Goal: Entertainment & Leisure: Consume media (video, audio)

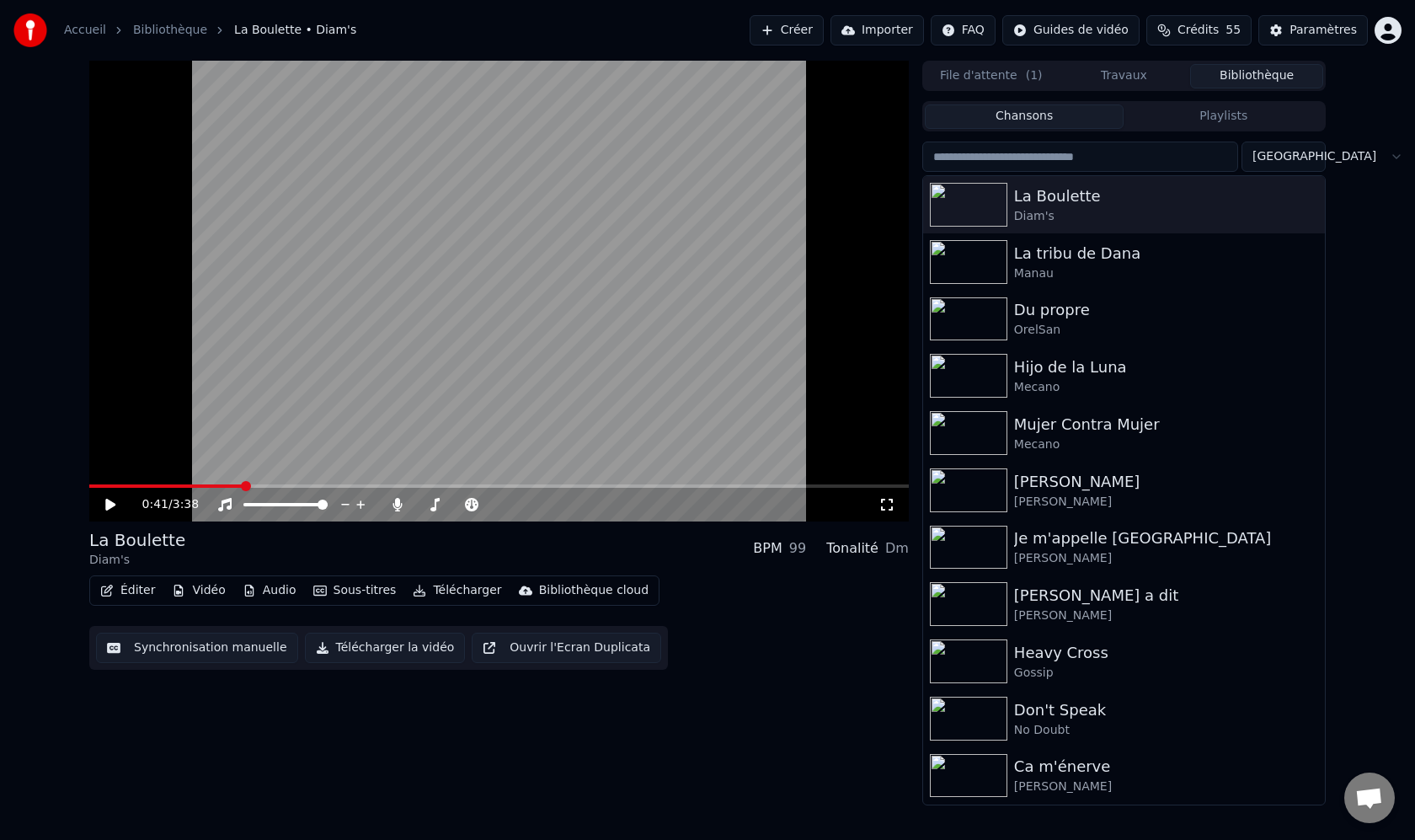
click at [672, 231] on video at bounding box center [498, 291] width 819 height 461
click at [891, 499] on icon at bounding box center [887, 504] width 12 height 12
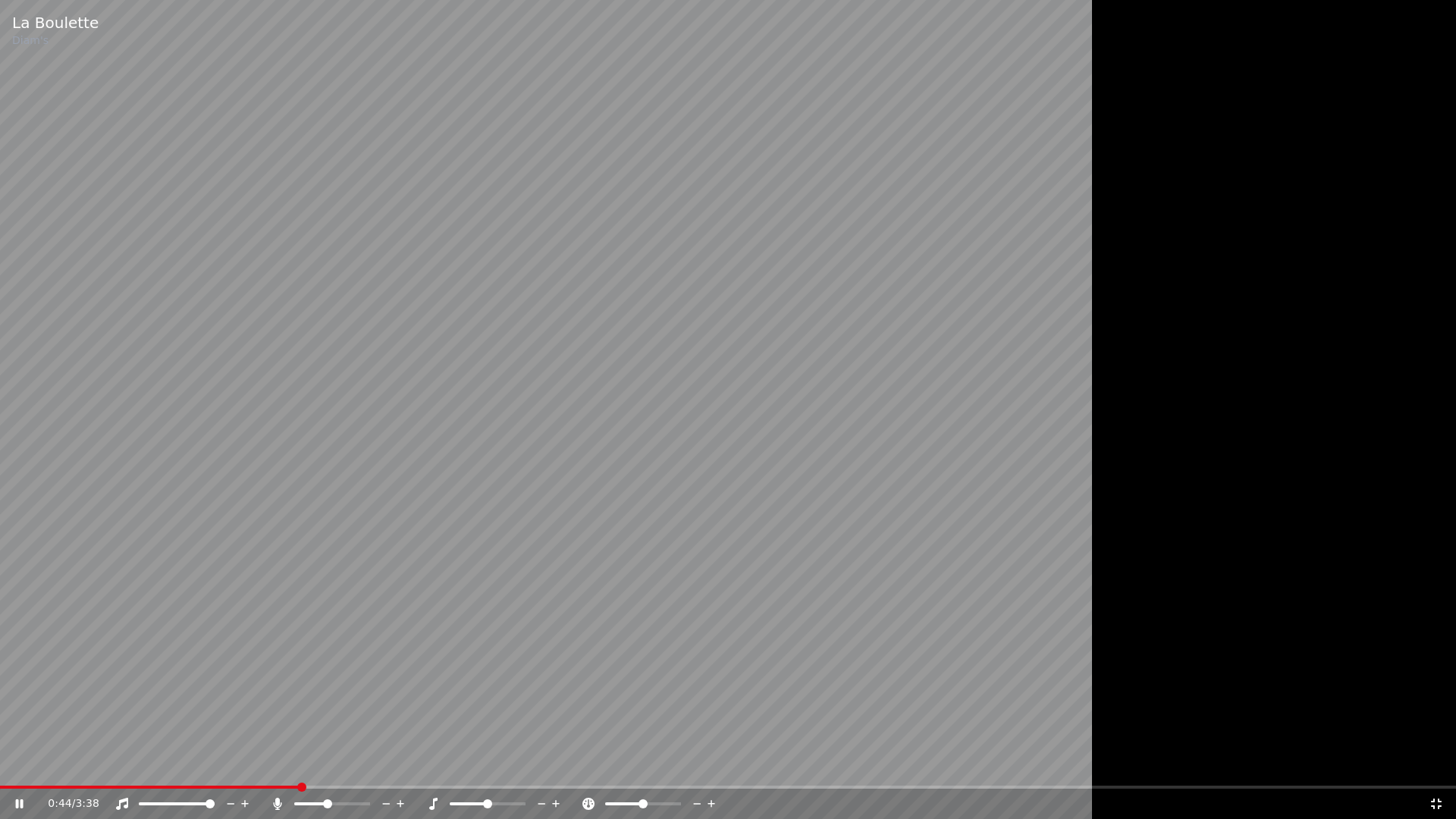
click at [20, 756] on icon at bounding box center [30, 804] width 36 height 13
click at [614, 591] on video at bounding box center [728, 410] width 1456 height 819
click at [977, 306] on video at bounding box center [728, 410] width 1456 height 819
click at [1274, 756] on icon at bounding box center [1436, 804] width 11 height 11
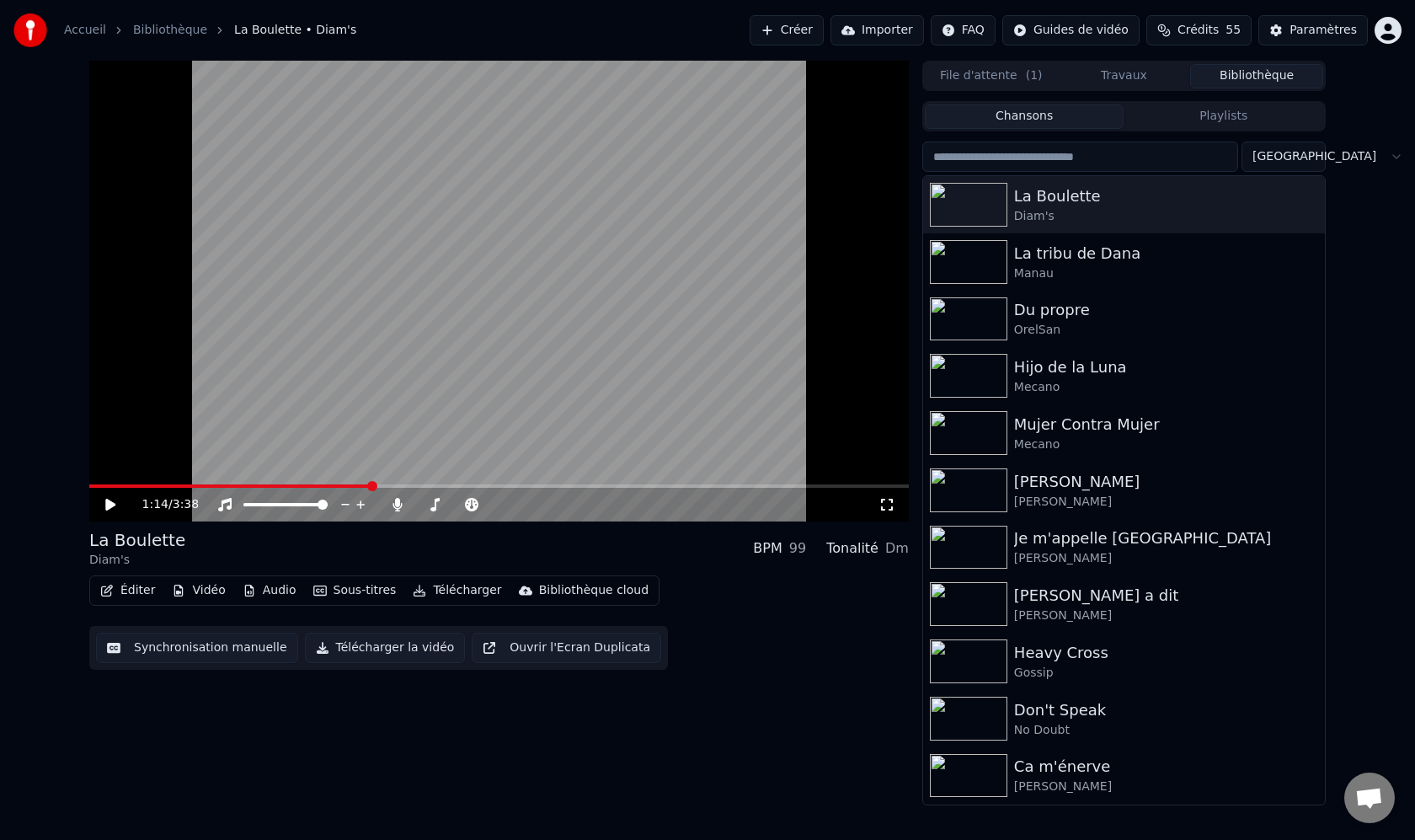
click at [887, 507] on icon at bounding box center [887, 504] width 17 height 14
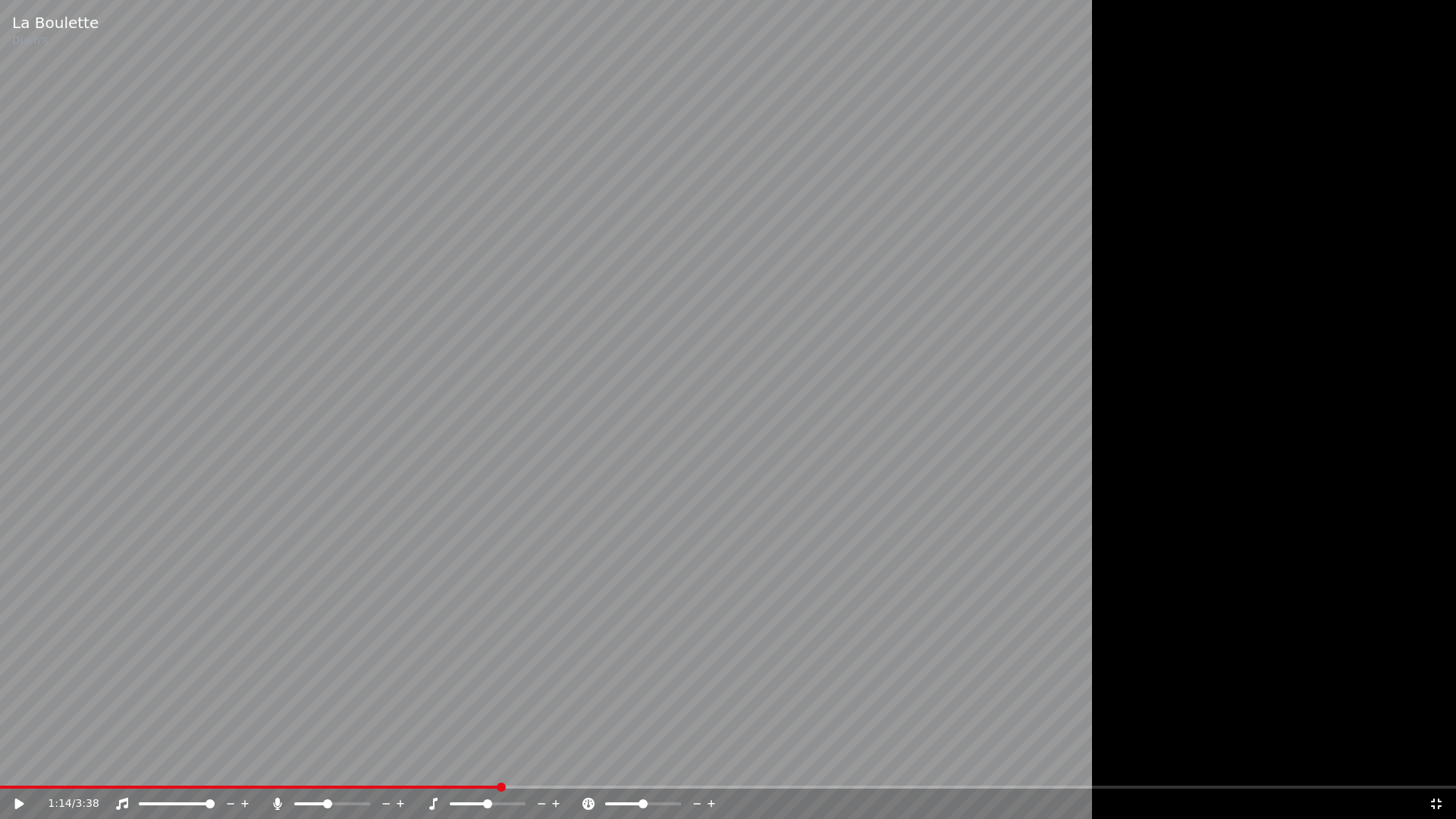
click at [520, 342] on video at bounding box center [728, 410] width 1456 height 819
click at [1274, 756] on div at bounding box center [728, 410] width 1456 height 819
click at [1274, 756] on icon at bounding box center [1436, 804] width 15 height 13
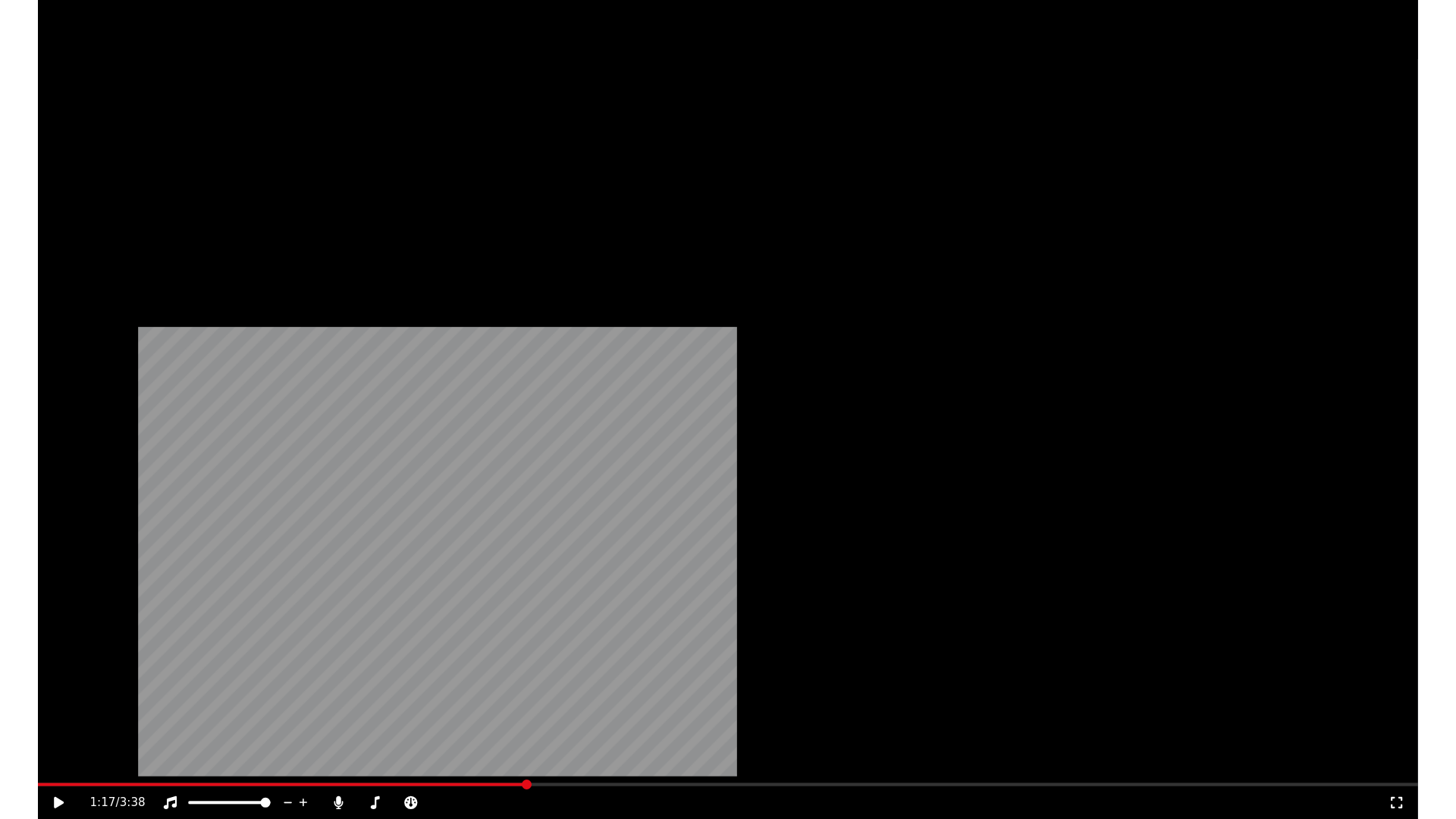
scroll to position [567, 0]
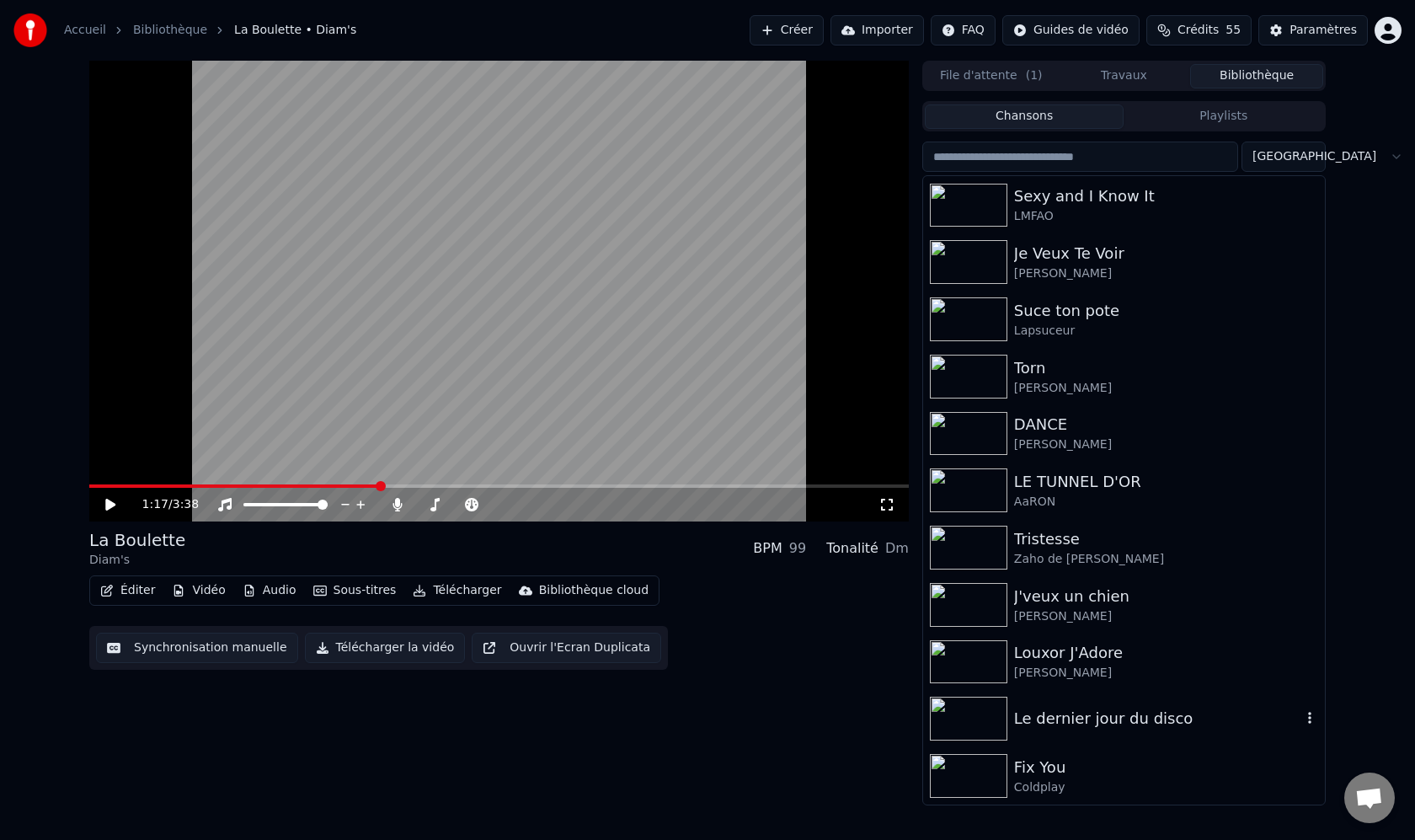
click at [1066, 715] on div "Le dernier jour du disco" at bounding box center [1157, 719] width 287 height 24
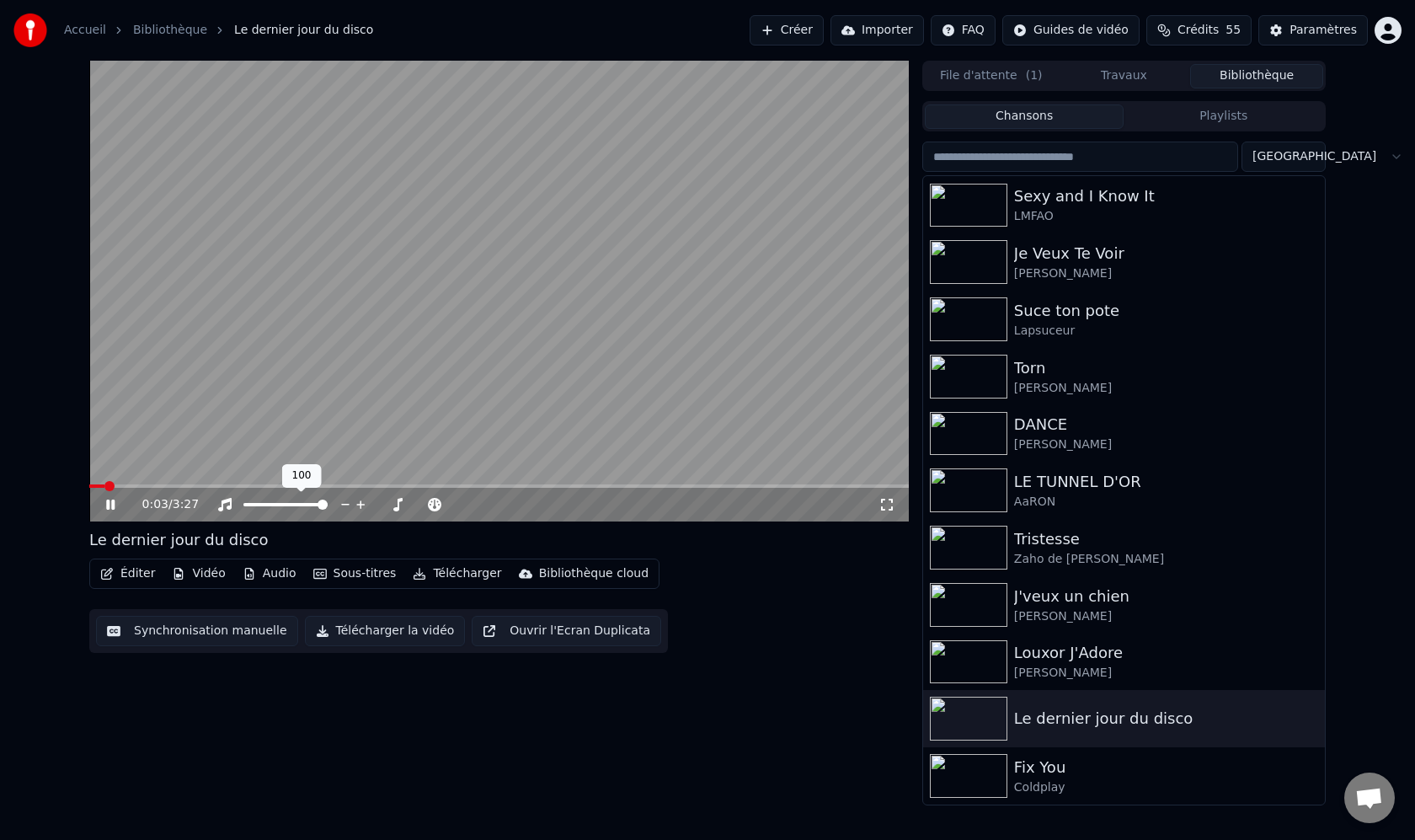
click at [292, 501] on div at bounding box center [301, 504] width 136 height 17
click at [294, 504] on span at bounding box center [269, 503] width 52 height 3
click at [884, 508] on icon at bounding box center [887, 504] width 12 height 12
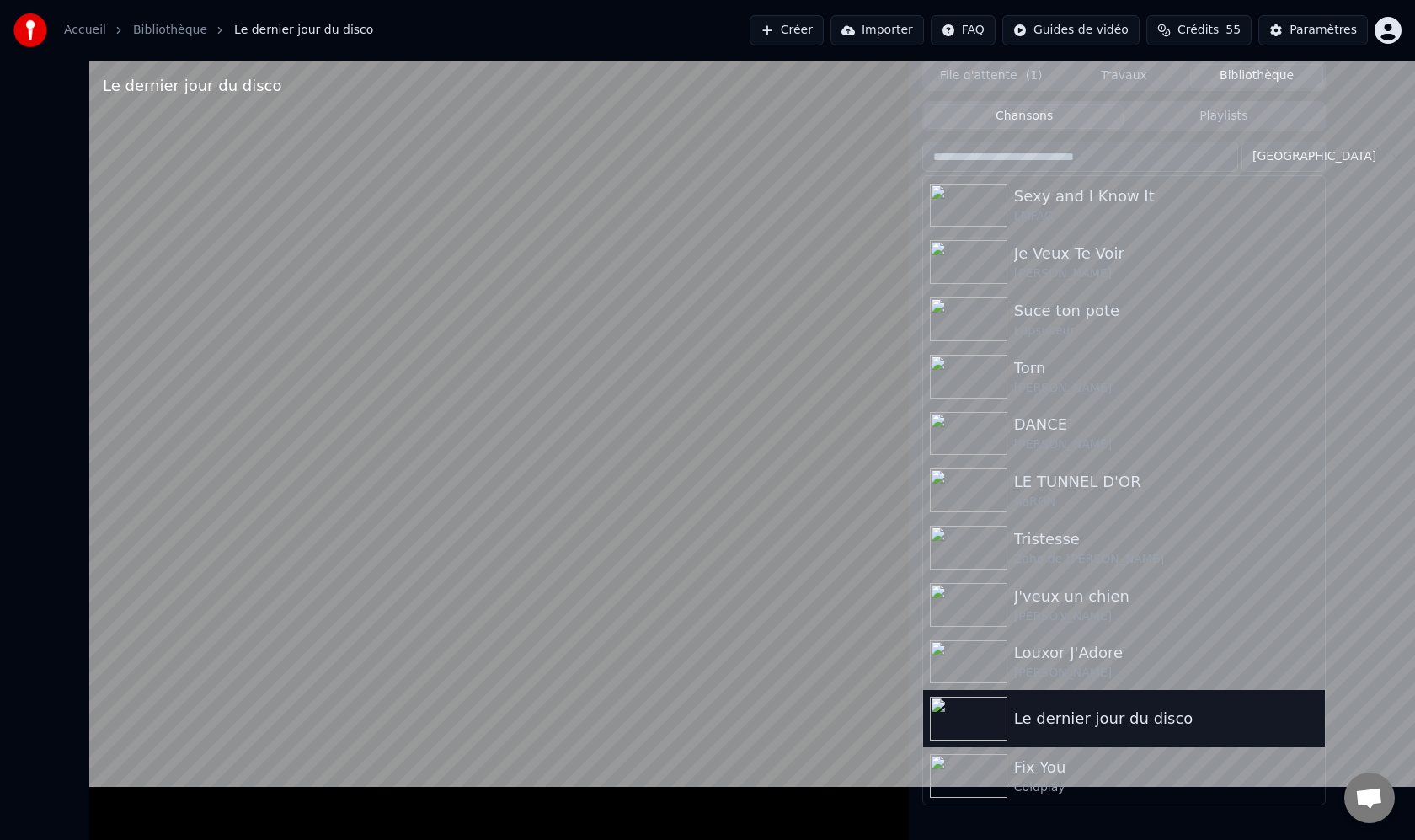
scroll to position [577, 0]
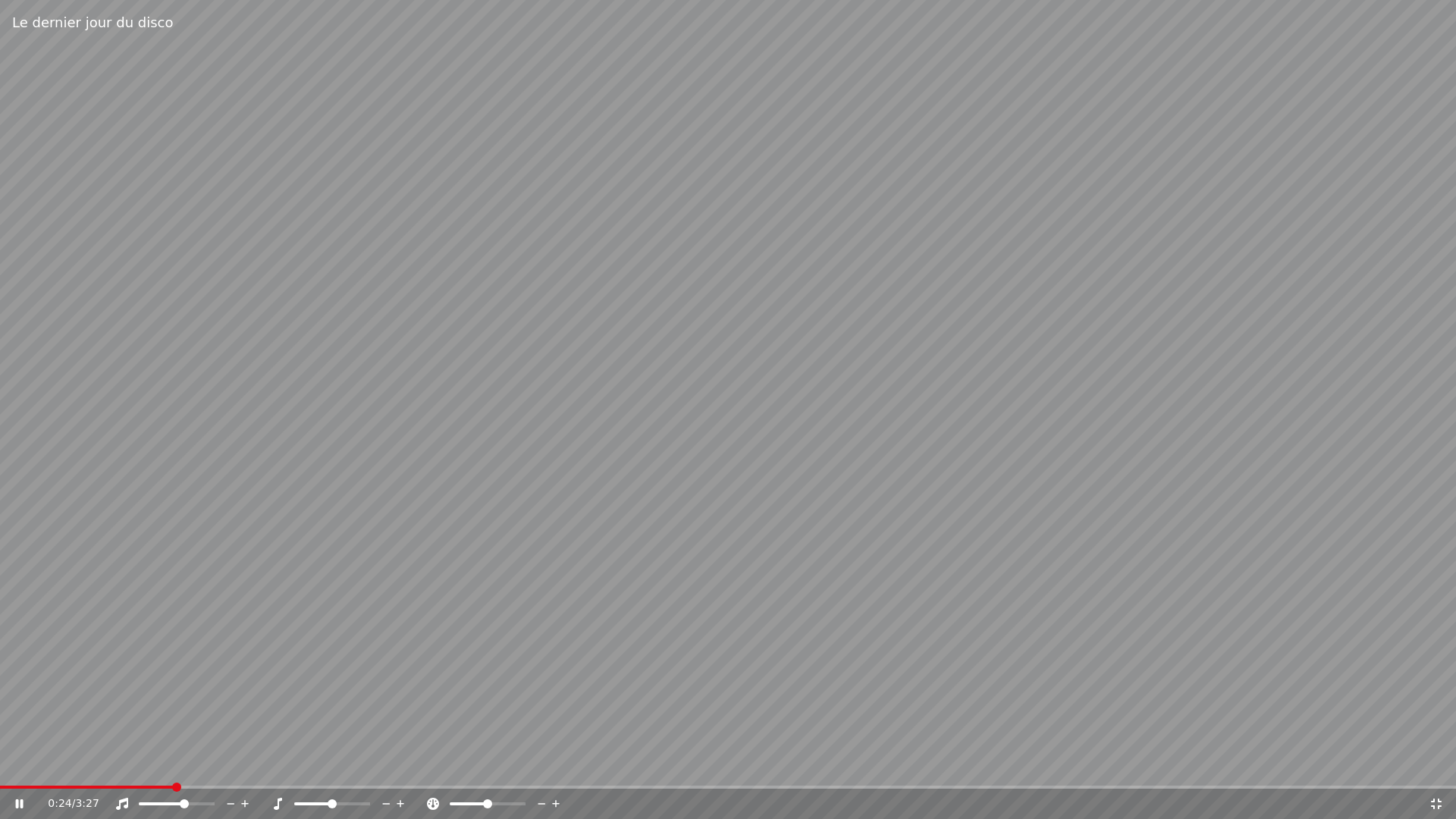
click at [5, 756] on div "0:24 / 3:27" at bounding box center [728, 804] width 1456 height 30
click at [8, 756] on span at bounding box center [92, 787] width 185 height 3
click at [0, 756] on span at bounding box center [4, 787] width 9 height 9
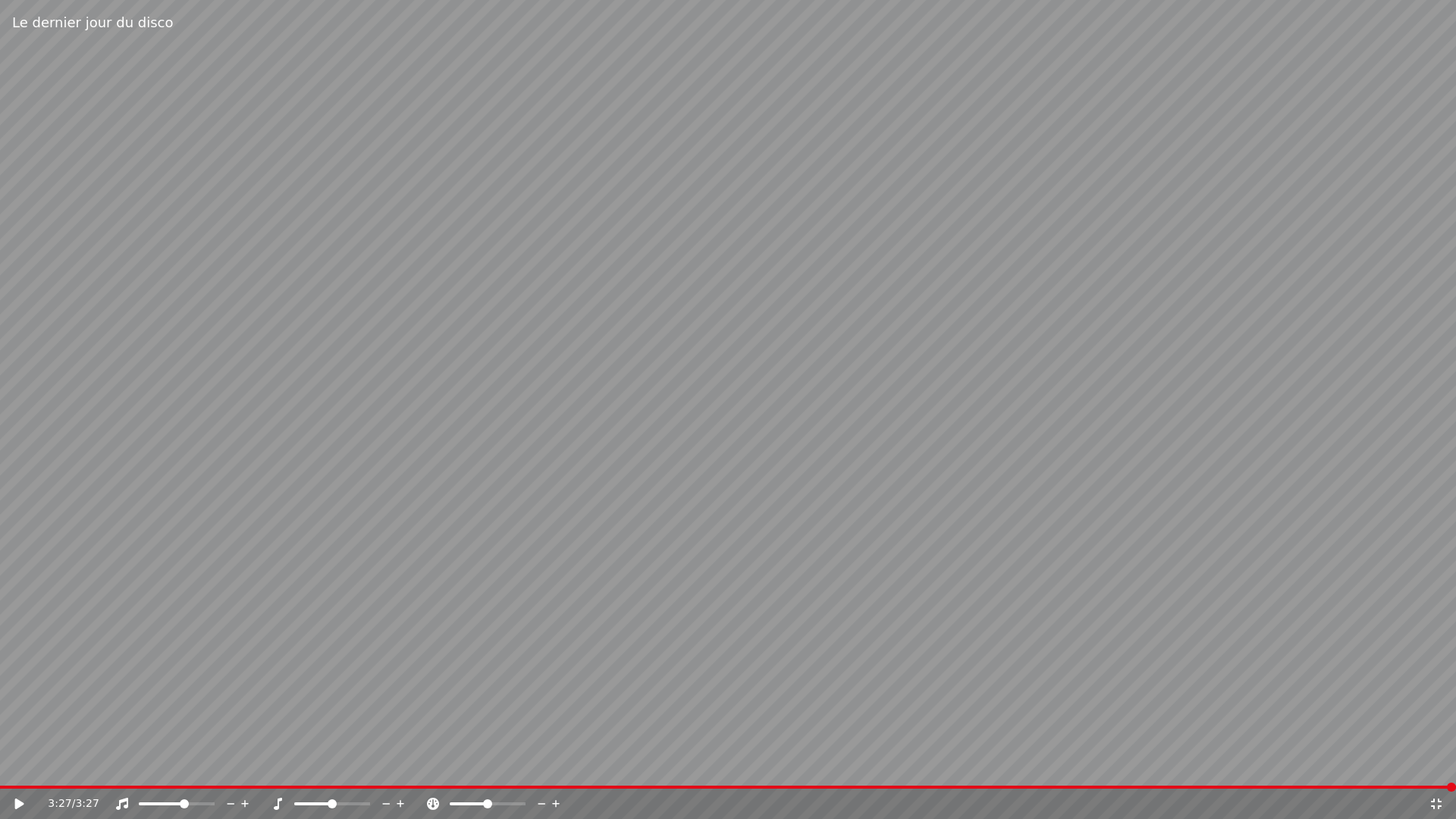
click at [1274, 756] on icon at bounding box center [1436, 804] width 11 height 11
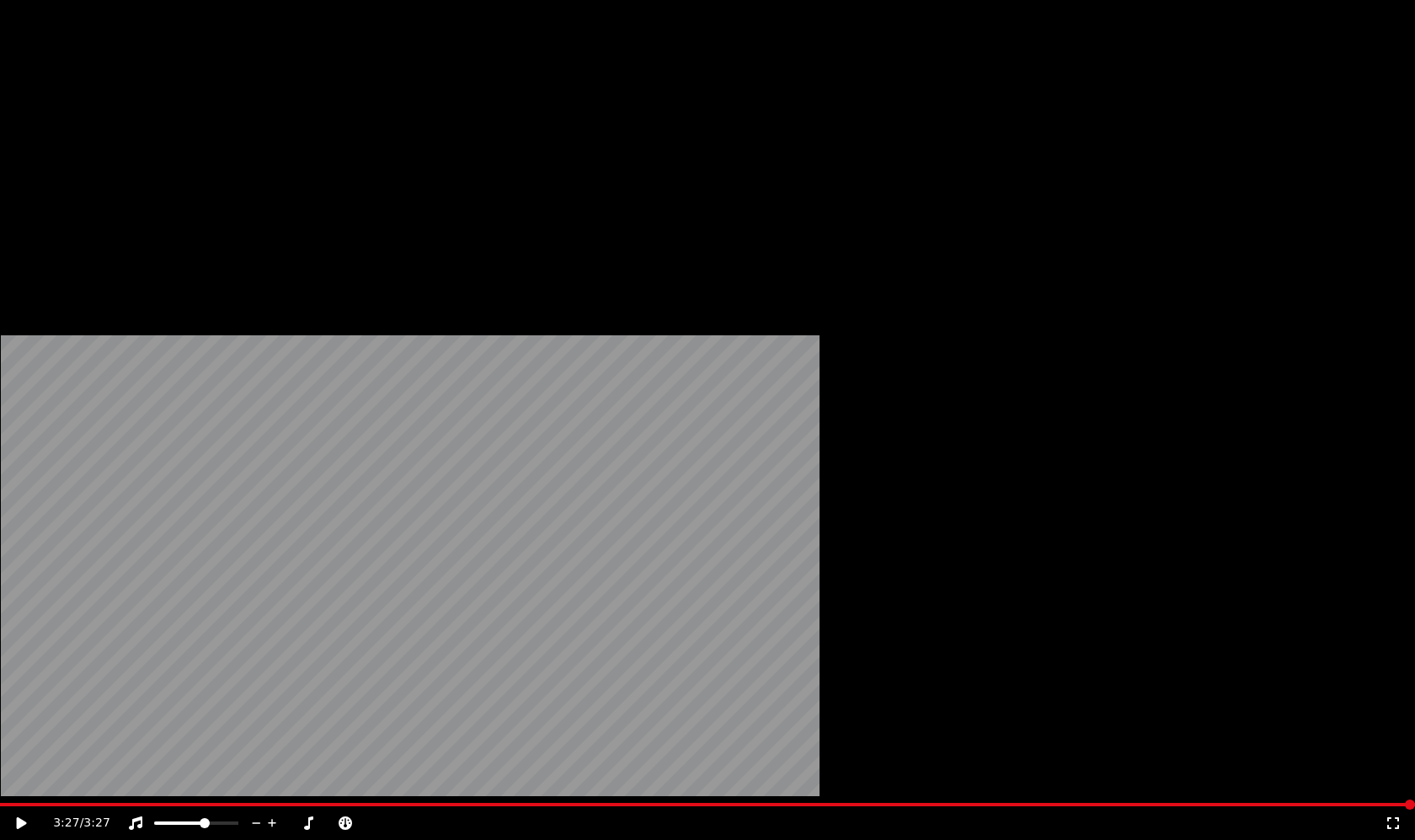
scroll to position [630, 0]
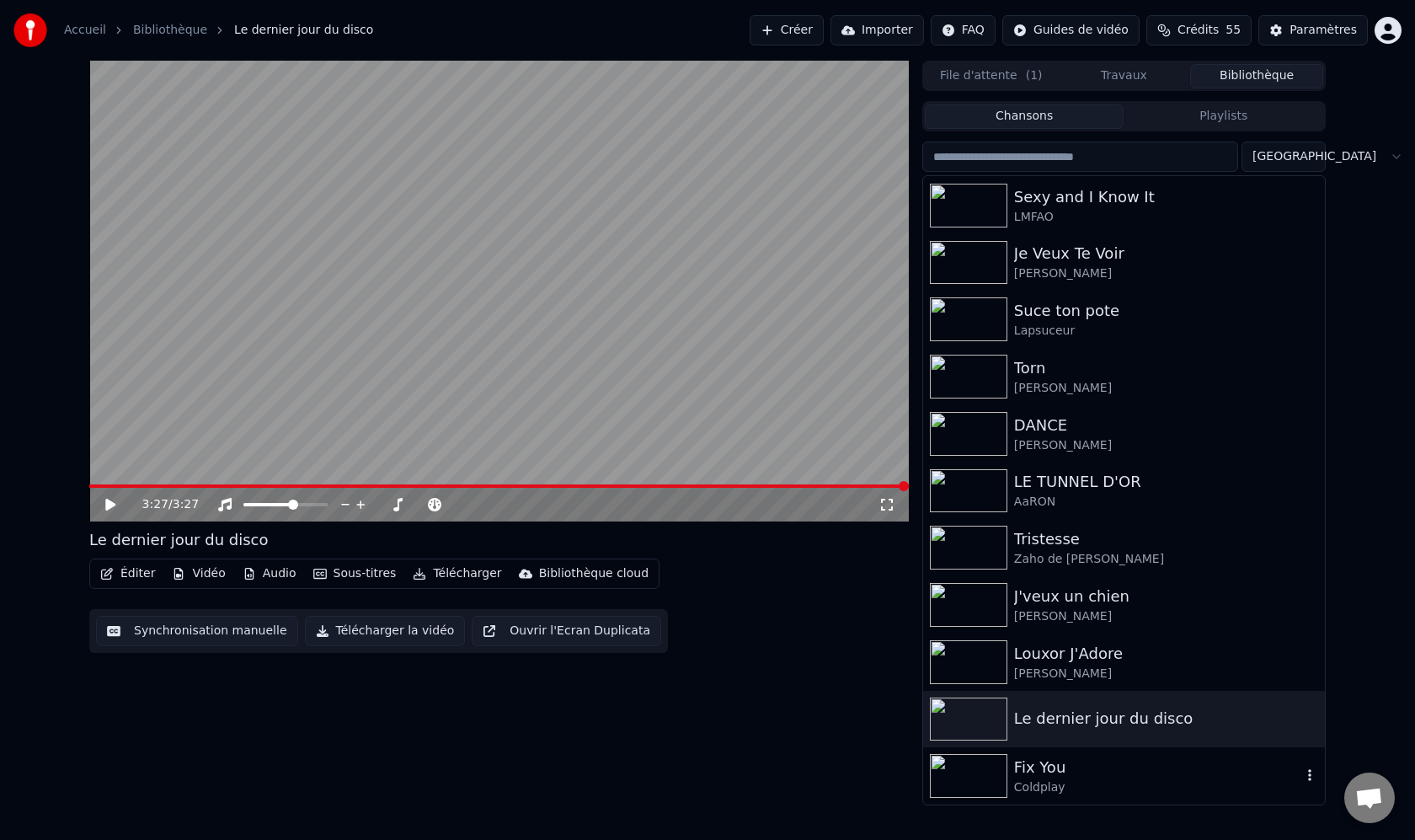
click at [1062, 782] on div "Coldplay" at bounding box center [1157, 787] width 287 height 17
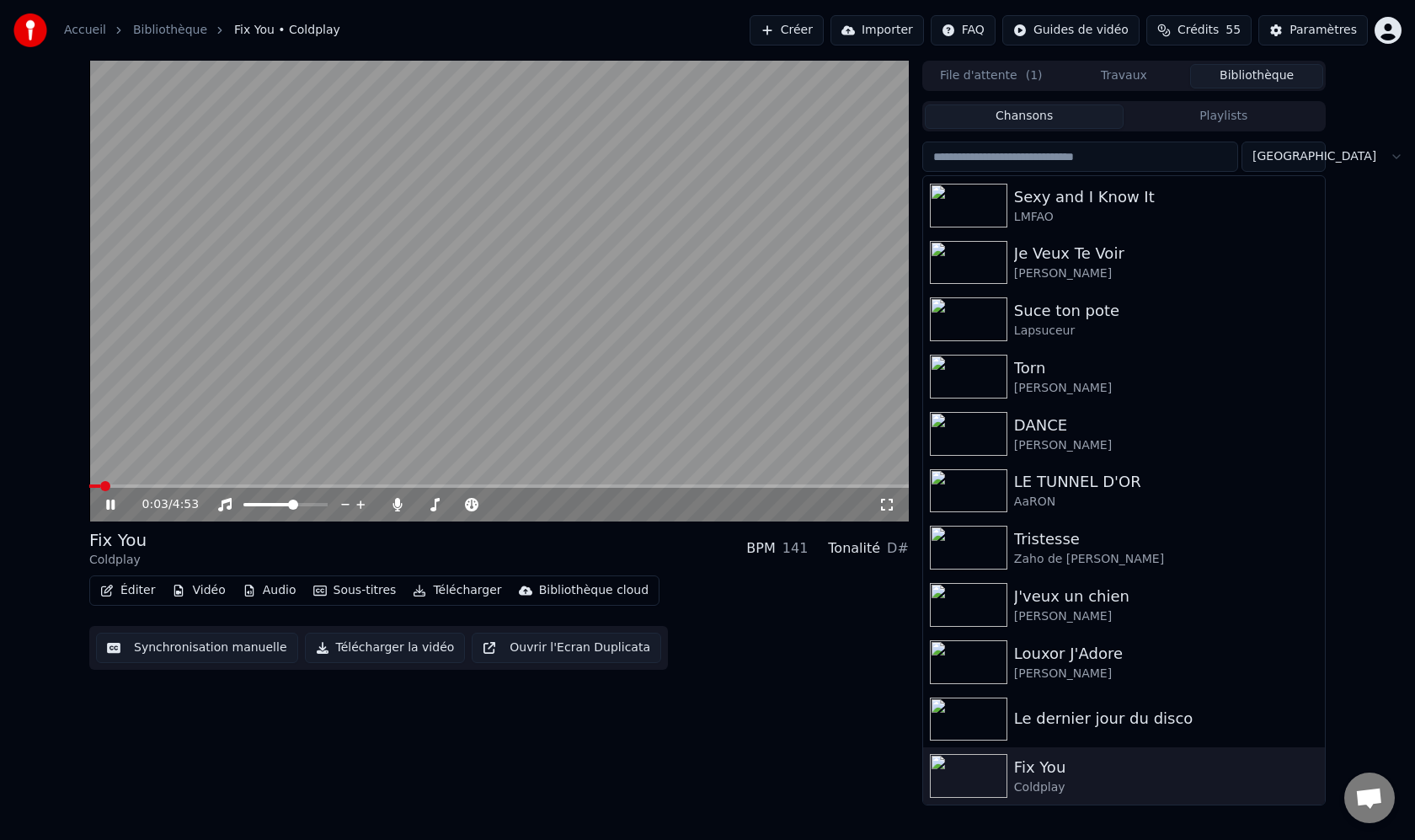
click at [120, 506] on icon at bounding box center [122, 504] width 40 height 14
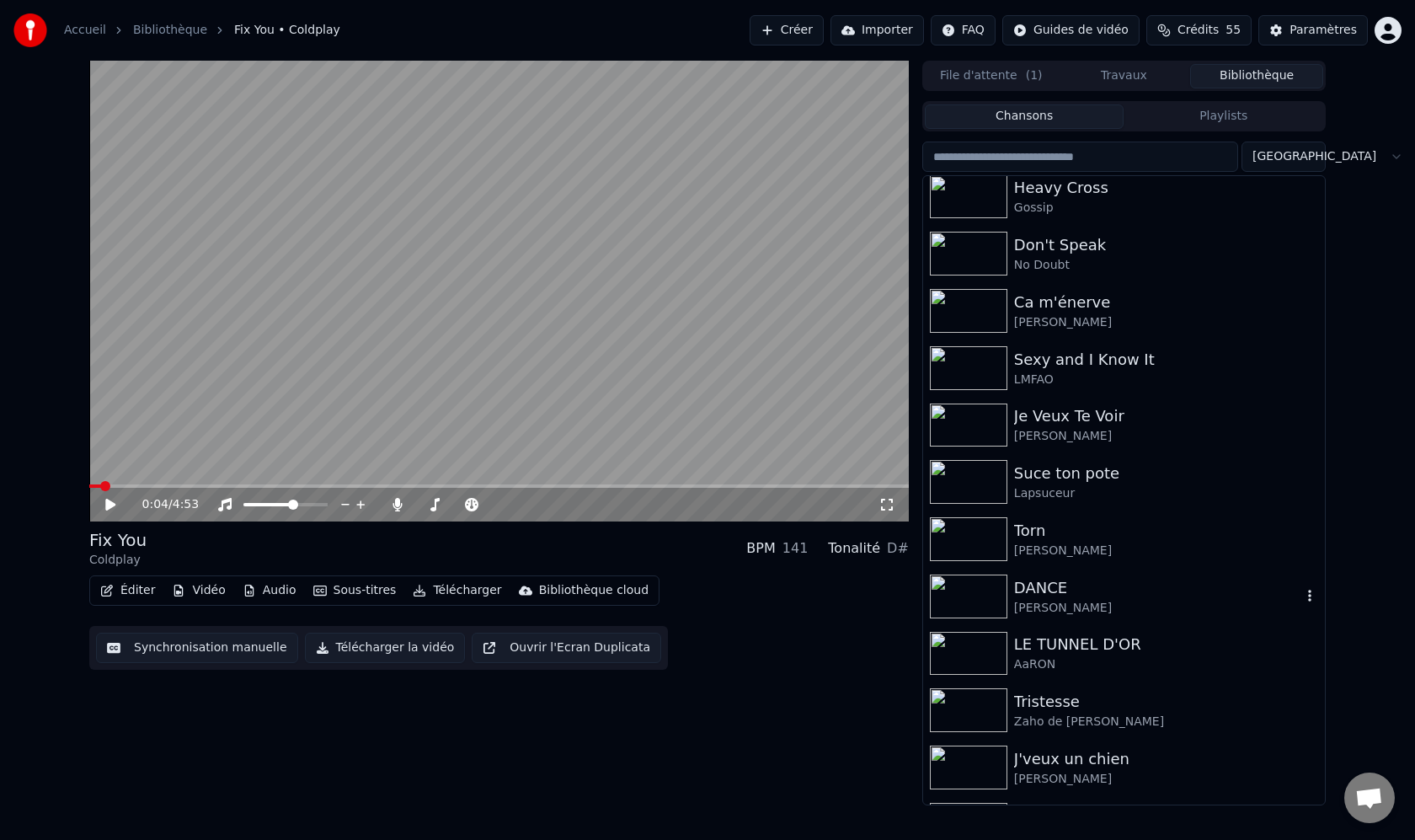
scroll to position [361, 0]
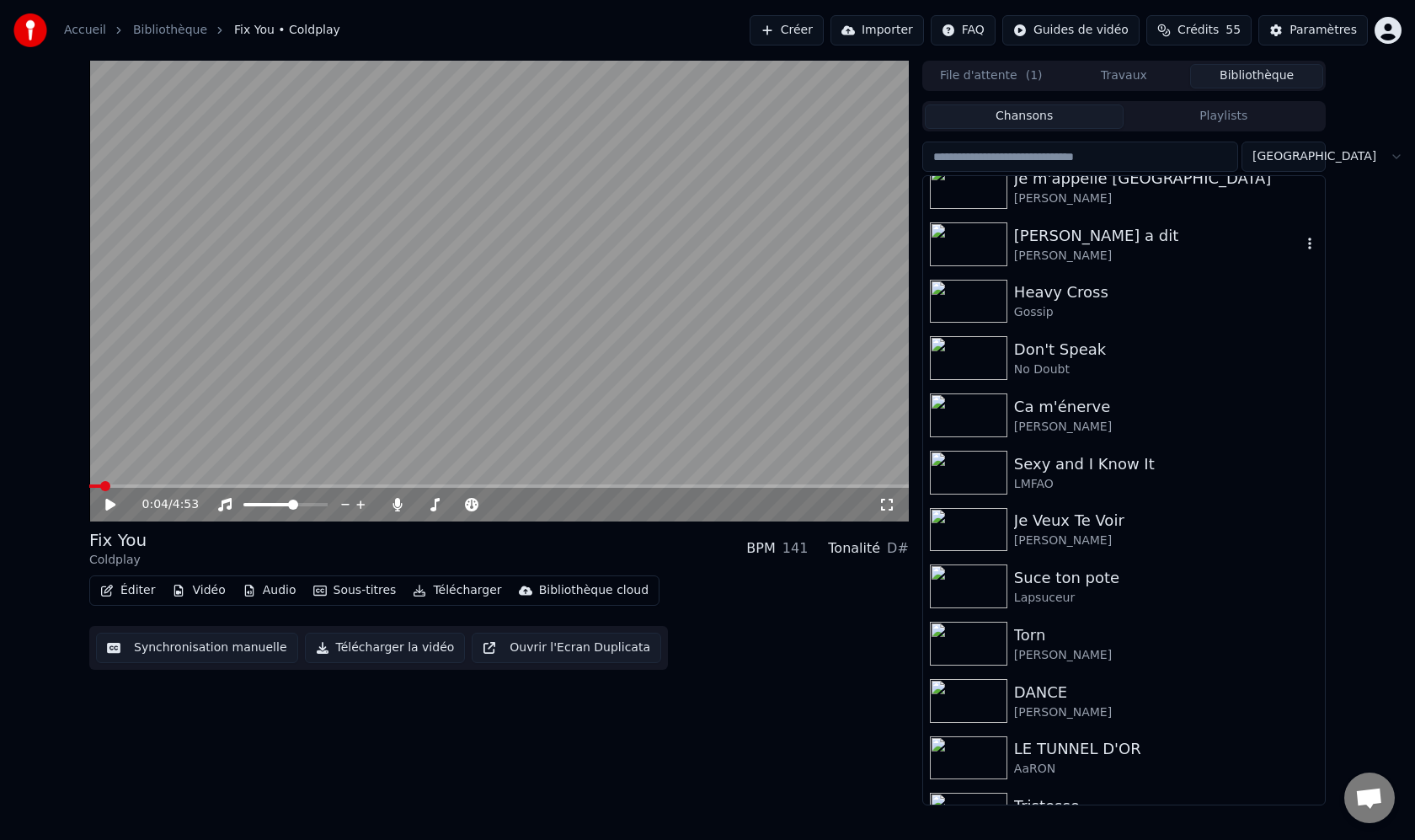
click at [967, 257] on img at bounding box center [968, 244] width 77 height 44
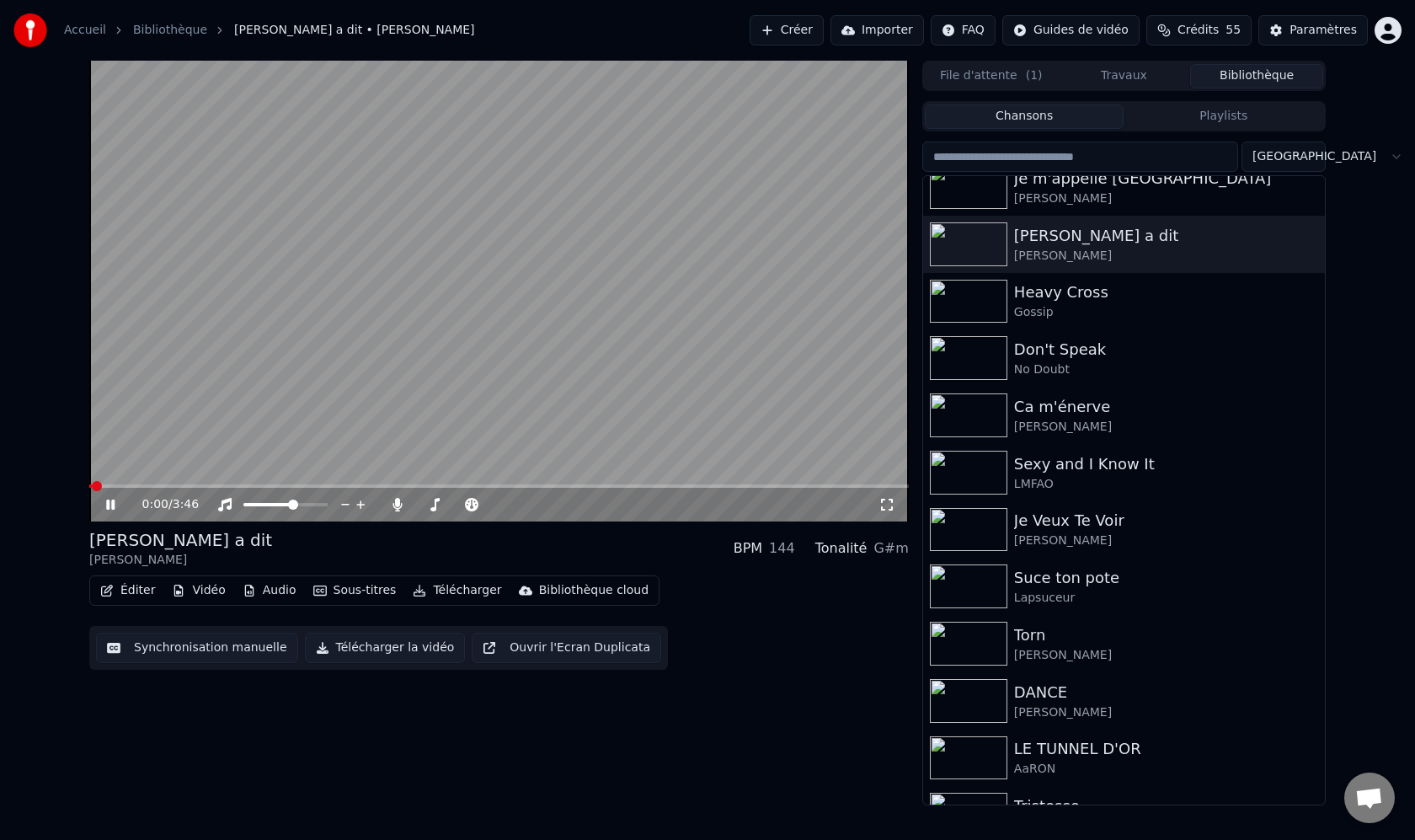
click at [885, 505] on icon at bounding box center [887, 504] width 17 height 14
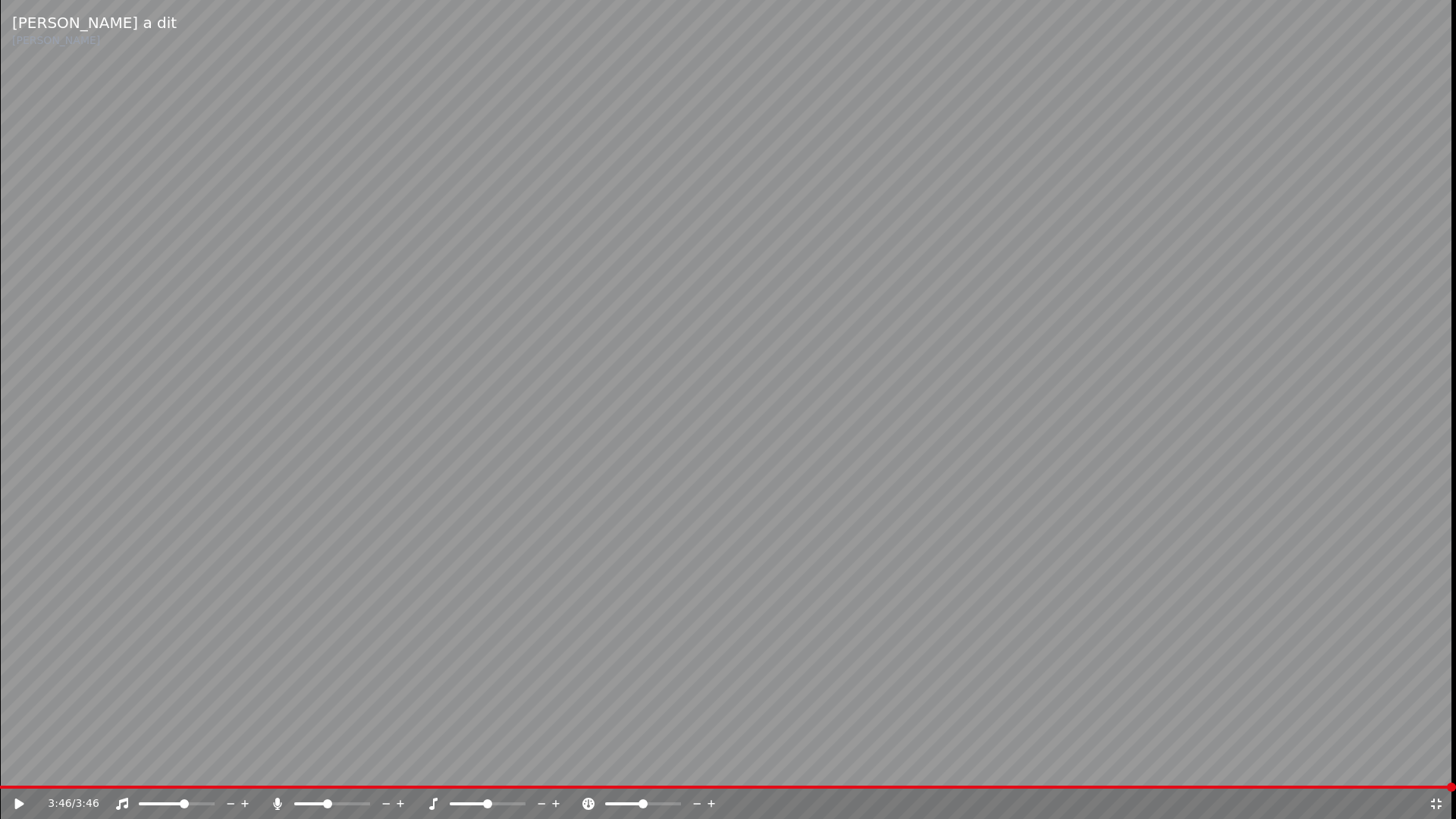
click at [1274, 756] on icon at bounding box center [1436, 804] width 15 height 13
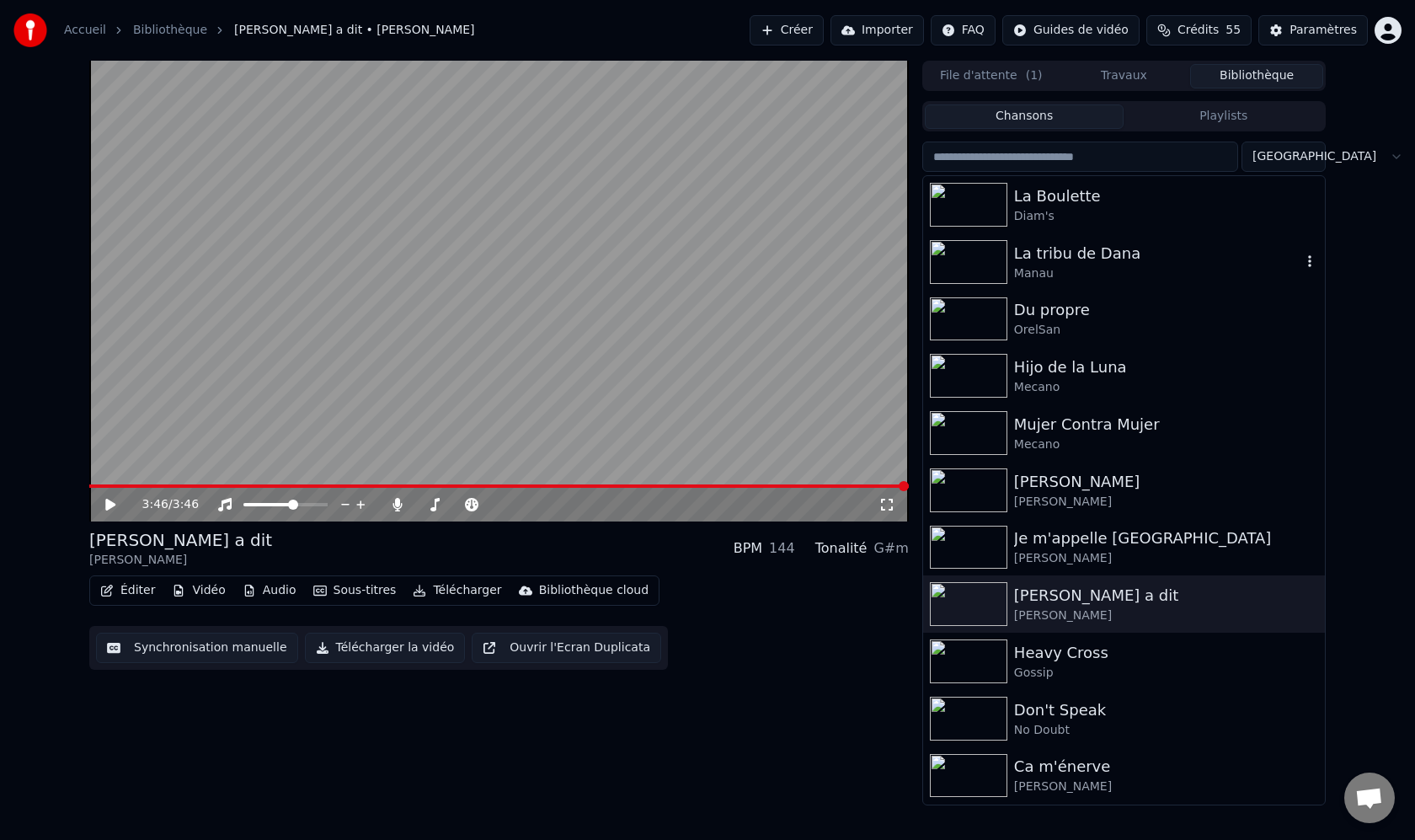
click at [972, 259] on img at bounding box center [968, 262] width 77 height 44
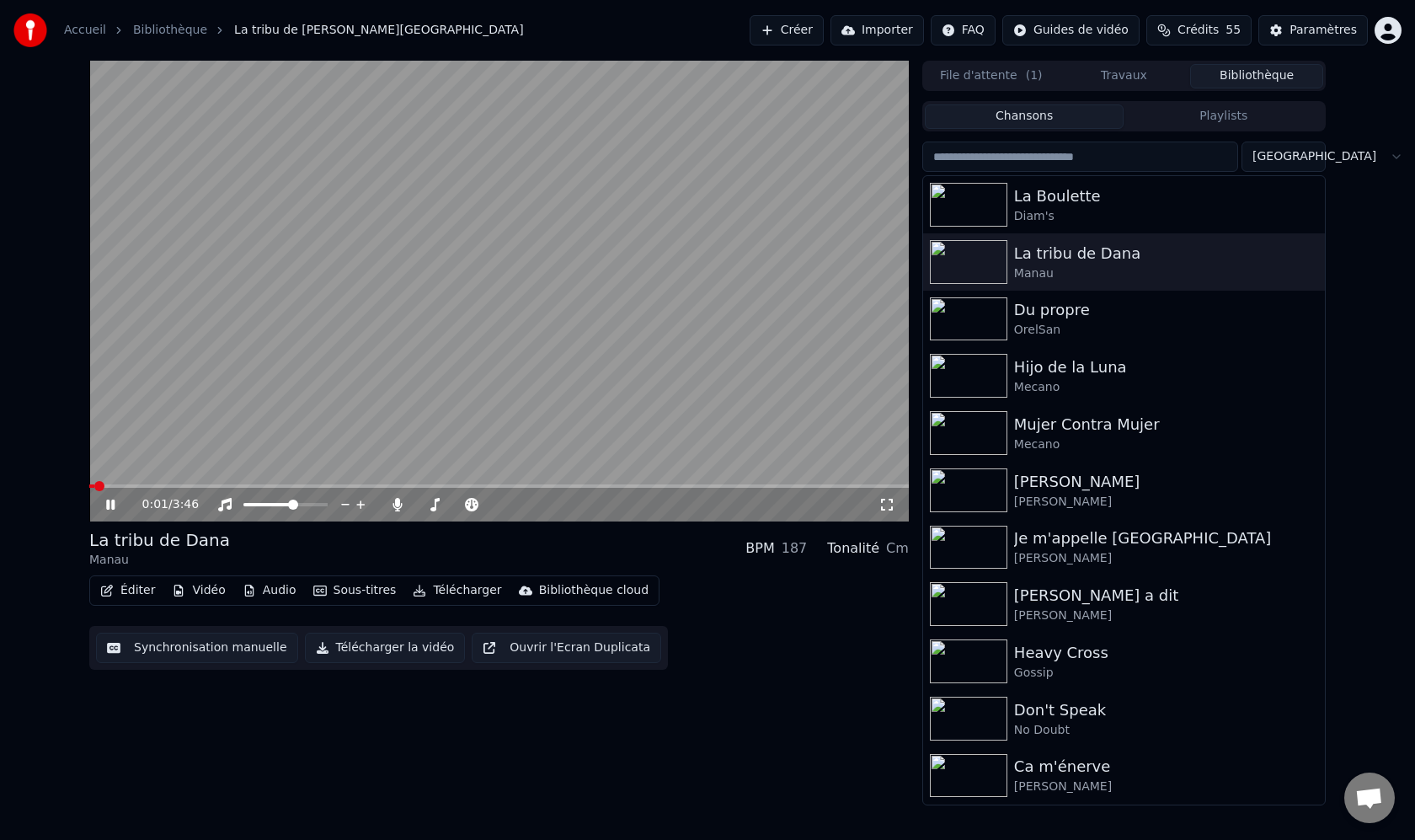
click at [896, 507] on div "0:01 / 3:46" at bounding box center [499, 504] width 806 height 17
click at [890, 504] on icon at bounding box center [887, 504] width 17 height 14
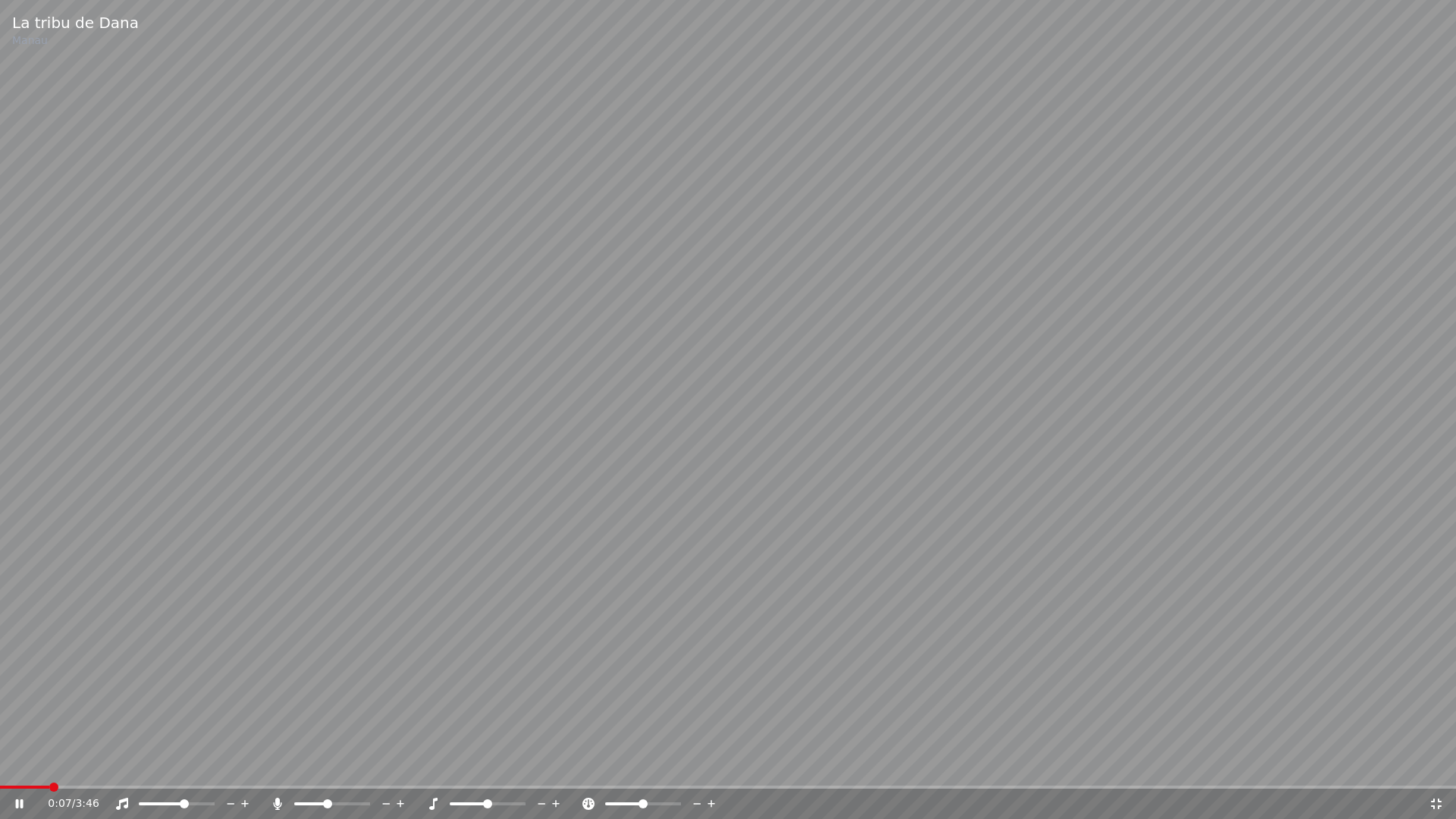
click at [14, 756] on div "0:07 / 3:46" at bounding box center [728, 804] width 1456 height 30
click at [19, 756] on video at bounding box center [728, 410] width 1456 height 819
click at [18, 756] on span at bounding box center [29, 787] width 57 height 3
click at [22, 756] on icon at bounding box center [20, 804] width 9 height 11
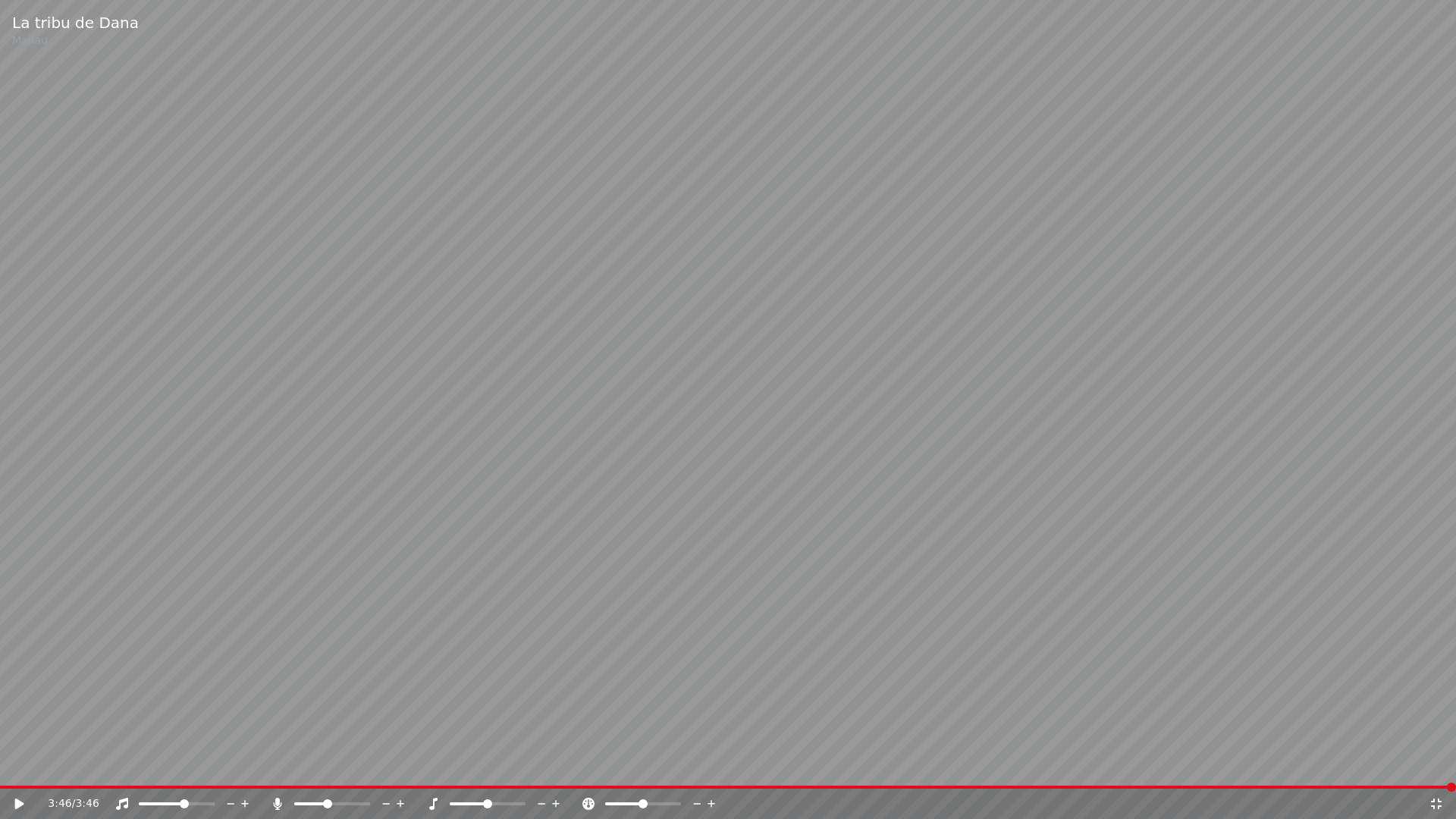
click at [250, 654] on video at bounding box center [728, 410] width 1456 height 819
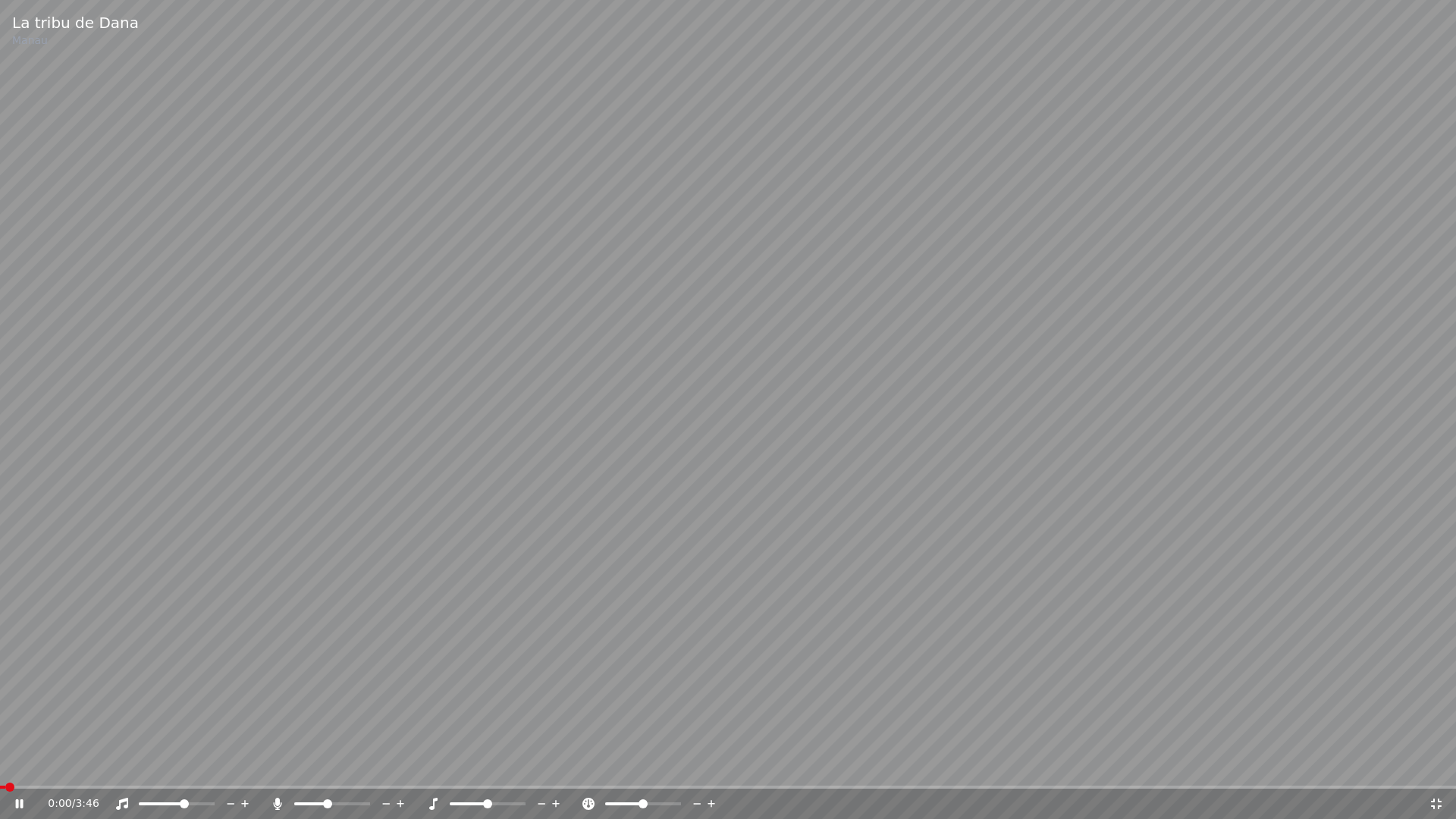
click at [424, 641] on video at bounding box center [728, 410] width 1456 height 819
click at [1274, 756] on icon at bounding box center [1436, 804] width 15 height 13
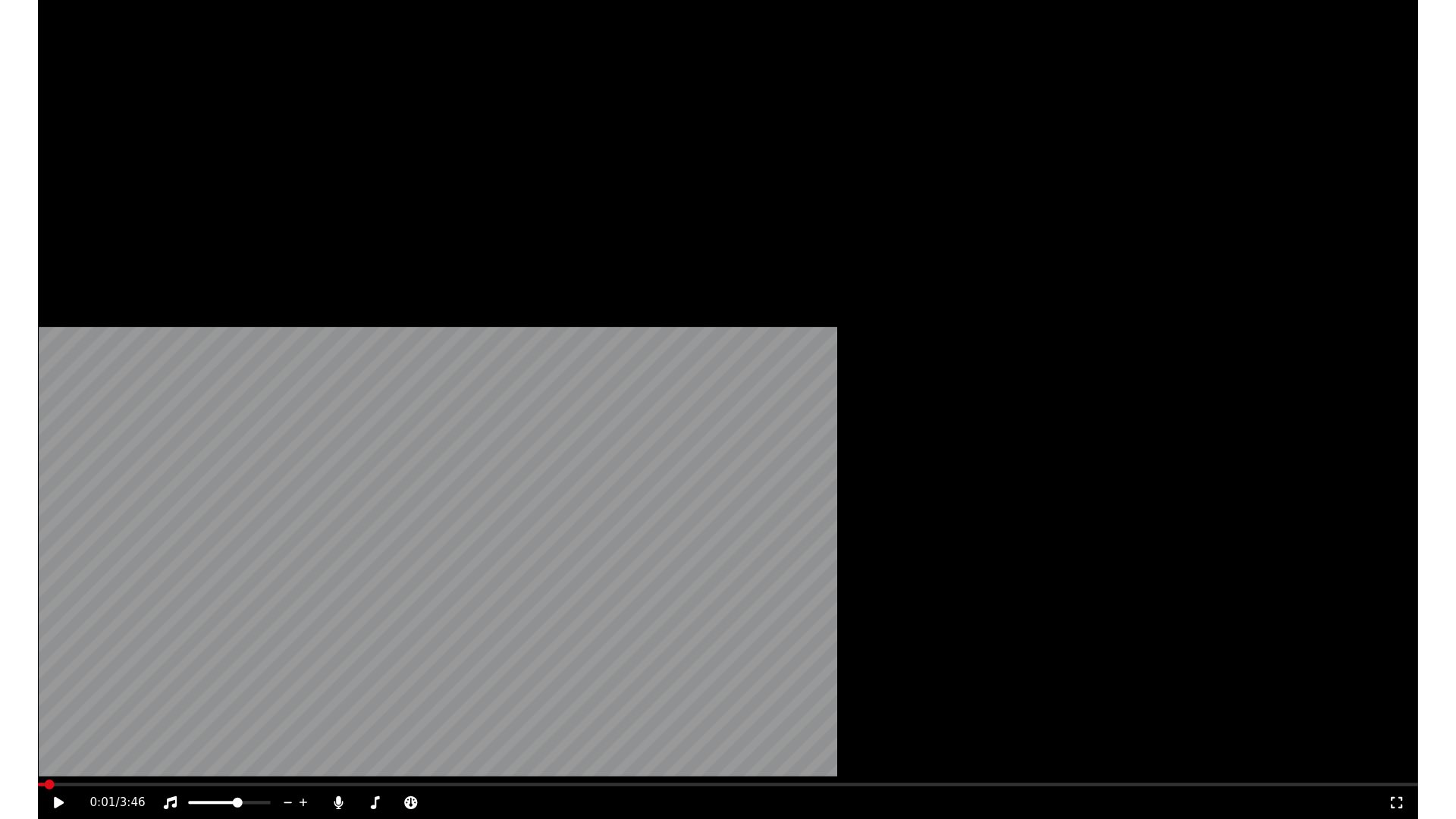
scroll to position [567, 0]
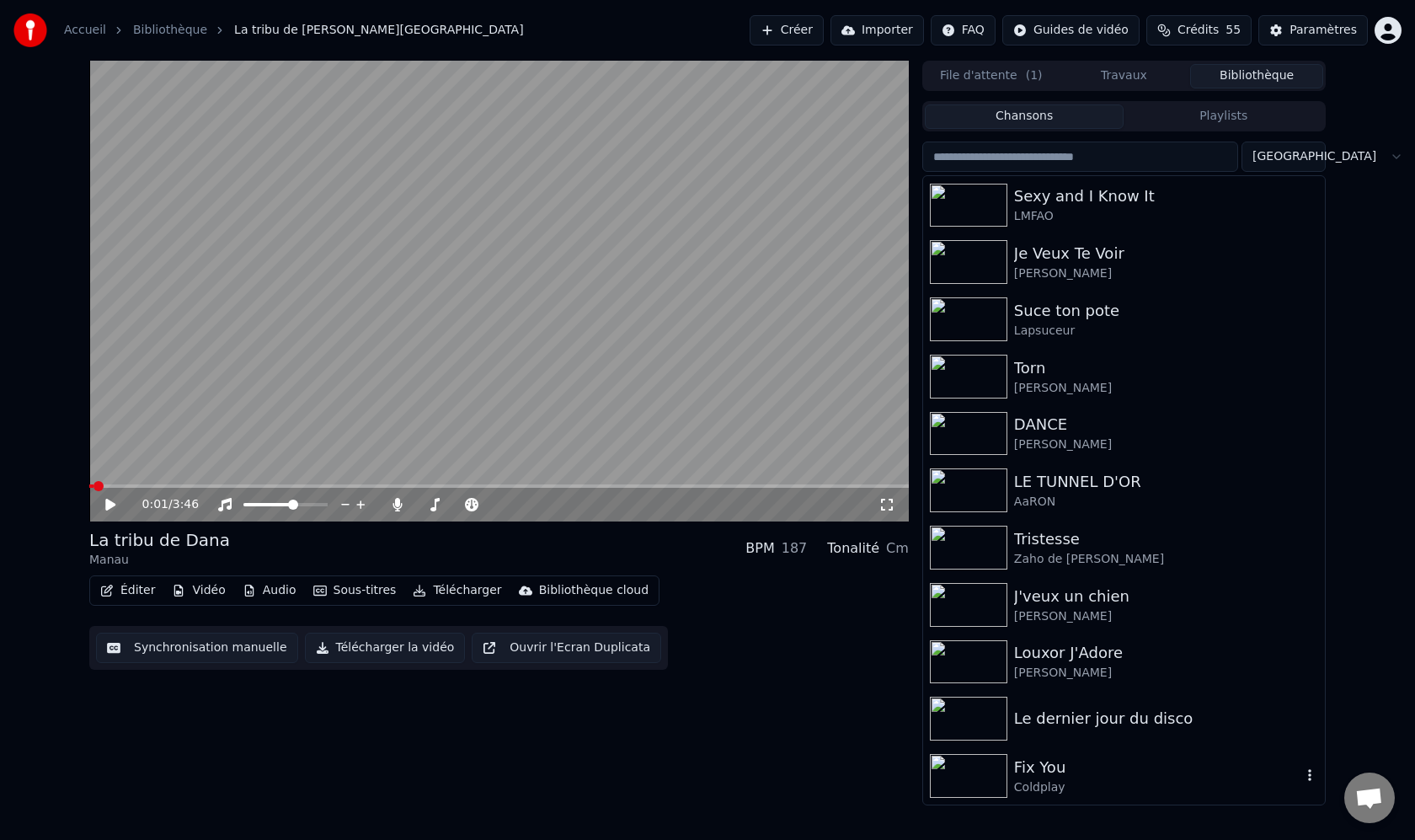
click at [1018, 768] on div "Fix You" at bounding box center [1157, 768] width 287 height 24
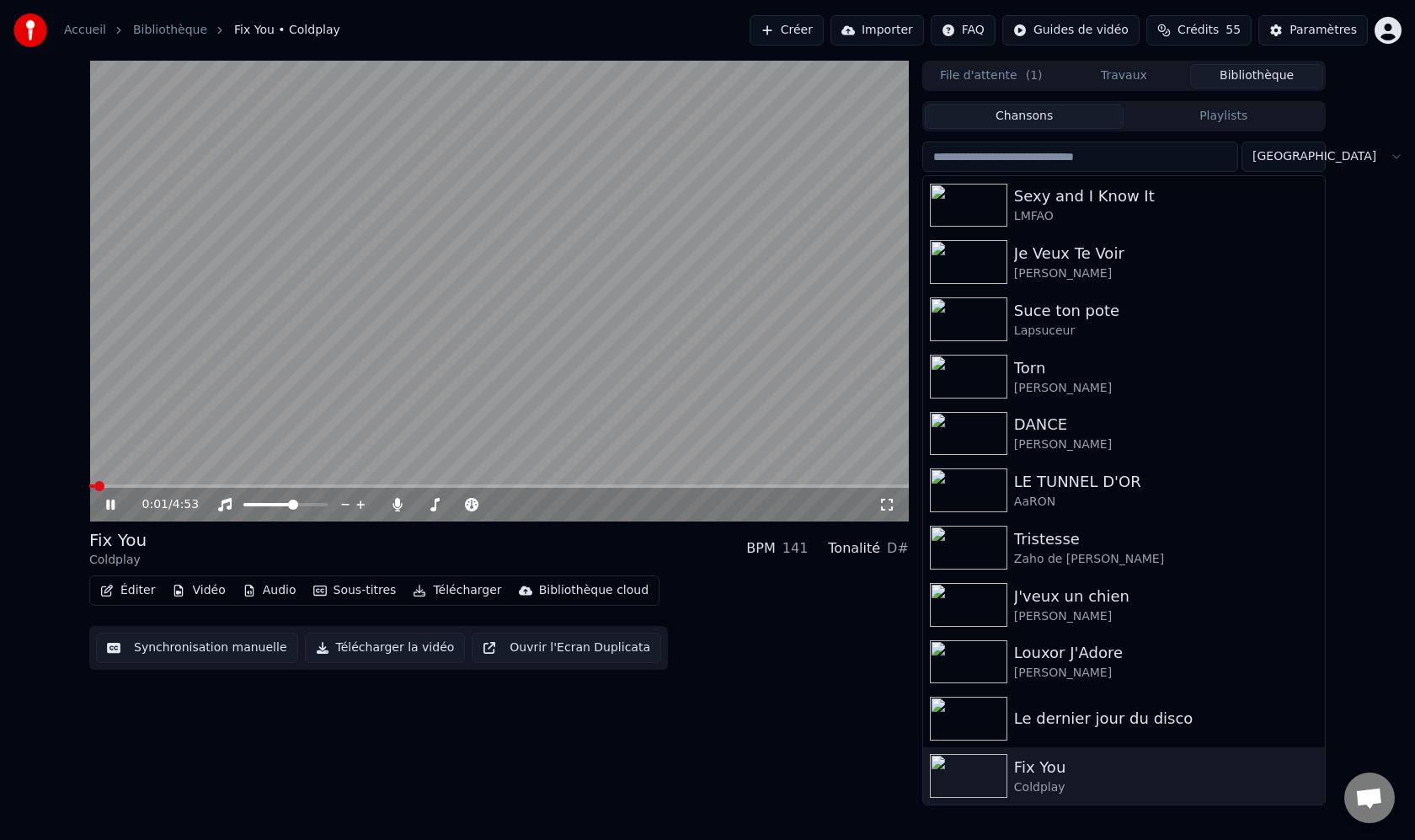
click at [107, 506] on icon at bounding box center [110, 504] width 8 height 10
click at [893, 498] on icon at bounding box center [887, 504] width 17 height 14
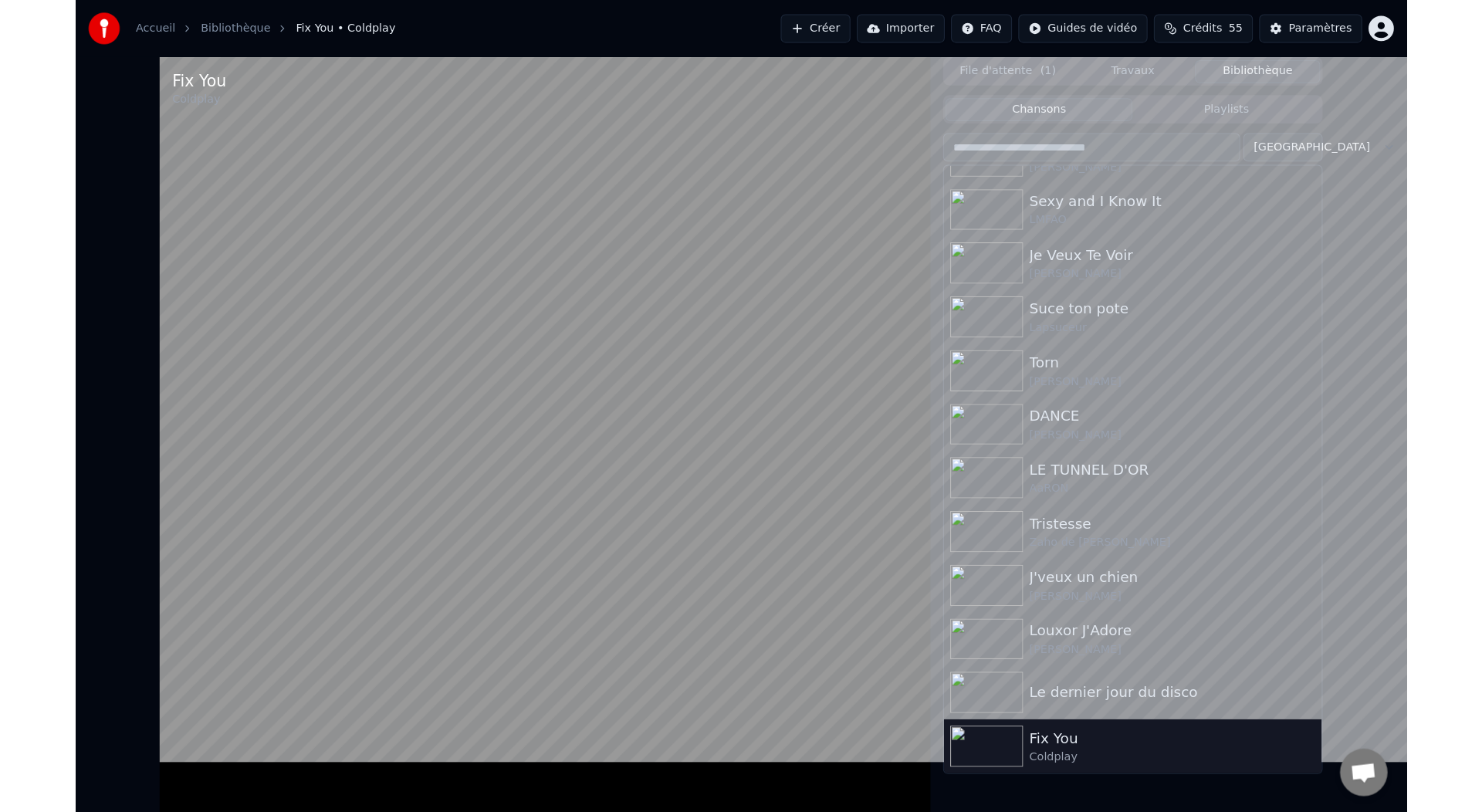
scroll to position [529, 0]
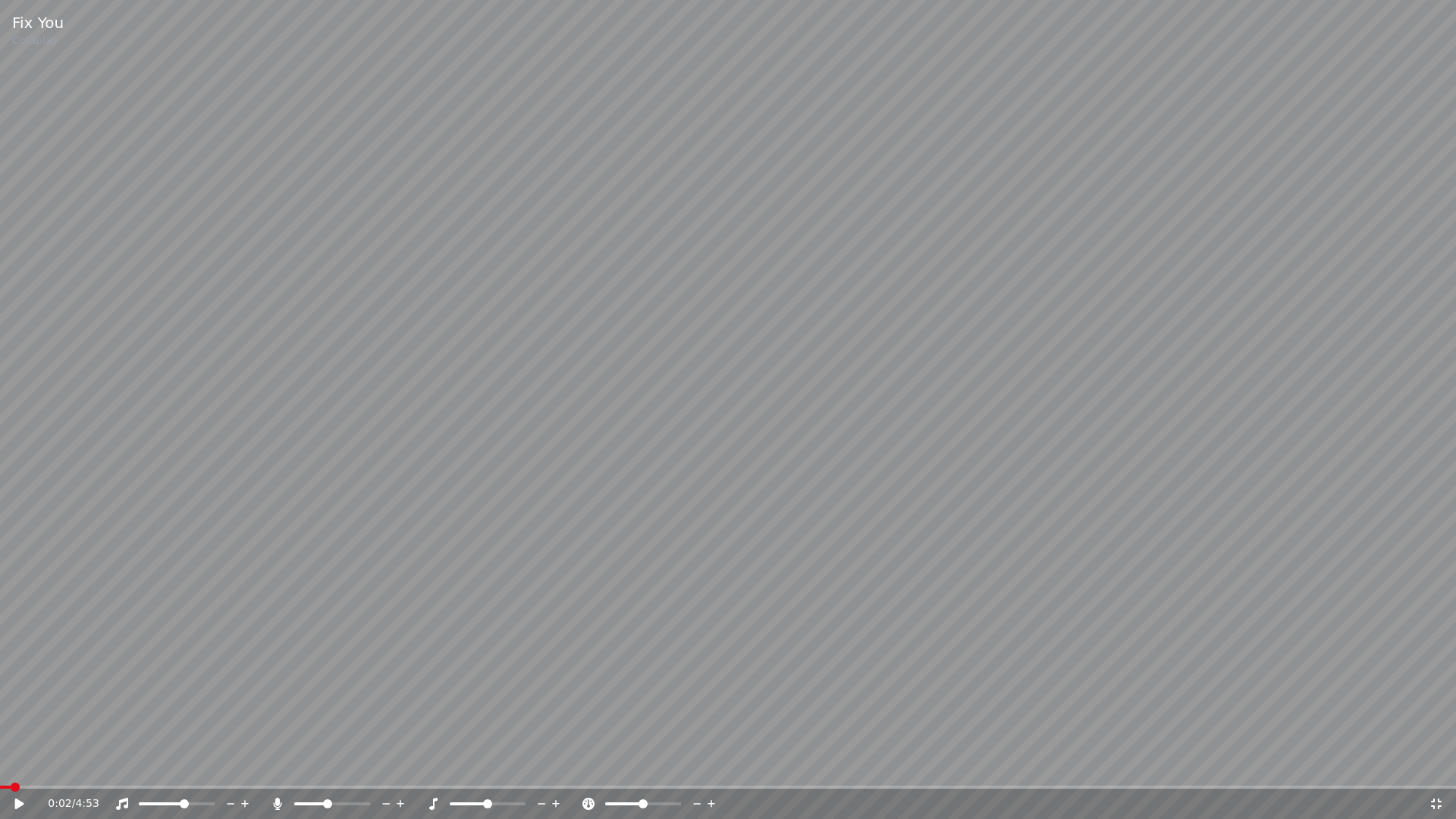
click at [28, 756] on icon at bounding box center [30, 804] width 36 height 13
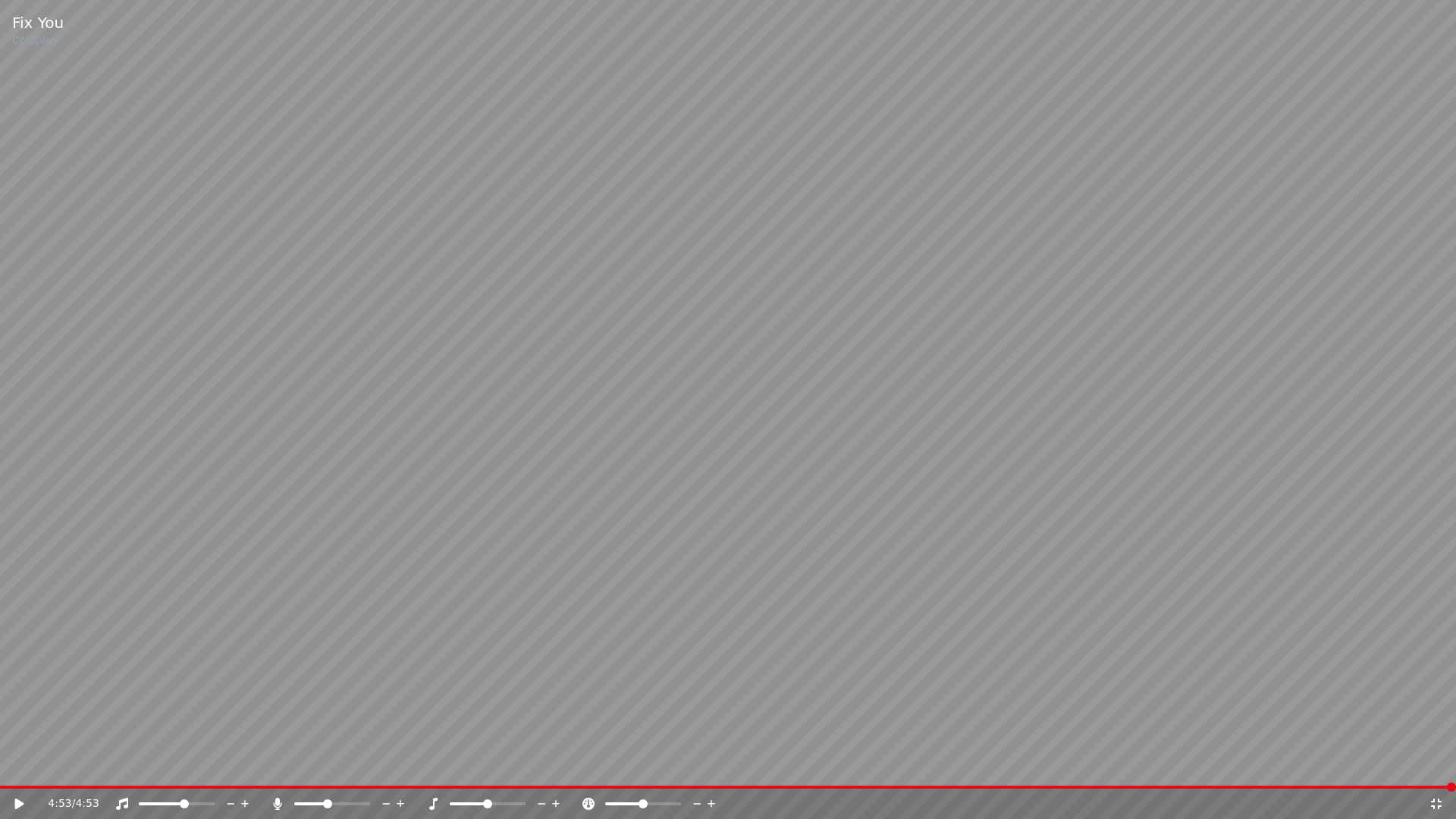
click at [28, 756] on icon at bounding box center [30, 804] width 36 height 13
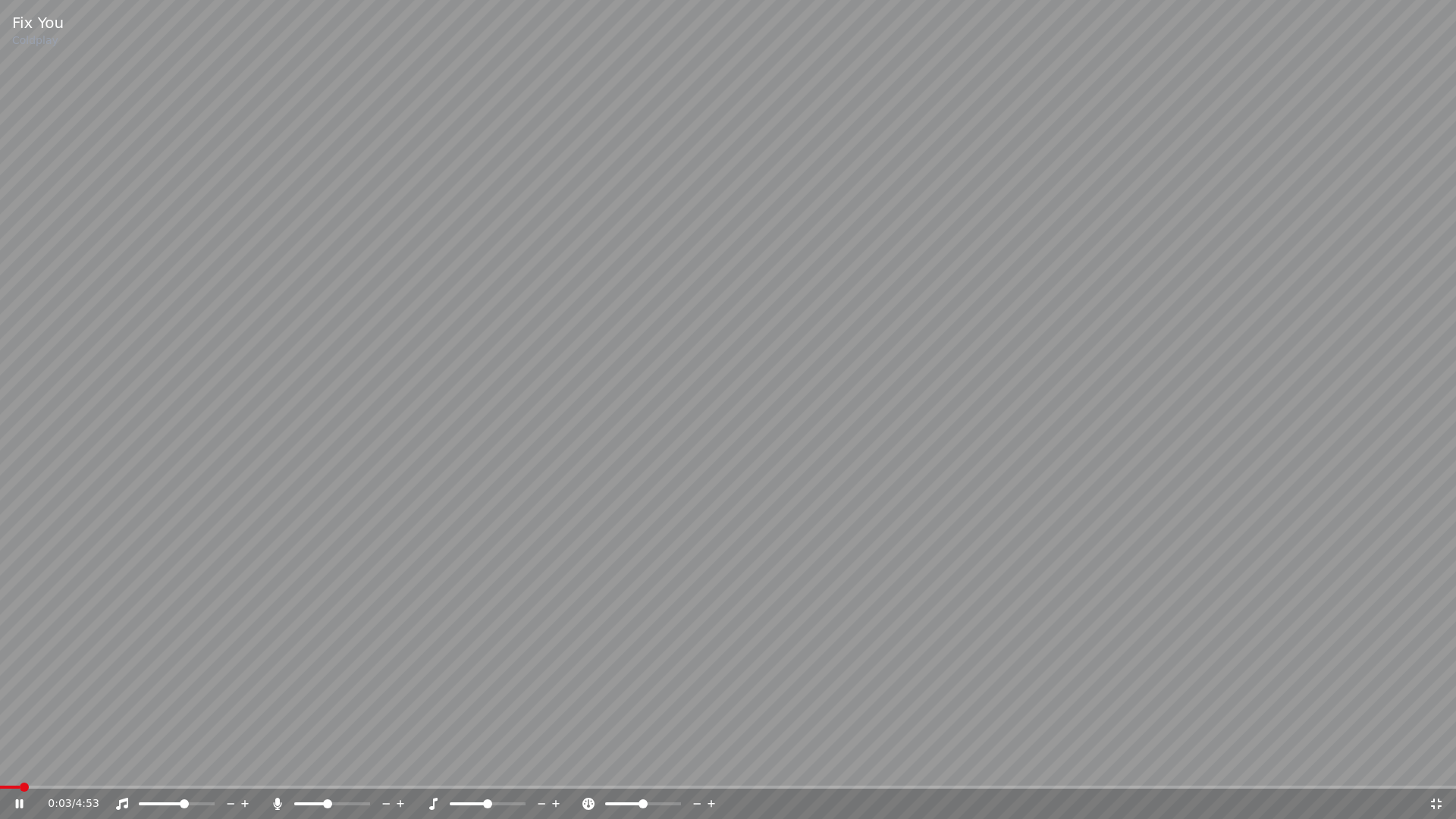
click at [22, 756] on icon at bounding box center [20, 804] width 7 height 9
click at [1274, 756] on icon at bounding box center [1436, 804] width 15 height 13
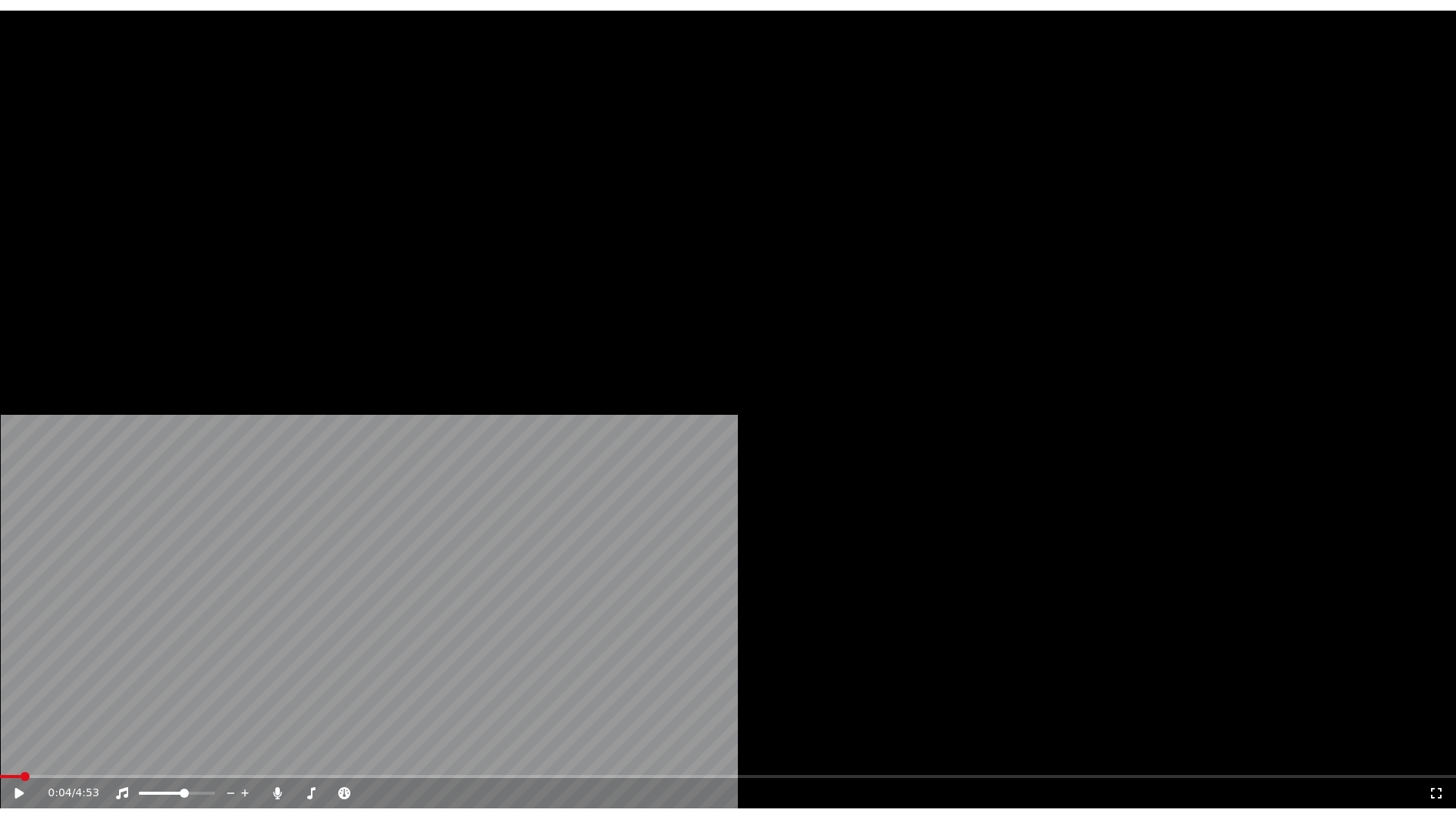
scroll to position [536, 0]
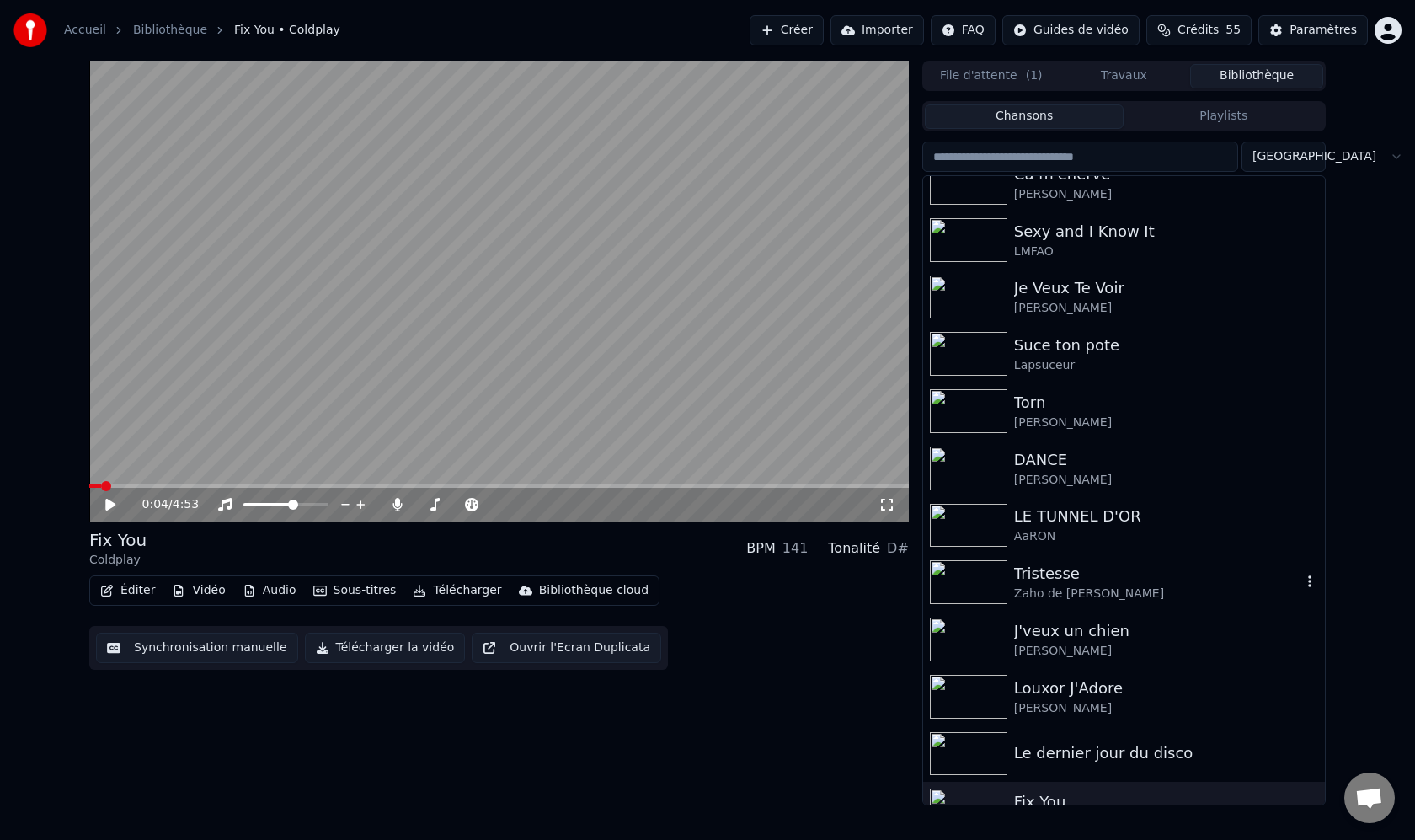
click at [975, 588] on img at bounding box center [968, 582] width 77 height 44
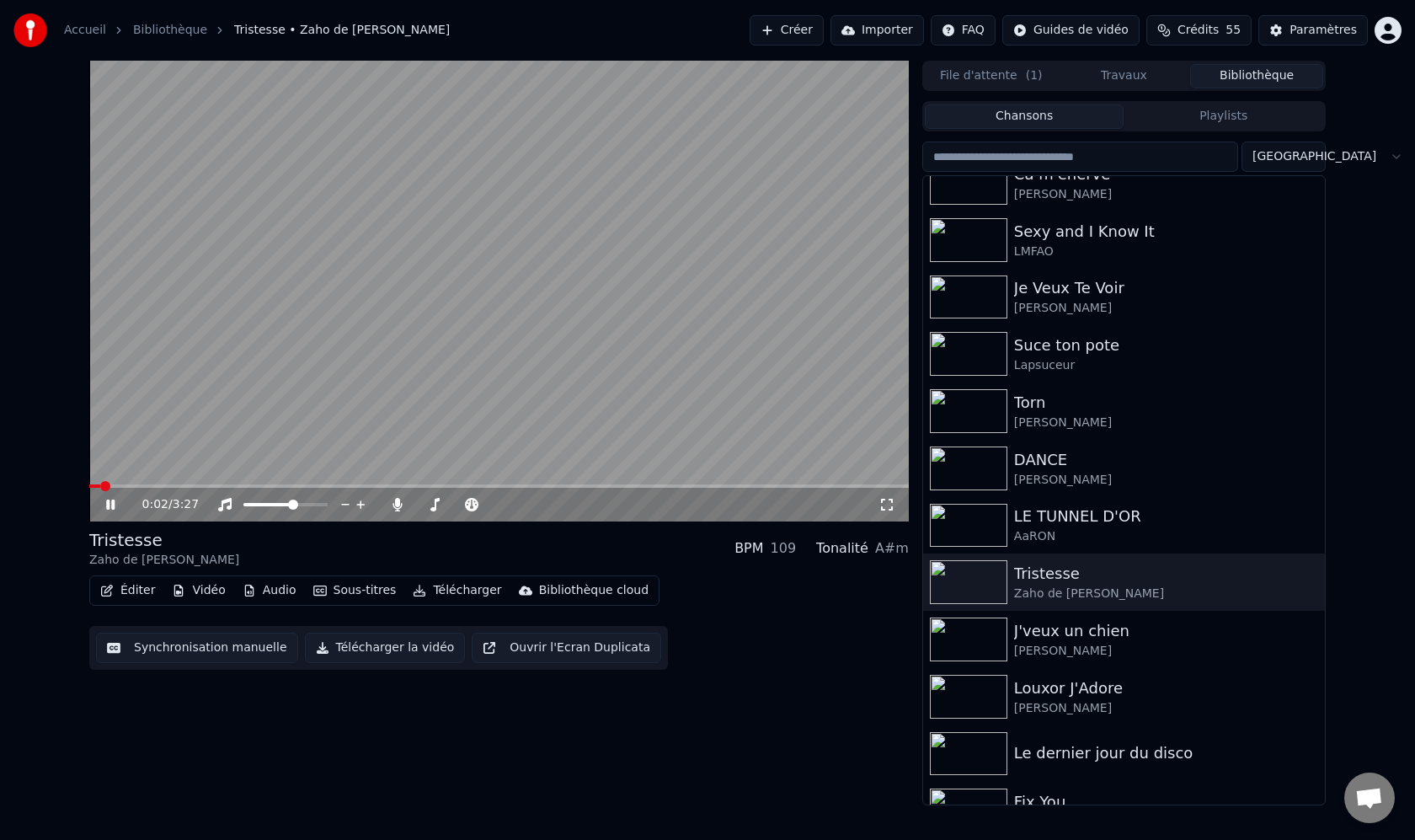
click at [889, 501] on icon at bounding box center [887, 504] width 17 height 14
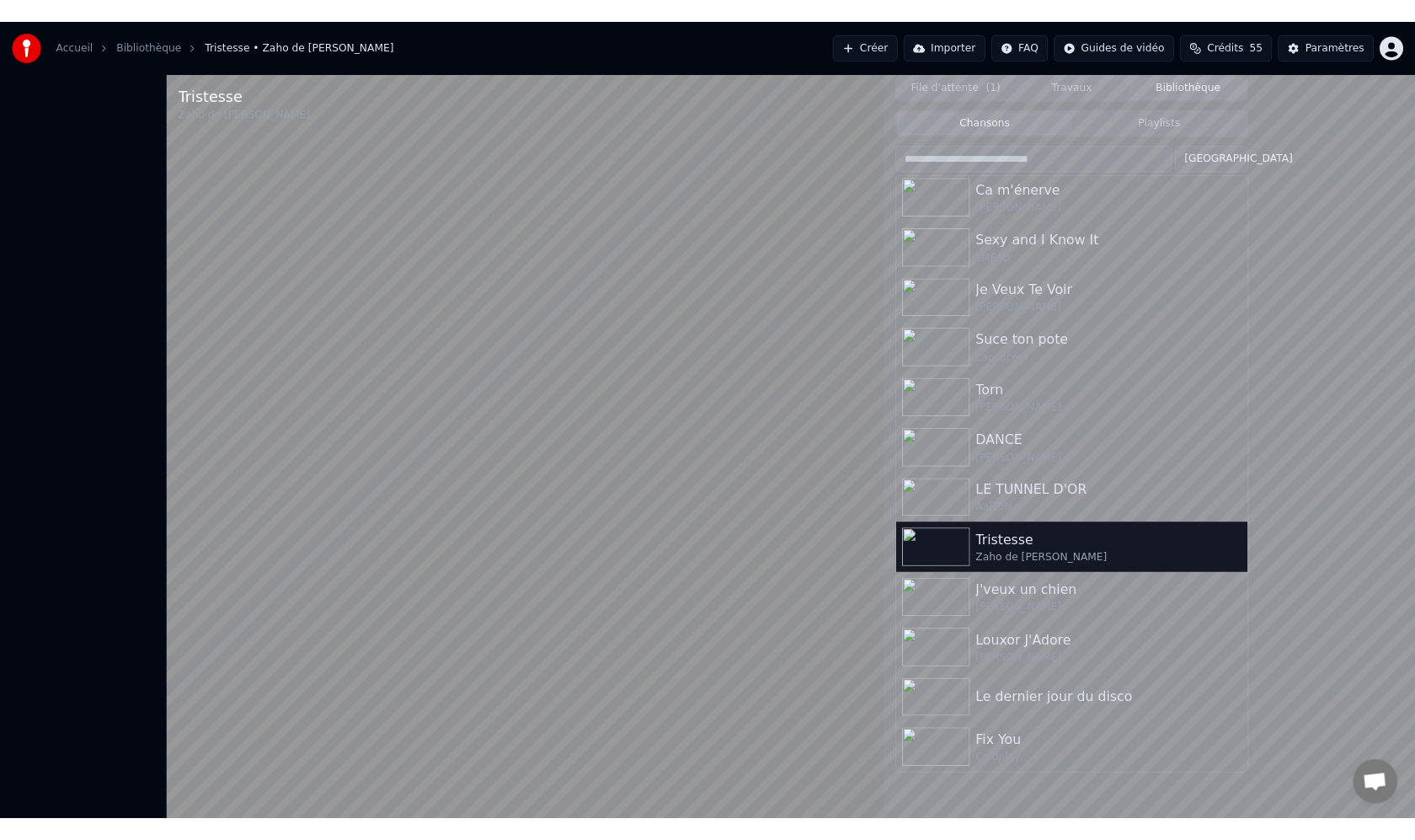
scroll to position [577, 0]
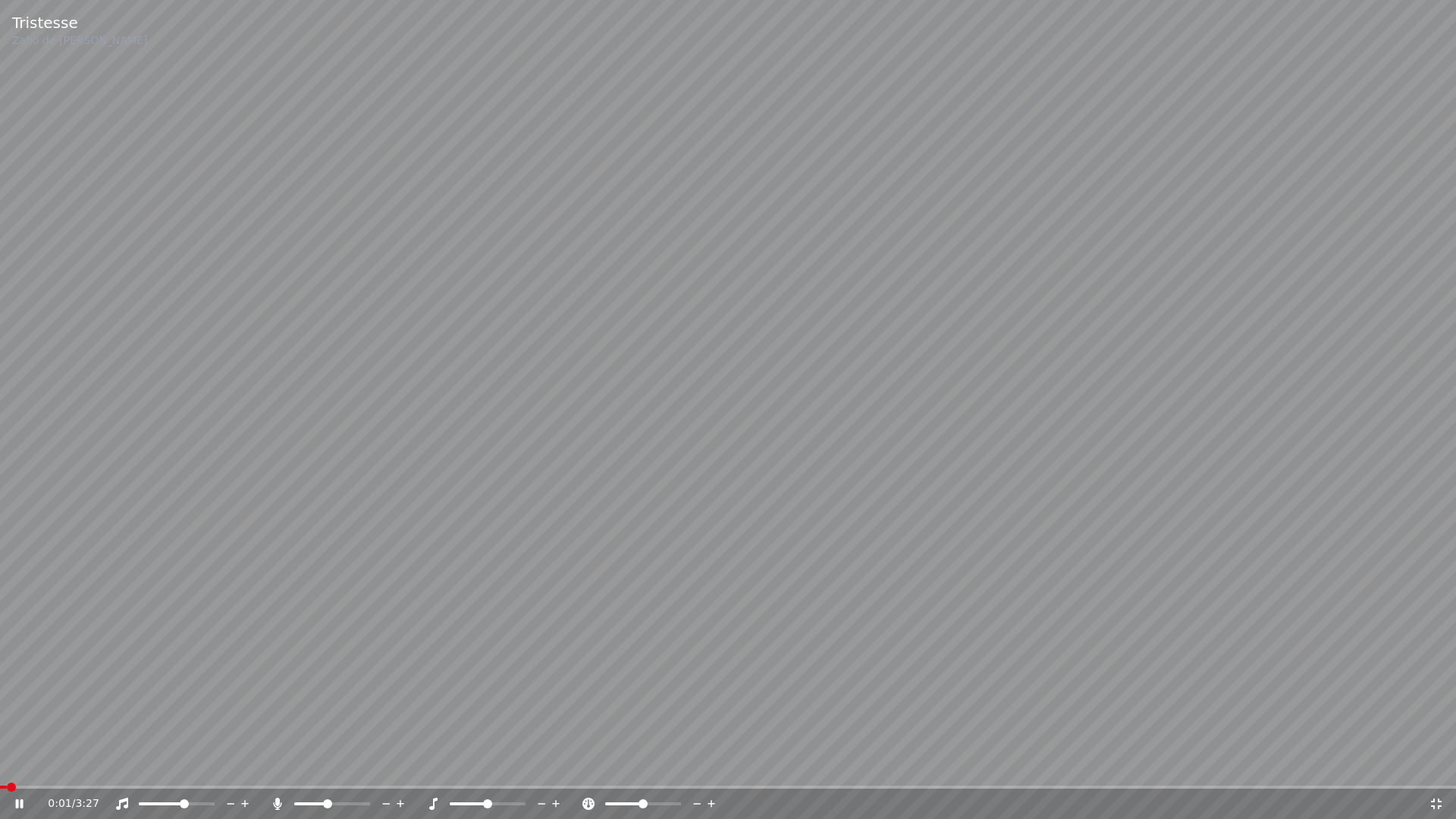
click at [7, 756] on span at bounding box center [4, 787] width 7 height 3
click at [22, 756] on icon at bounding box center [30, 804] width 36 height 13
click at [349, 756] on span at bounding box center [332, 803] width 76 height 3
click at [24, 756] on icon at bounding box center [30, 804] width 36 height 13
click at [214, 756] on span at bounding box center [176, 803] width 76 height 3
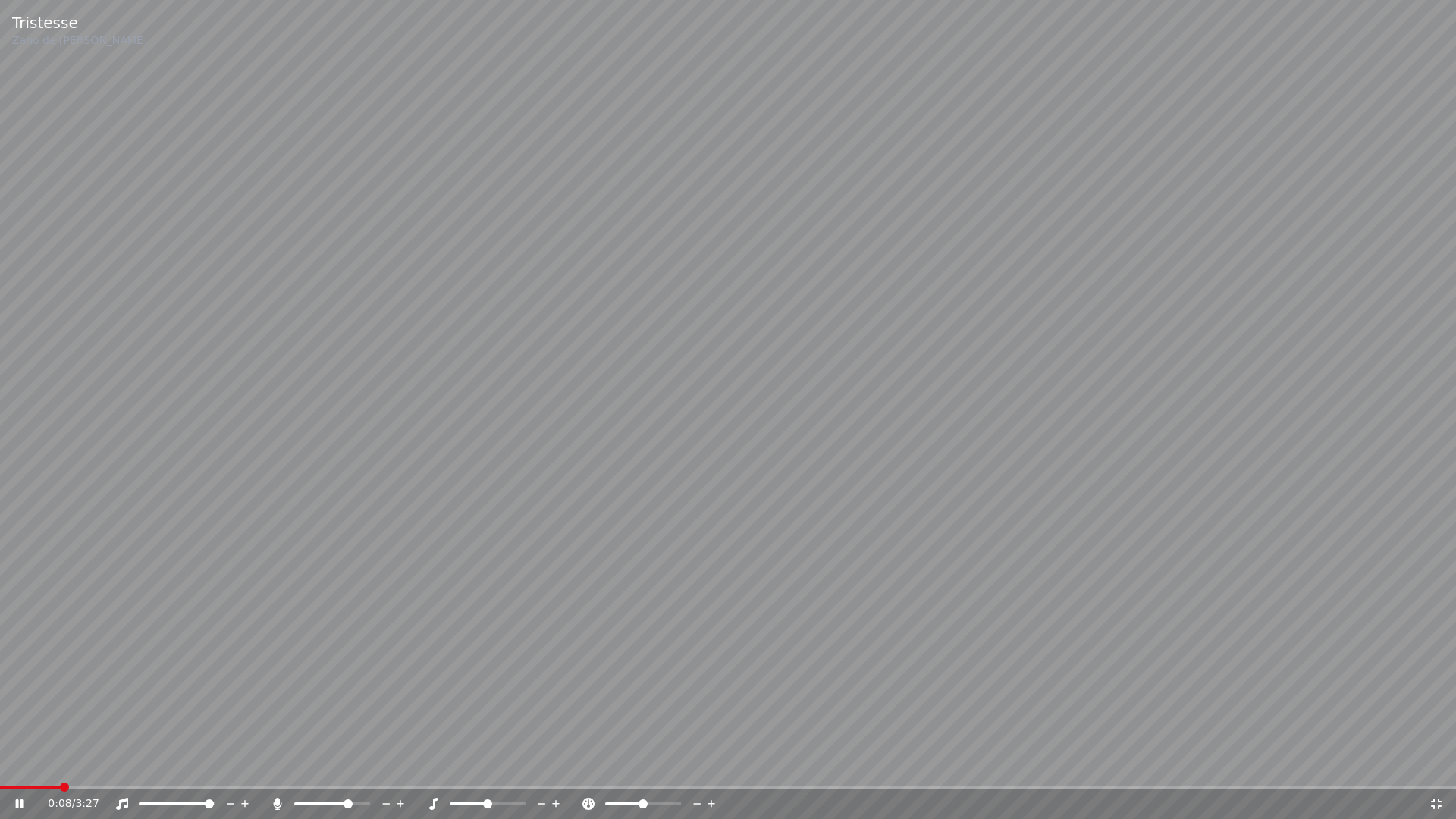
click at [507, 756] on div at bounding box center [502, 804] width 123 height 15
click at [507, 756] on span at bounding box center [487, 803] width 76 height 3
click at [363, 756] on span at bounding box center [332, 803] width 76 height 3
click at [485, 756] on span at bounding box center [469, 803] width 38 height 3
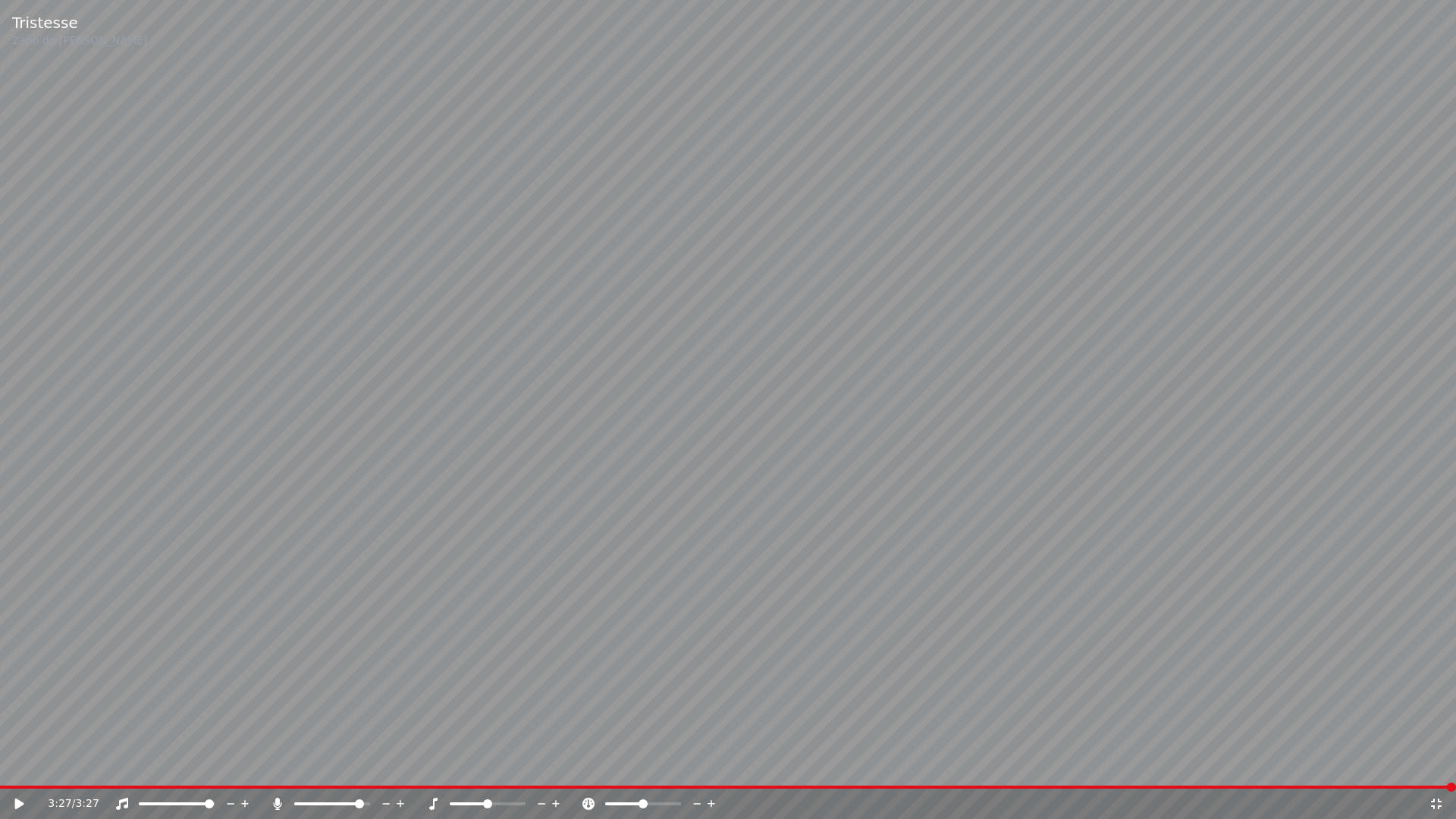
click at [1274, 756] on icon at bounding box center [1436, 804] width 15 height 13
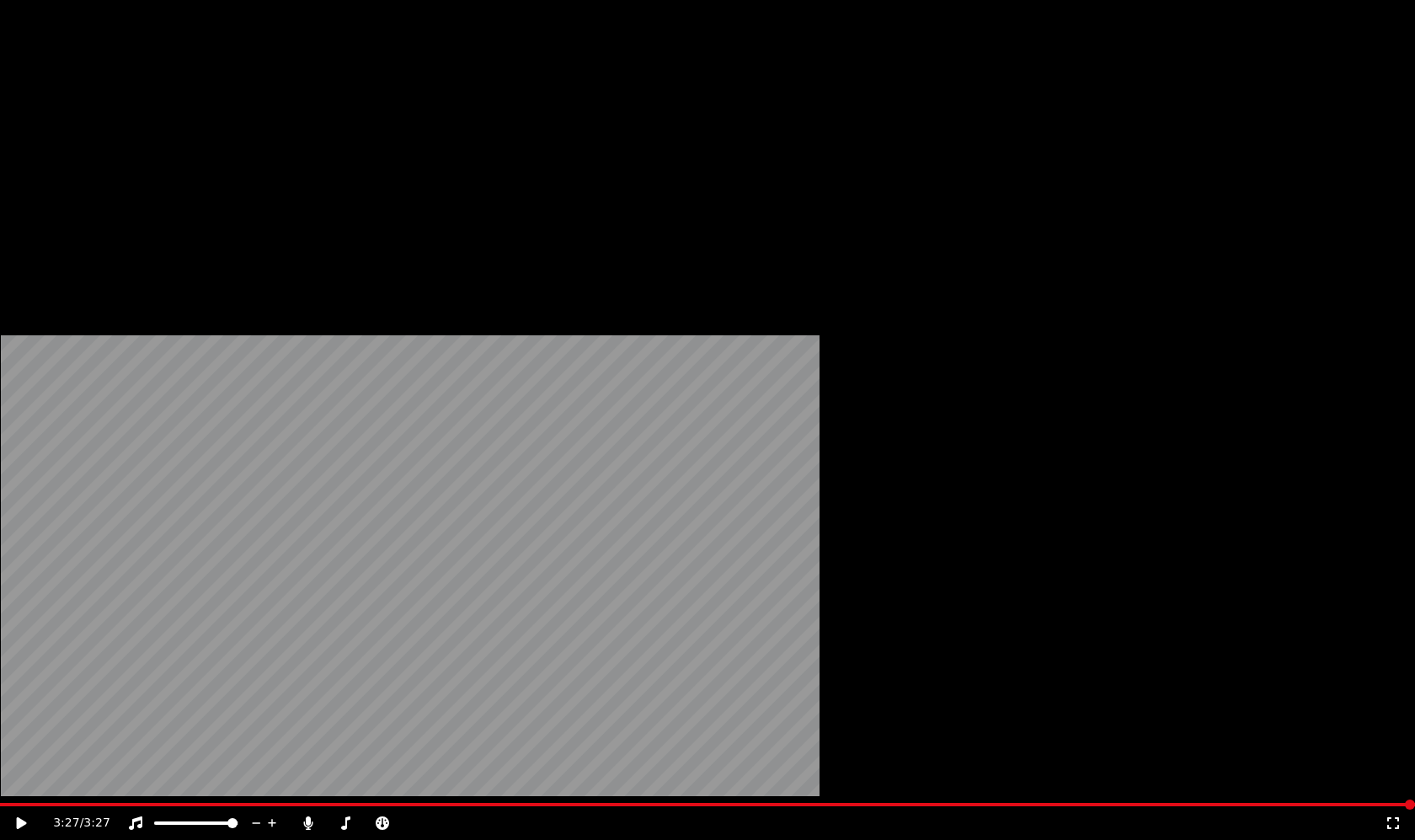
scroll to position [0, 0]
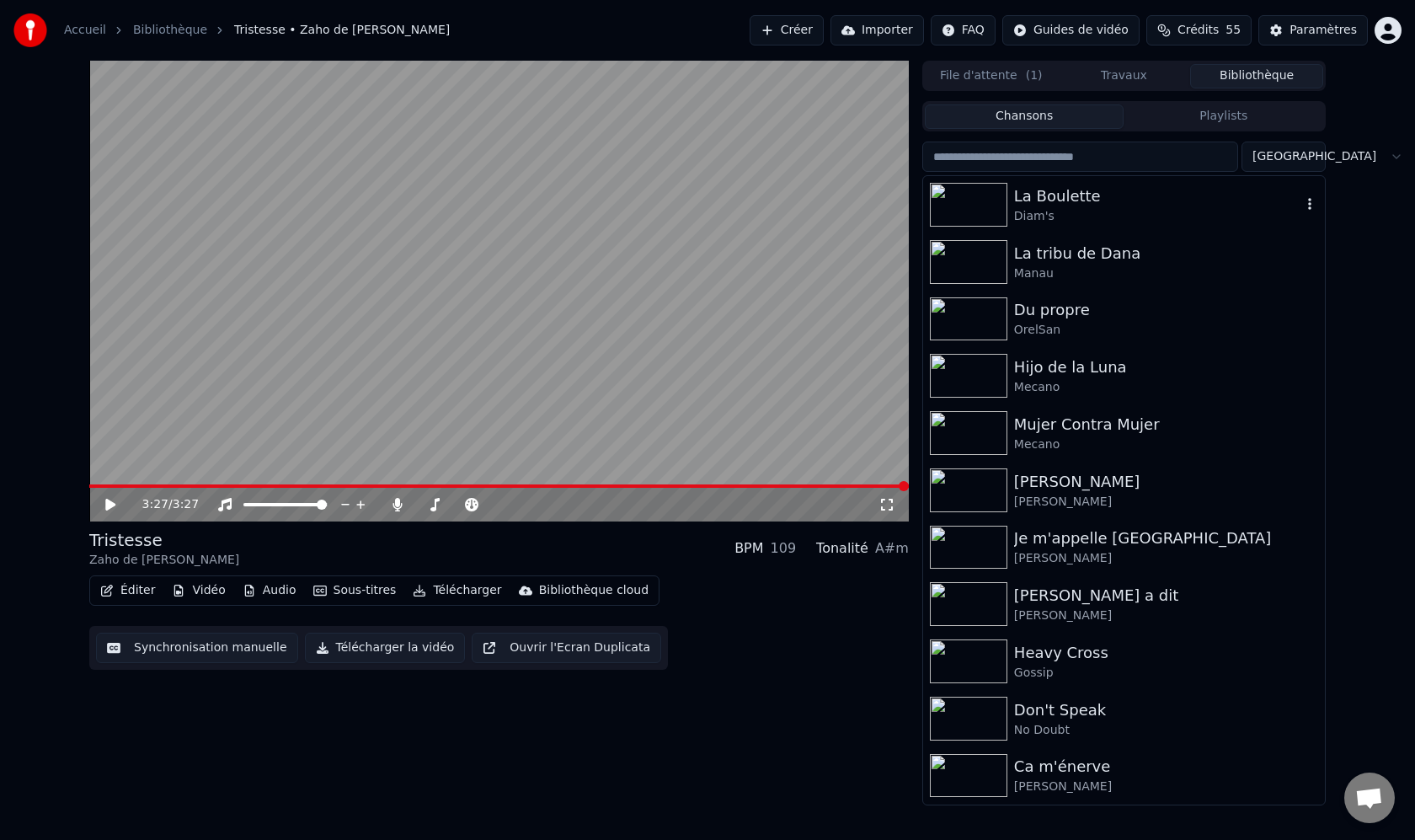
click at [983, 225] on img at bounding box center [968, 205] width 77 height 44
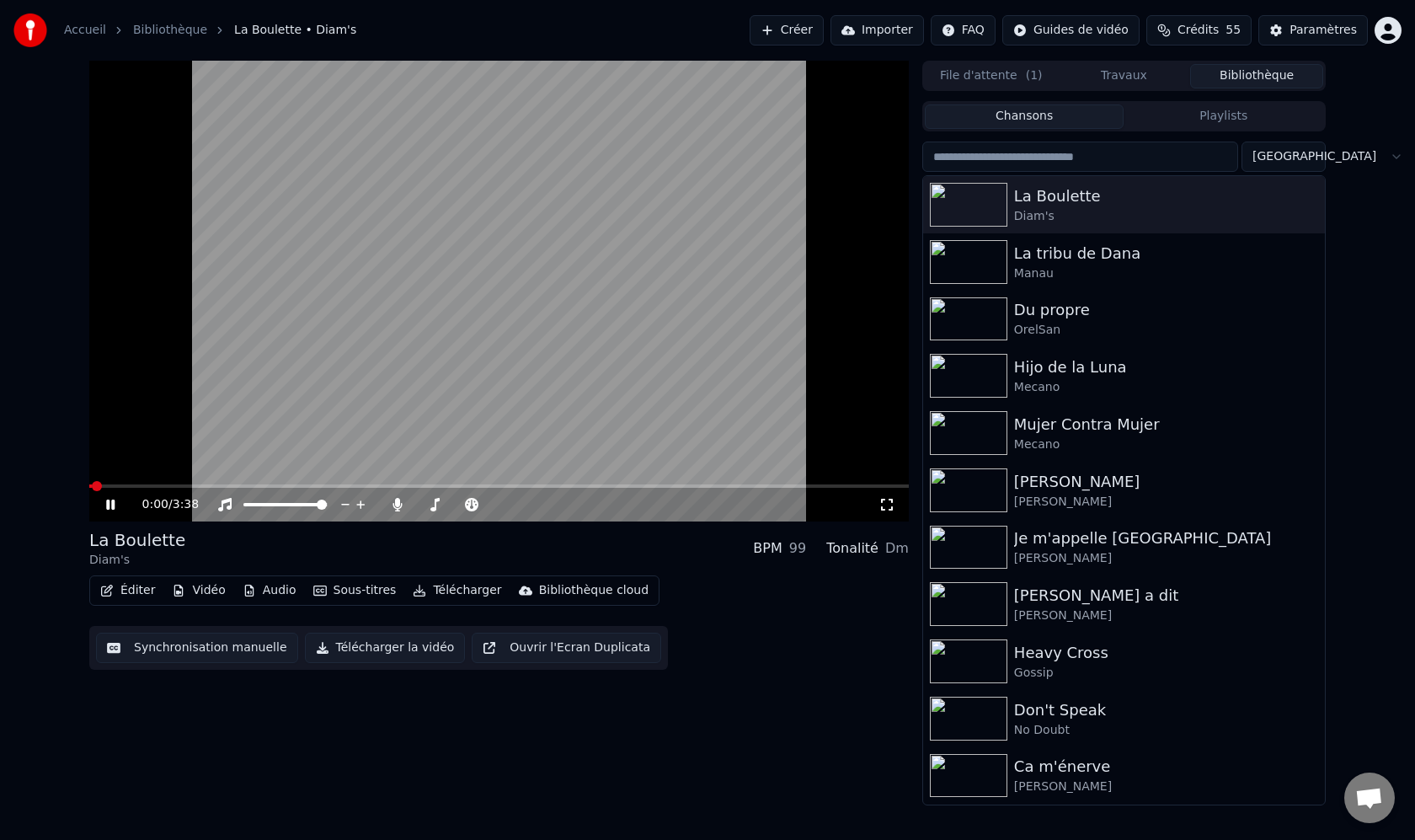
click at [887, 512] on div "0:00 / 3:38" at bounding box center [499, 504] width 806 height 17
click at [888, 508] on icon at bounding box center [887, 504] width 17 height 14
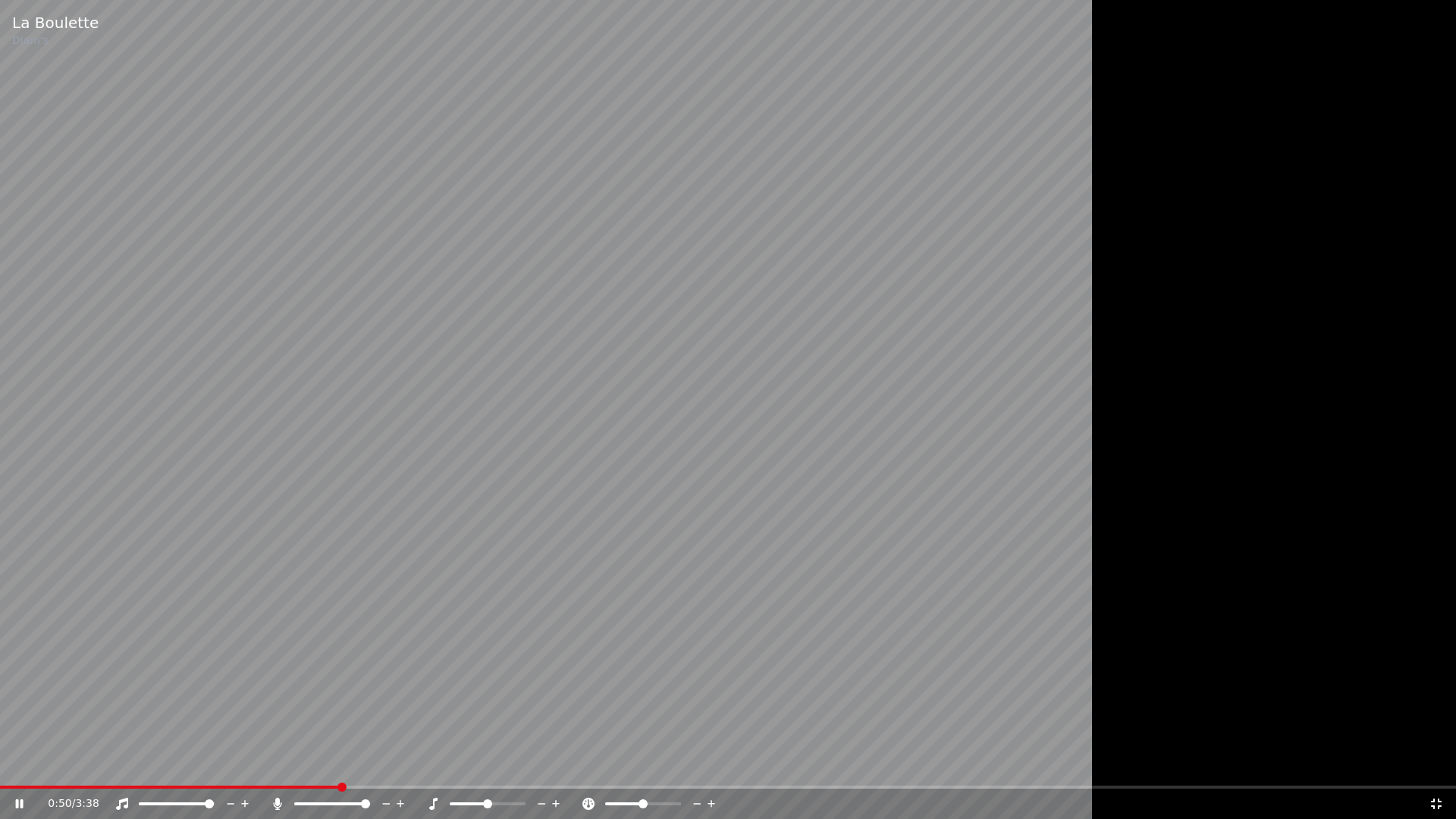
click at [370, 756] on span at bounding box center [332, 803] width 76 height 3
click at [1274, 756] on icon at bounding box center [1436, 804] width 15 height 13
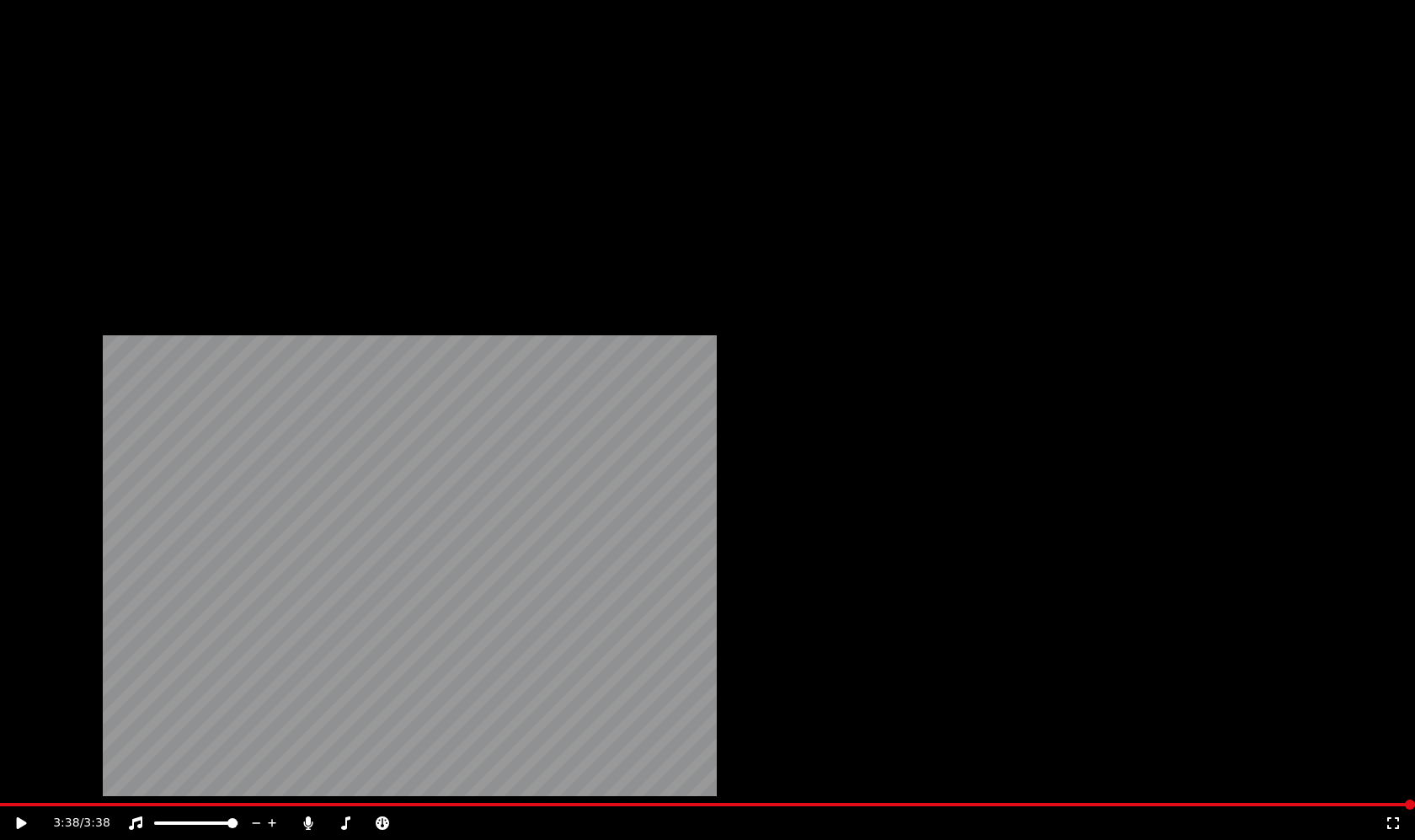
scroll to position [554, 0]
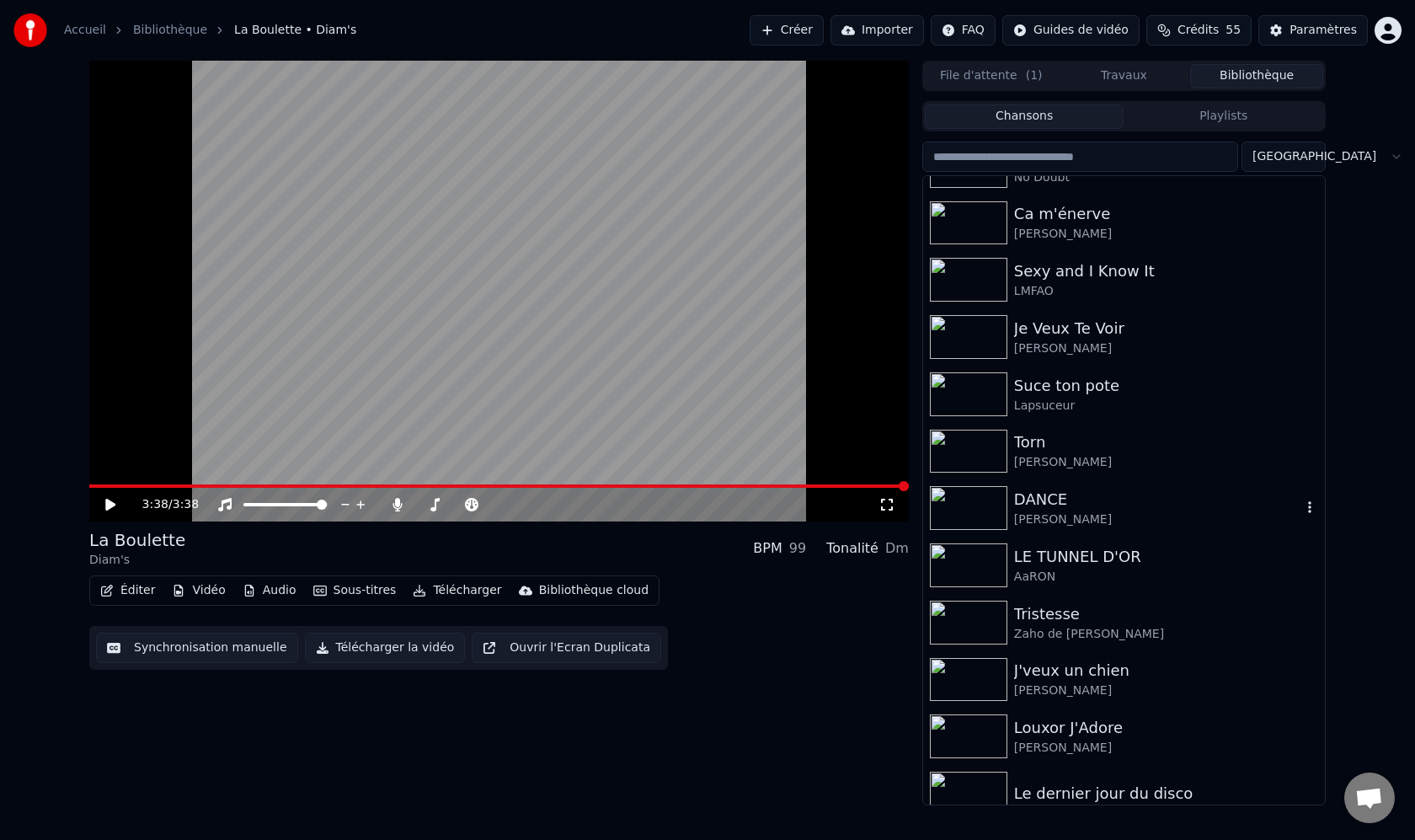
click at [996, 500] on img at bounding box center [968, 507] width 77 height 44
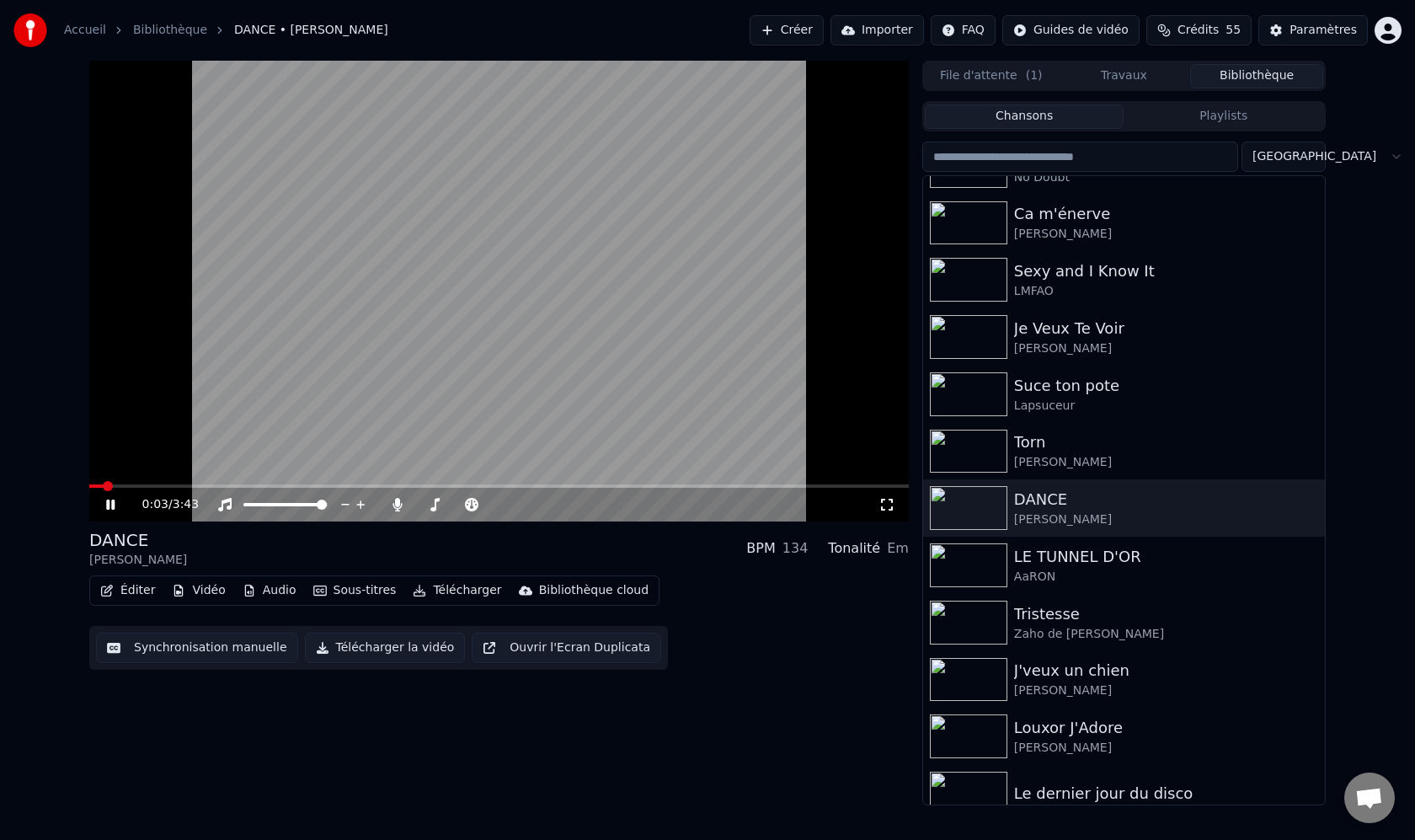
click at [111, 507] on icon at bounding box center [110, 504] width 8 height 10
click at [882, 504] on icon at bounding box center [887, 504] width 17 height 14
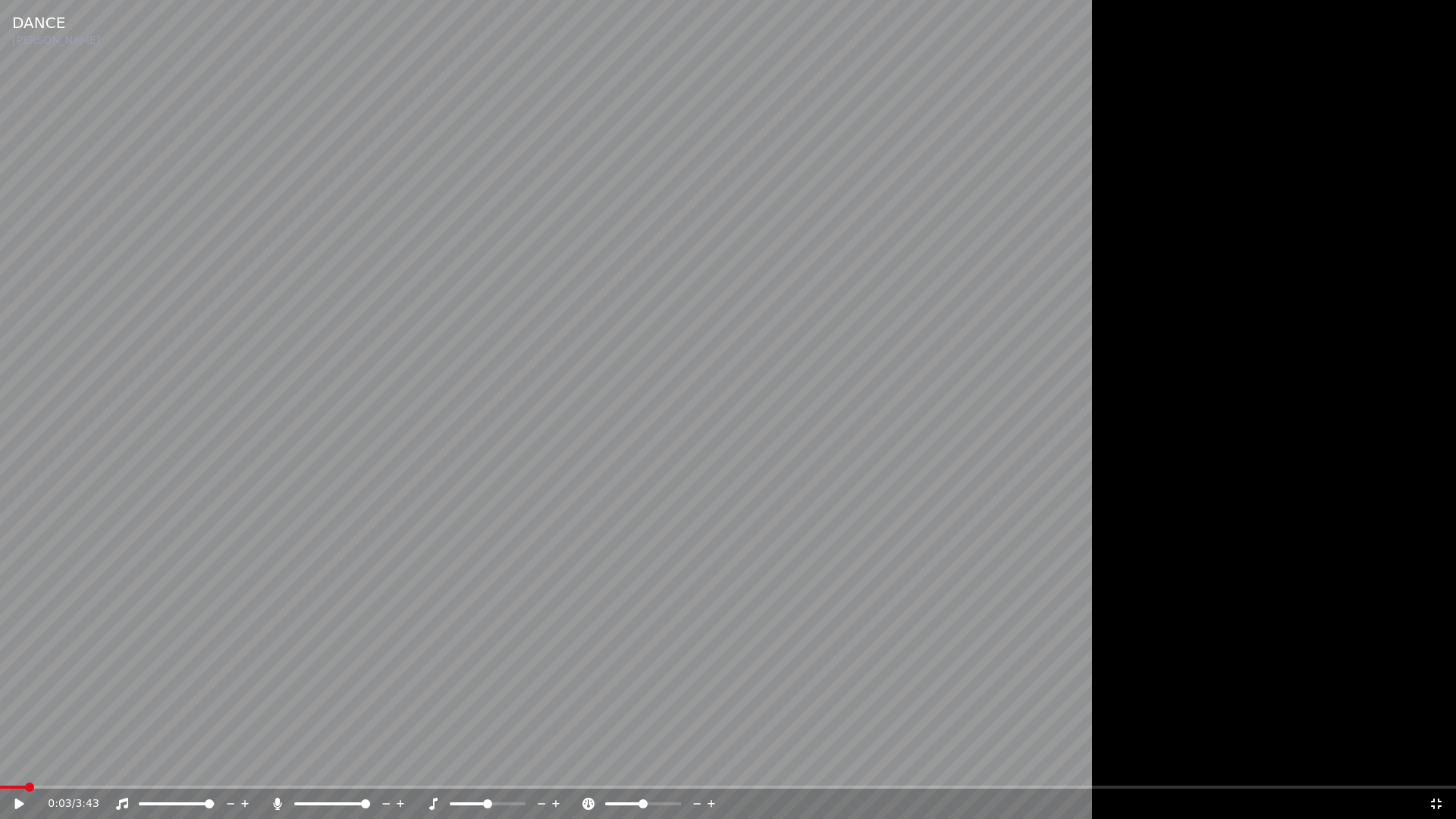
click at [21, 756] on icon at bounding box center [30, 804] width 36 height 13
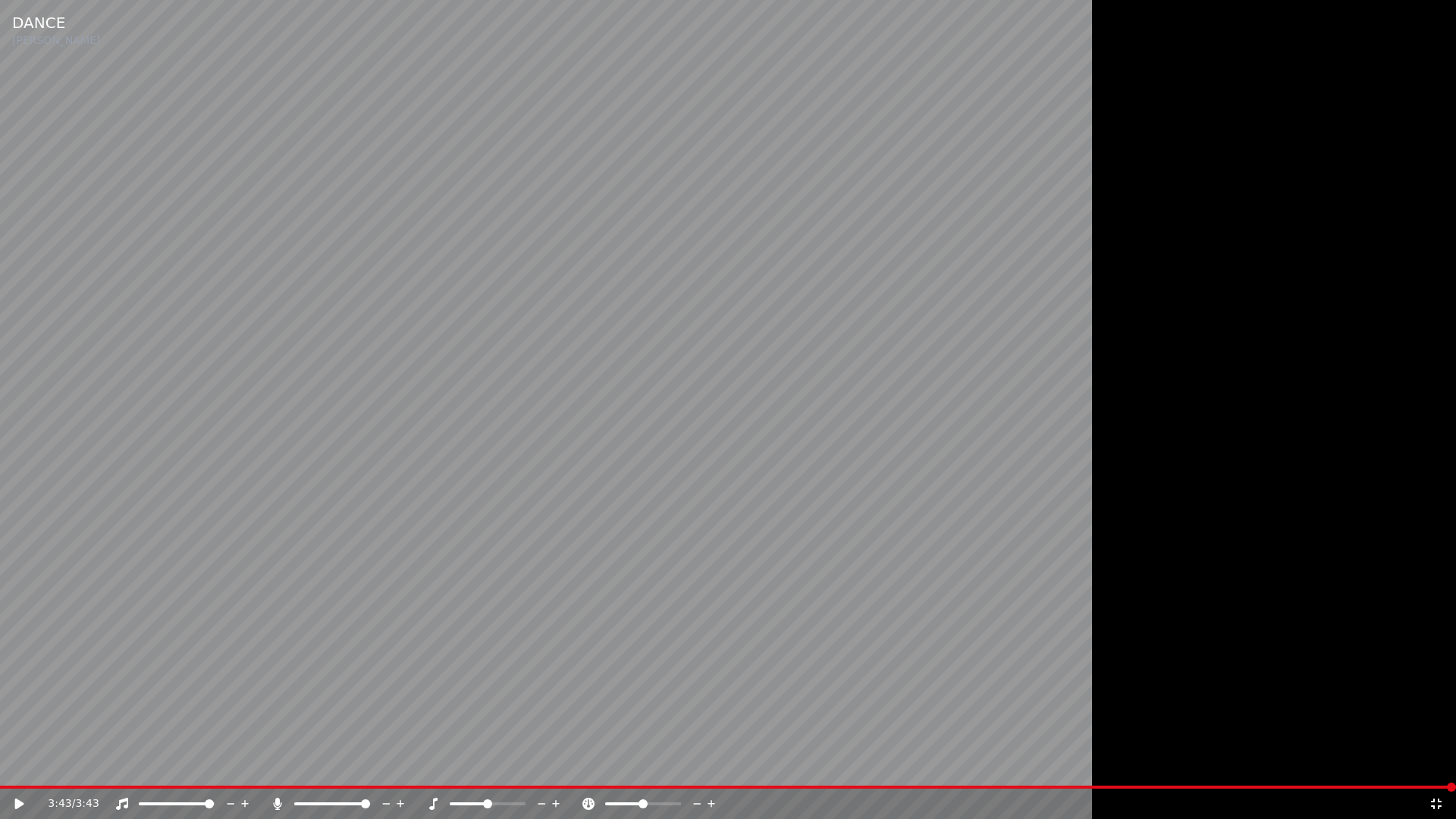
click at [396, 633] on video at bounding box center [728, 410] width 1456 height 819
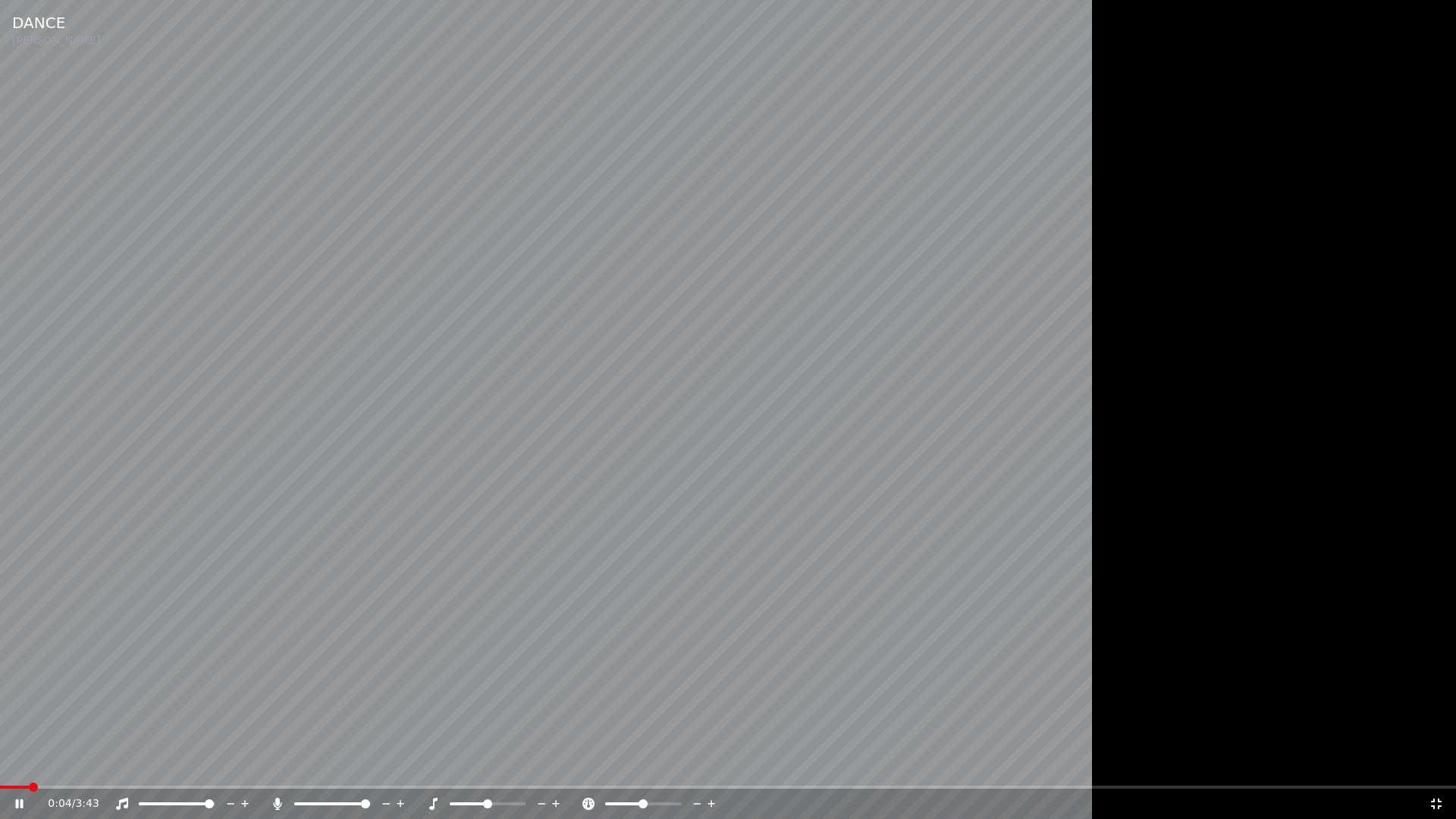
click at [13, 756] on icon at bounding box center [30, 804] width 36 height 13
click at [1274, 756] on icon at bounding box center [1436, 804] width 15 height 13
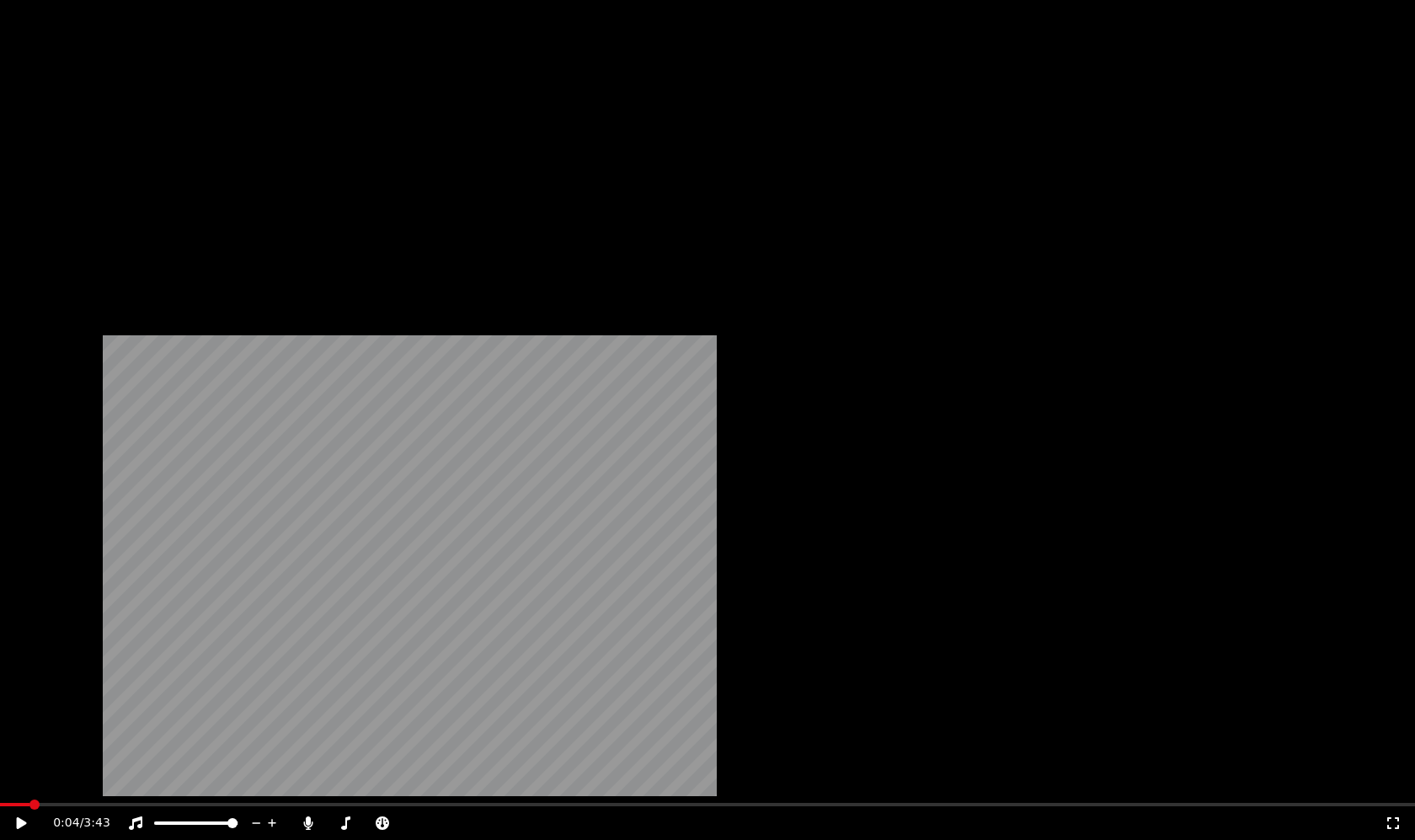
scroll to position [576, 0]
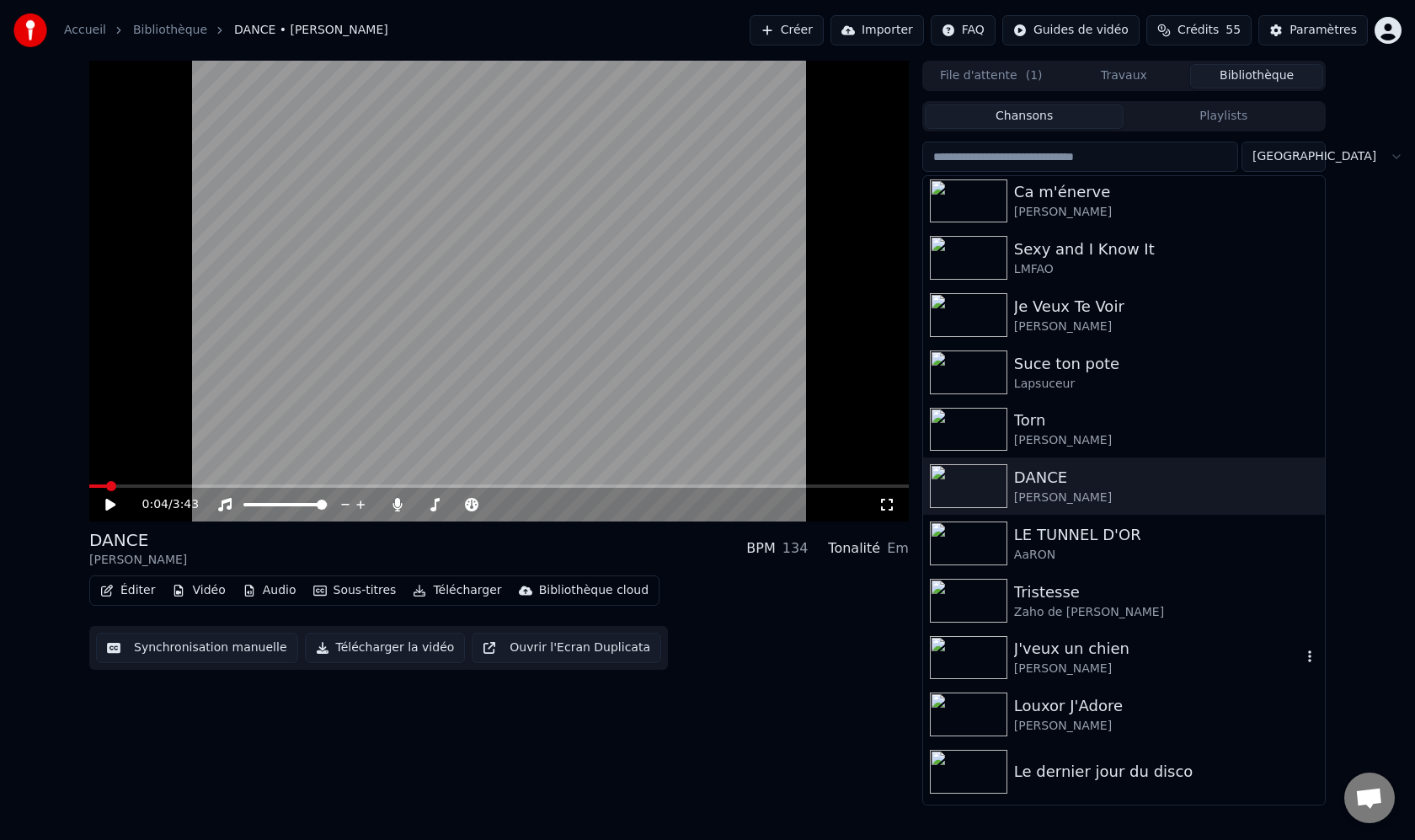
click at [941, 661] on img at bounding box center [968, 657] width 77 height 44
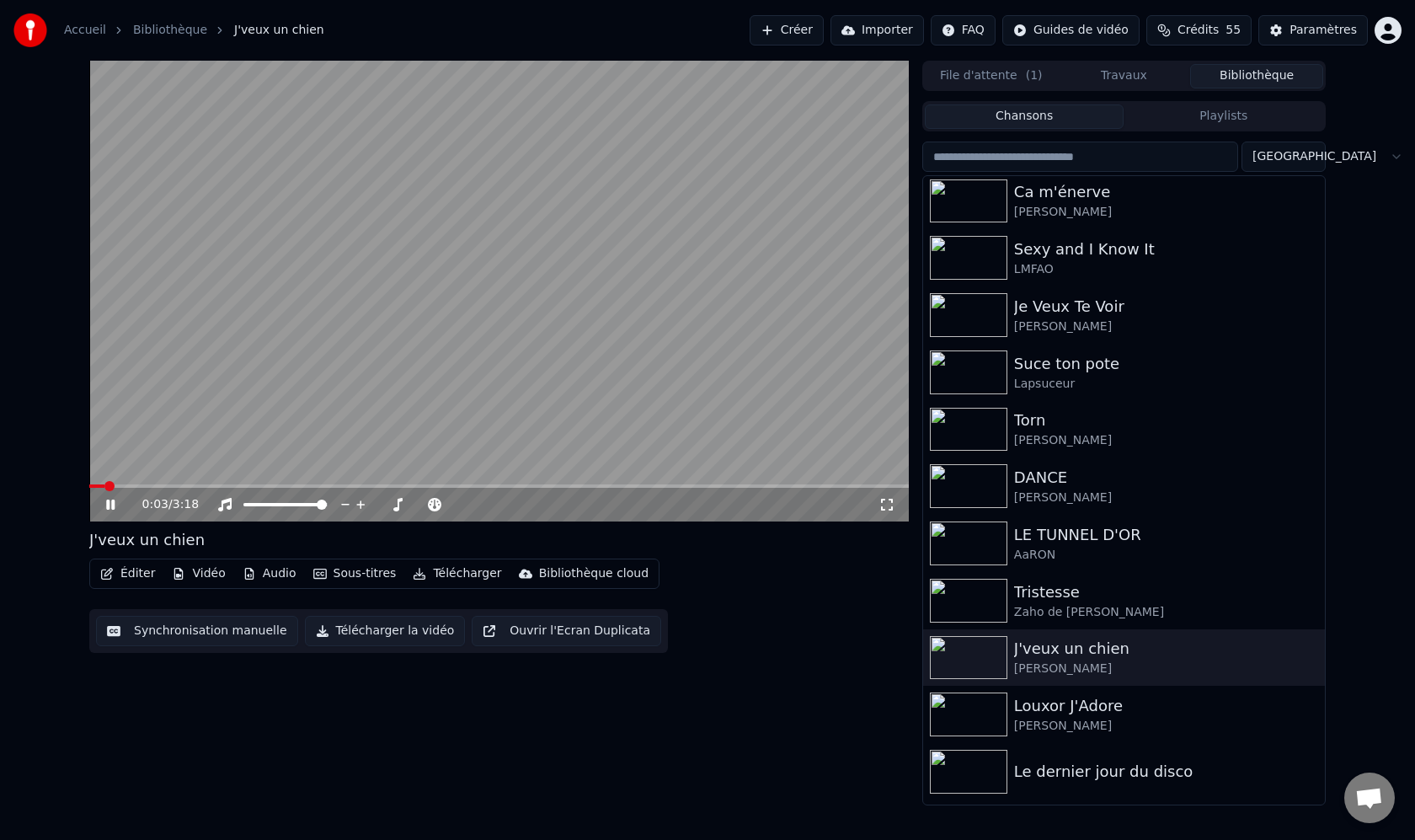
click at [894, 506] on icon at bounding box center [887, 504] width 17 height 14
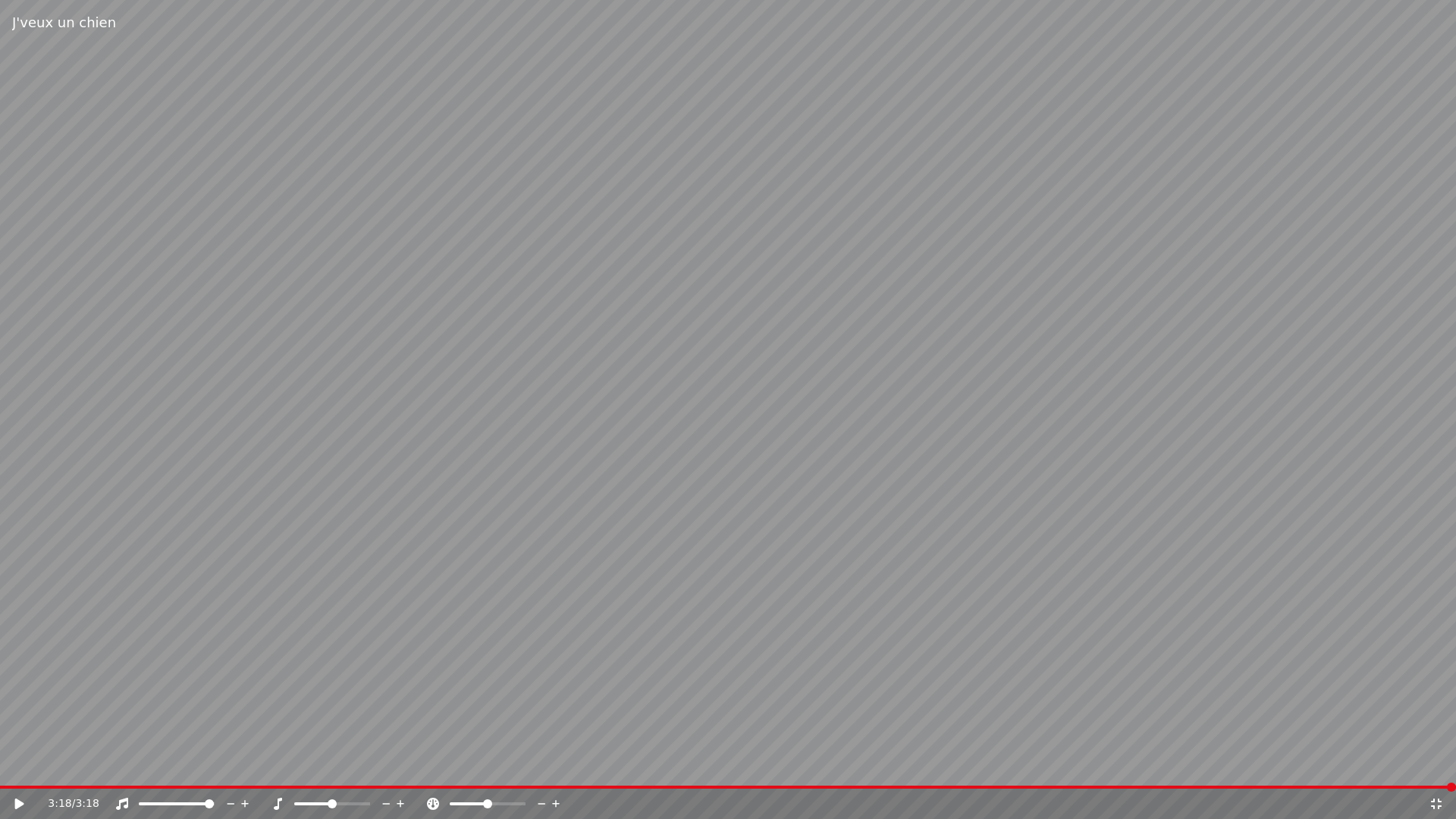
click at [895, 507] on video at bounding box center [728, 410] width 1456 height 819
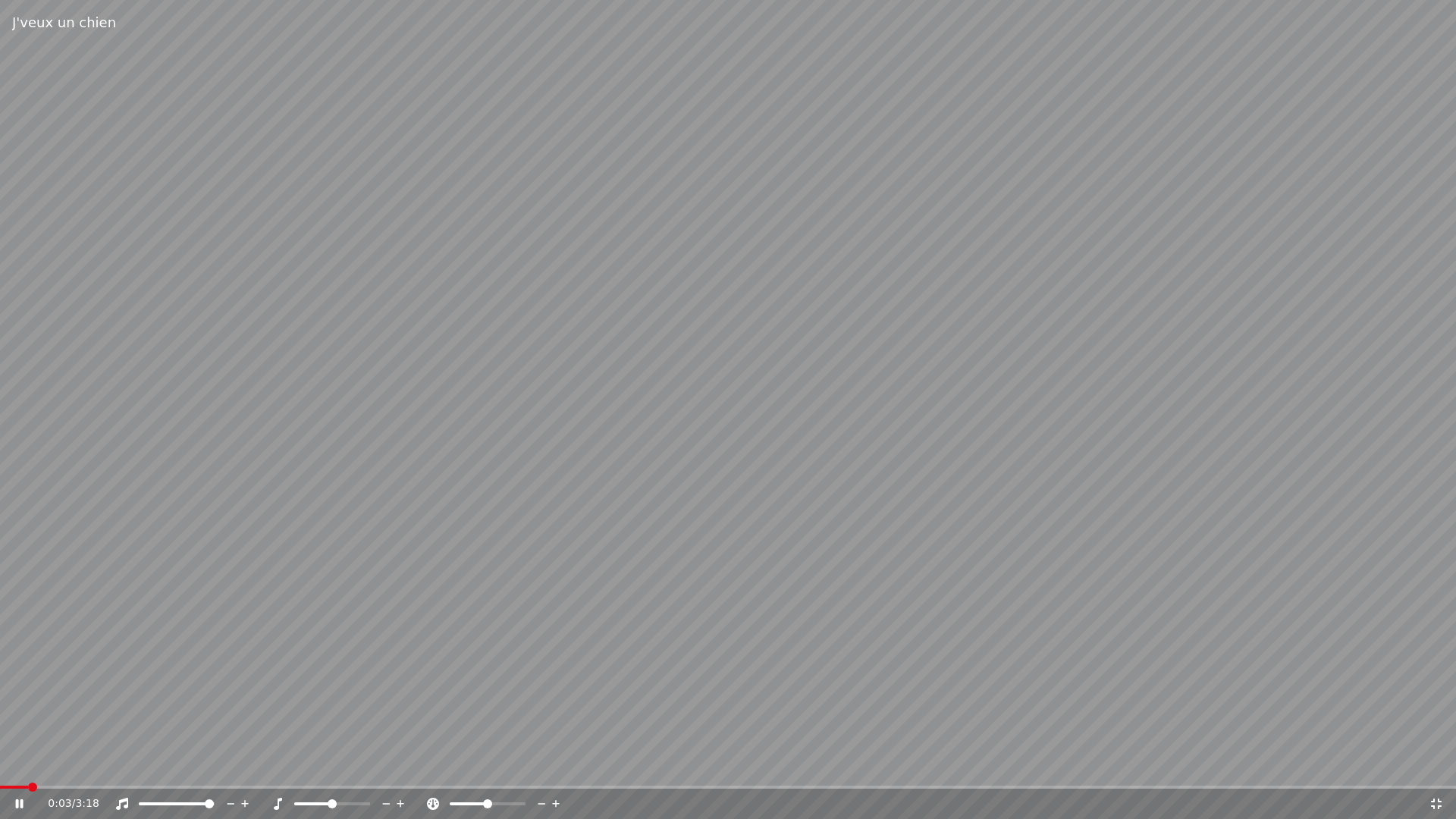
click at [19, 756] on icon at bounding box center [30, 804] width 36 height 13
click at [1274, 756] on div "0:04 / 3:18" at bounding box center [728, 804] width 1444 height 15
click at [1274, 756] on icon at bounding box center [1436, 804] width 11 height 11
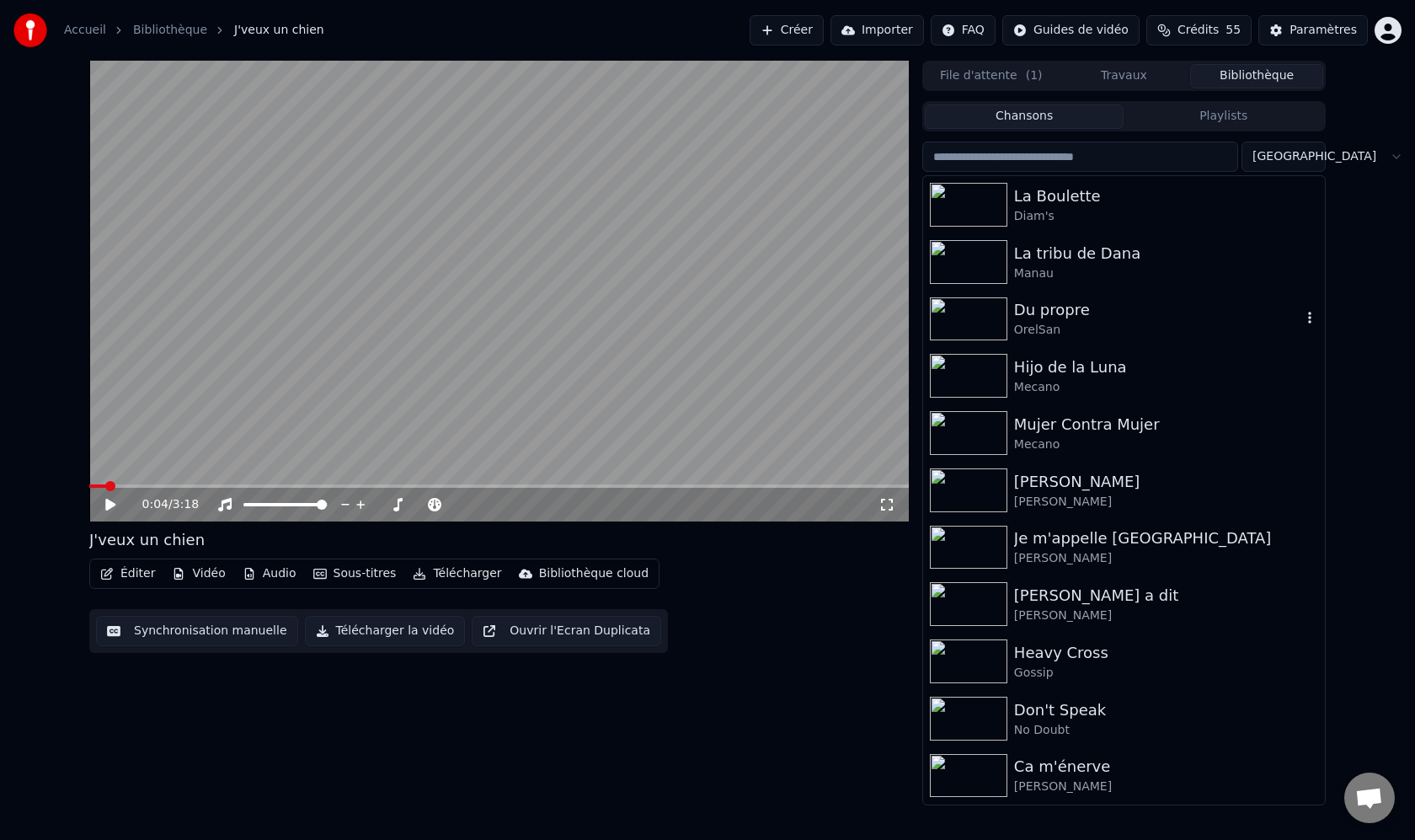
click at [1003, 314] on img at bounding box center [968, 319] width 77 height 44
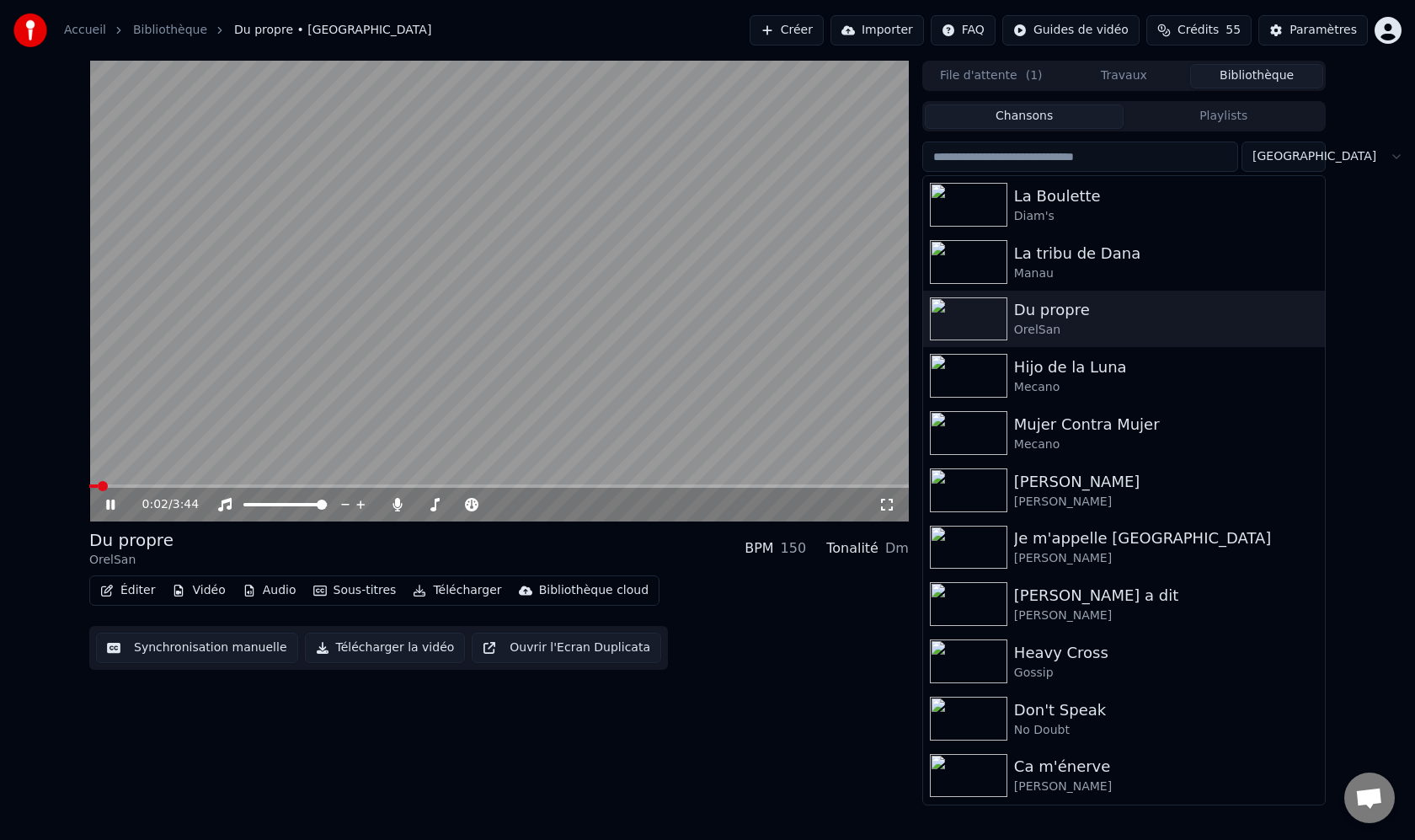
click at [890, 506] on icon at bounding box center [887, 504] width 17 height 14
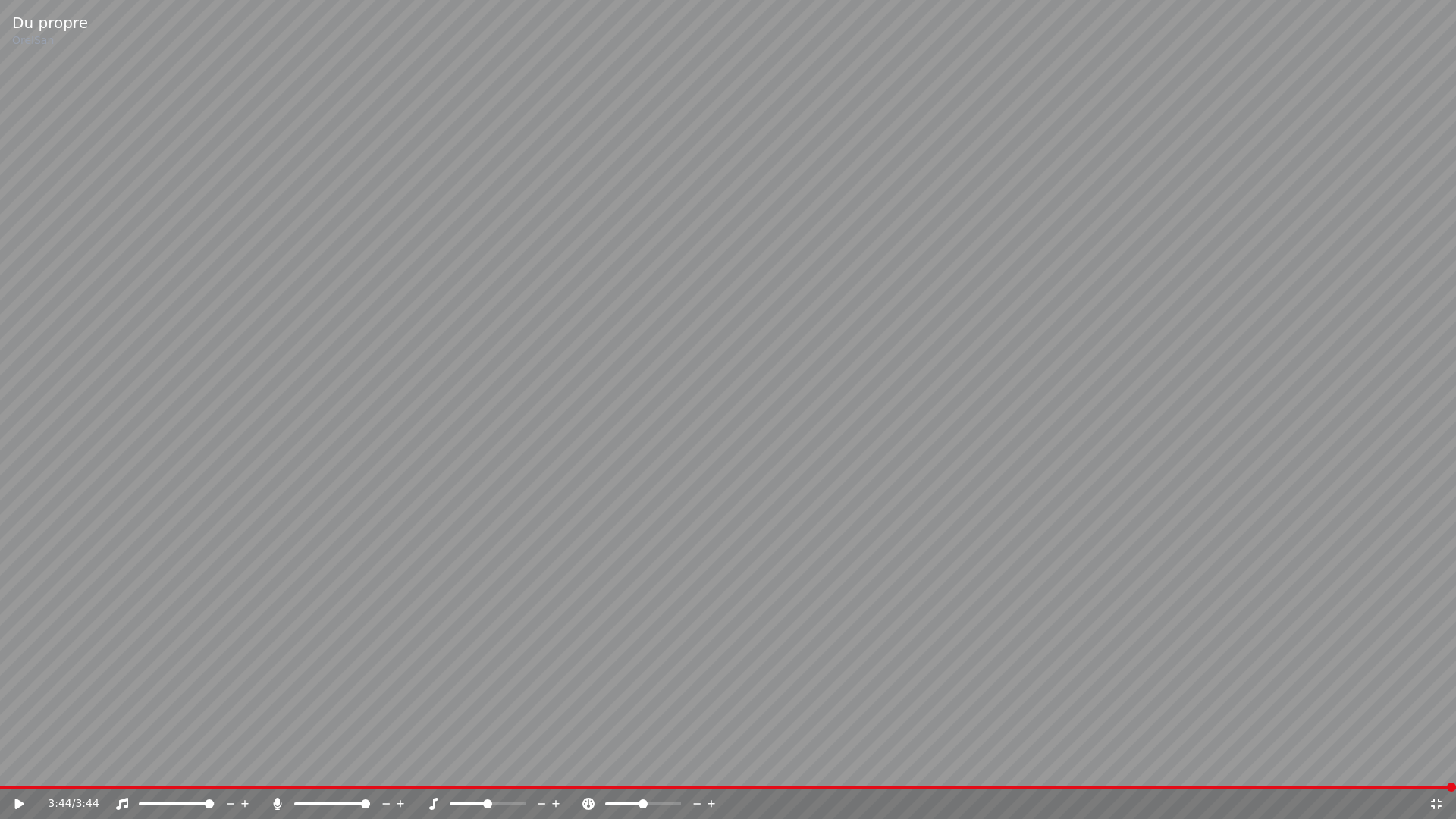
click at [896, 510] on video at bounding box center [728, 410] width 1456 height 819
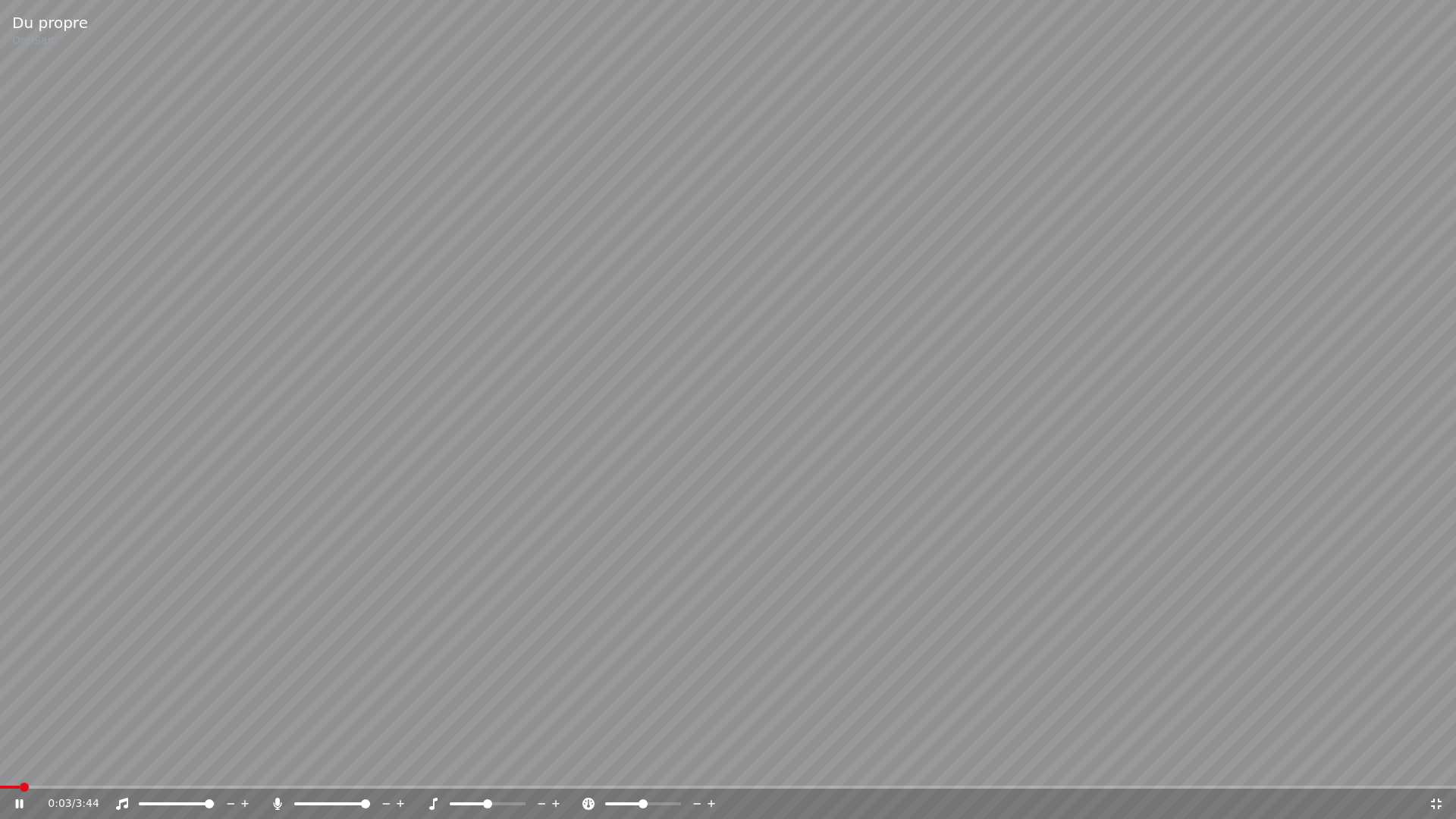
click at [21, 756] on icon at bounding box center [20, 804] width 7 height 9
click at [1274, 756] on div "0:03 / 3:44" at bounding box center [738, 804] width 1381 height 15
click at [1274, 756] on icon at bounding box center [1436, 804] width 11 height 11
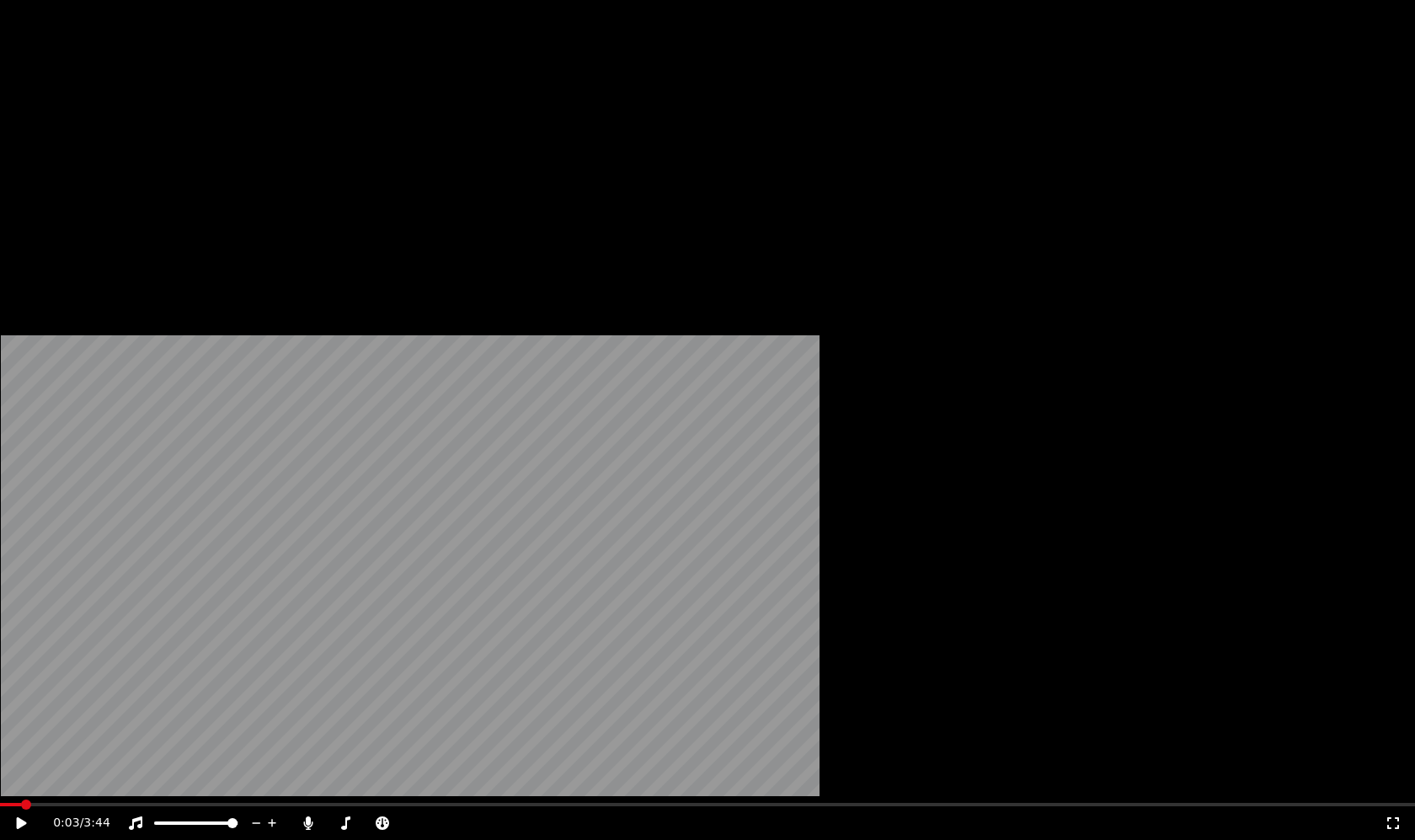
scroll to position [169, 0]
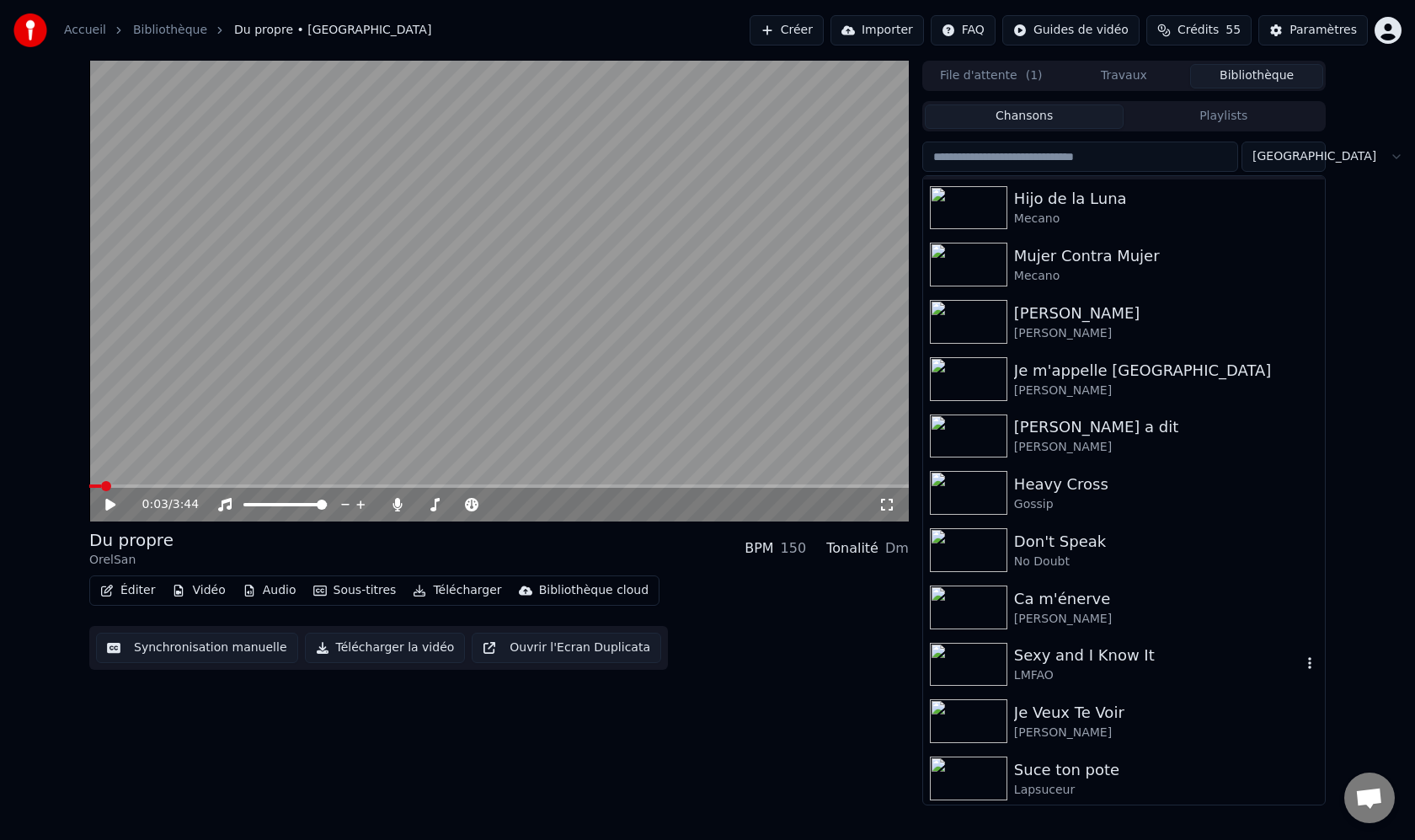
click at [1012, 655] on div at bounding box center [971, 664] width 84 height 44
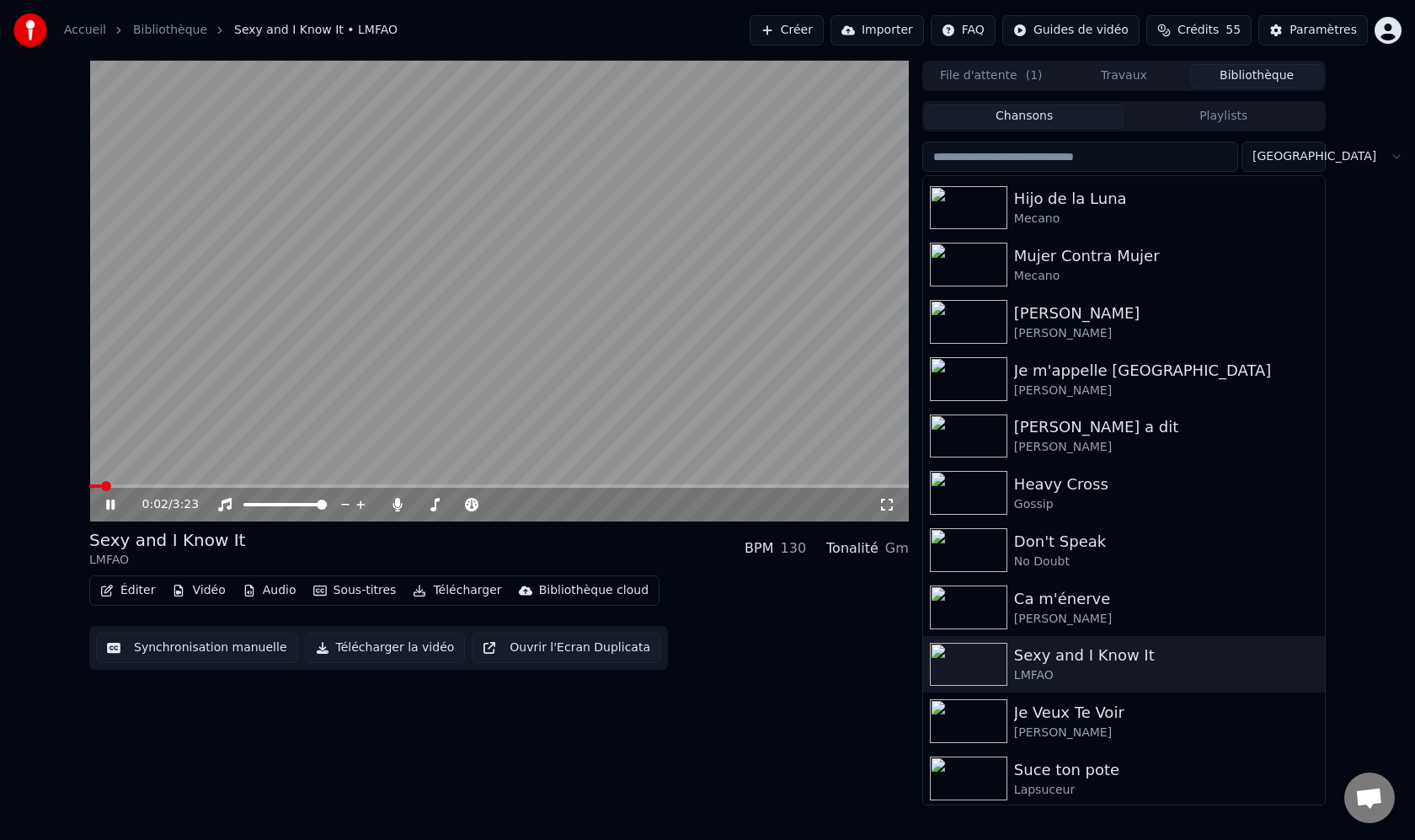
click at [888, 504] on icon at bounding box center [887, 504] width 17 height 14
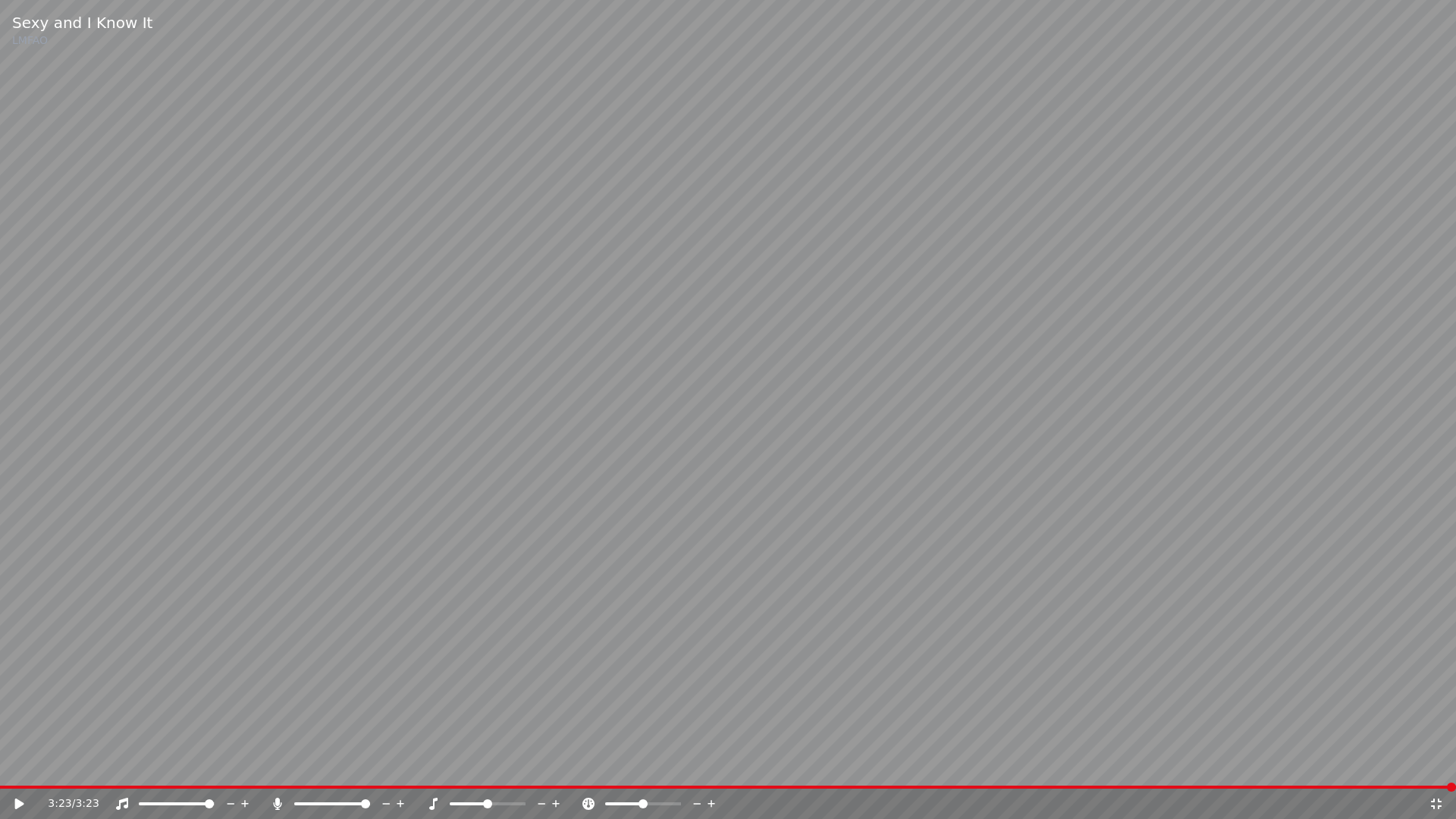
click at [1274, 756] on icon at bounding box center [1436, 804] width 15 height 13
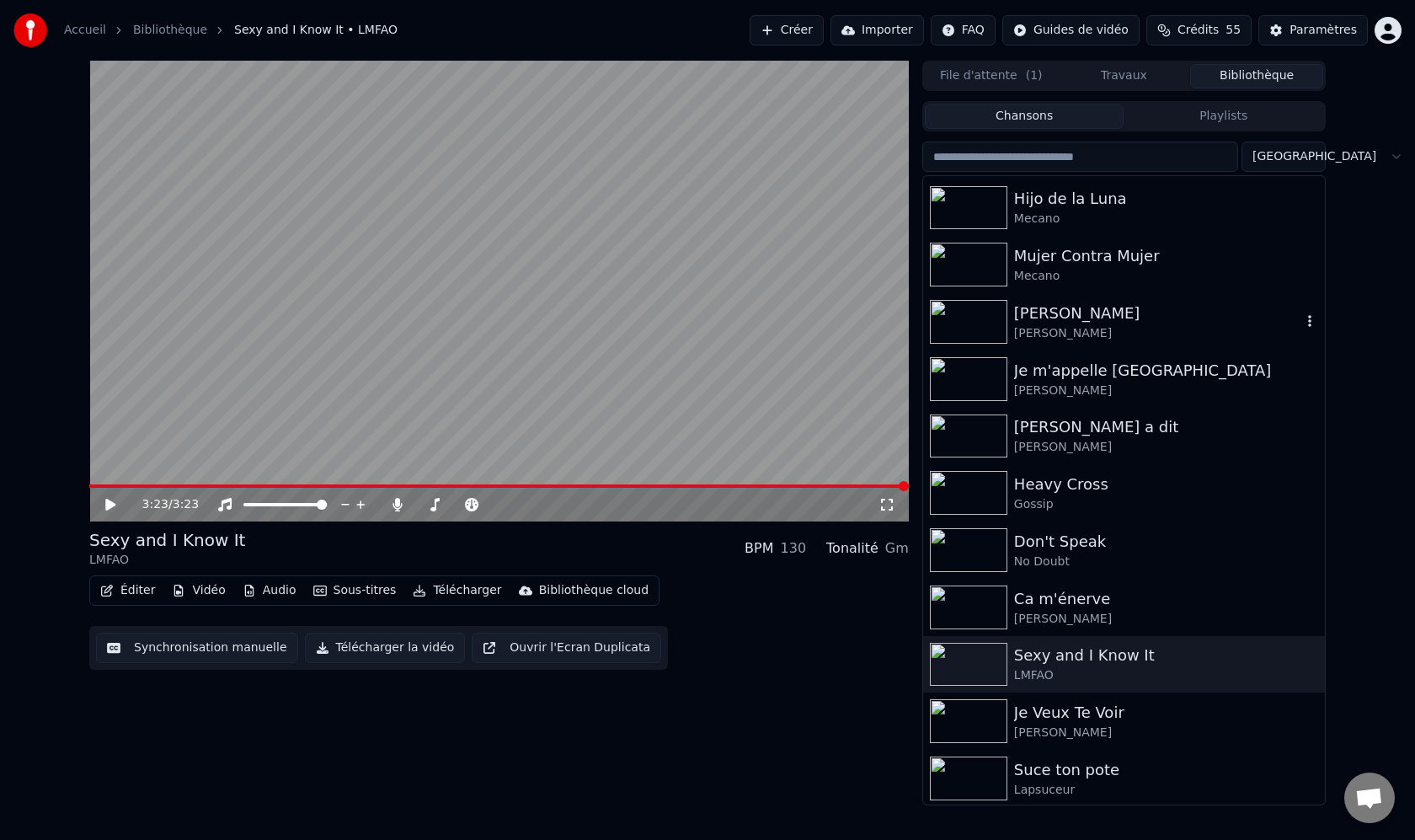
click at [1072, 332] on div "[PERSON_NAME]" at bounding box center [1157, 333] width 287 height 17
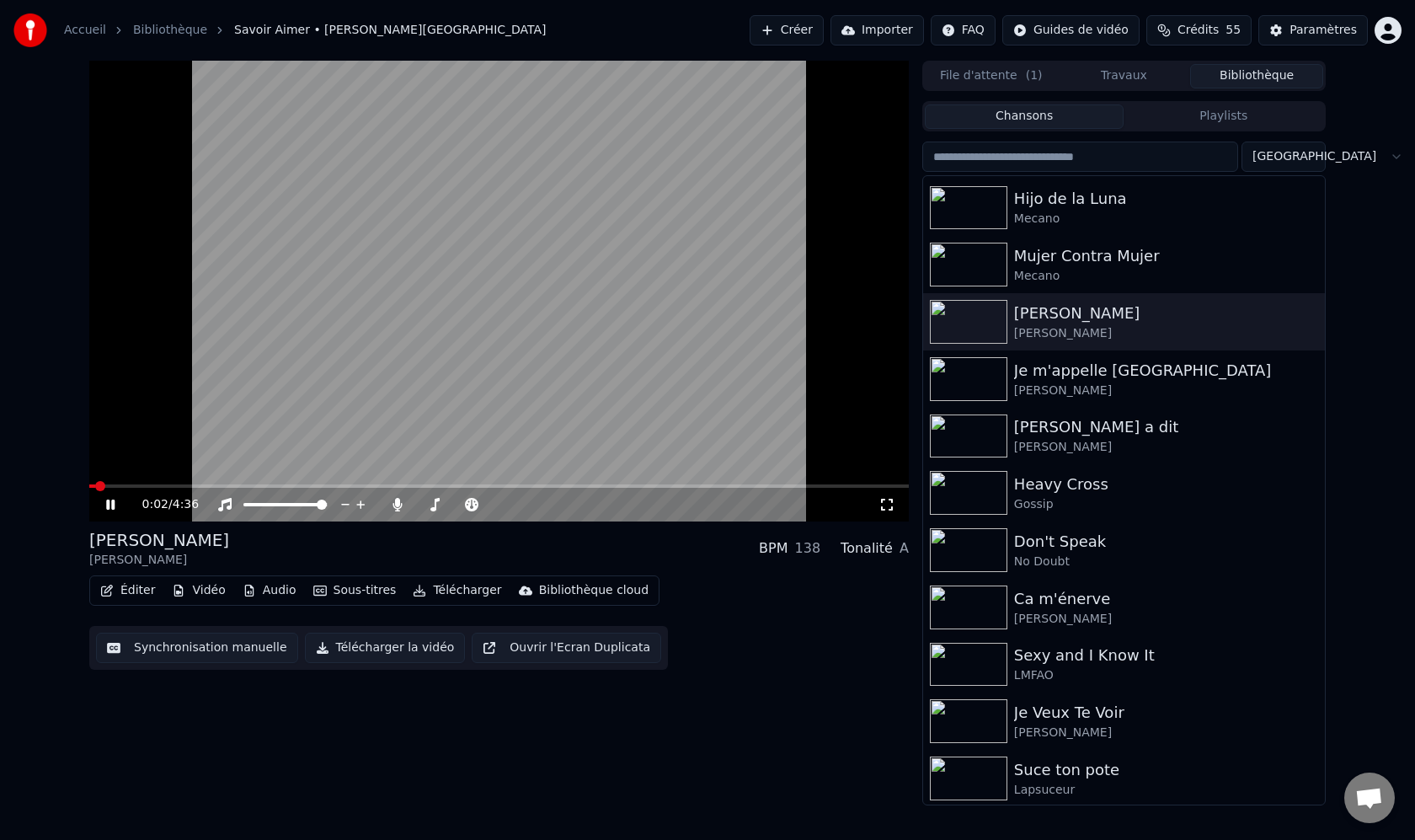
click at [895, 504] on icon at bounding box center [887, 504] width 17 height 14
